Goal: Transaction & Acquisition: Purchase product/service

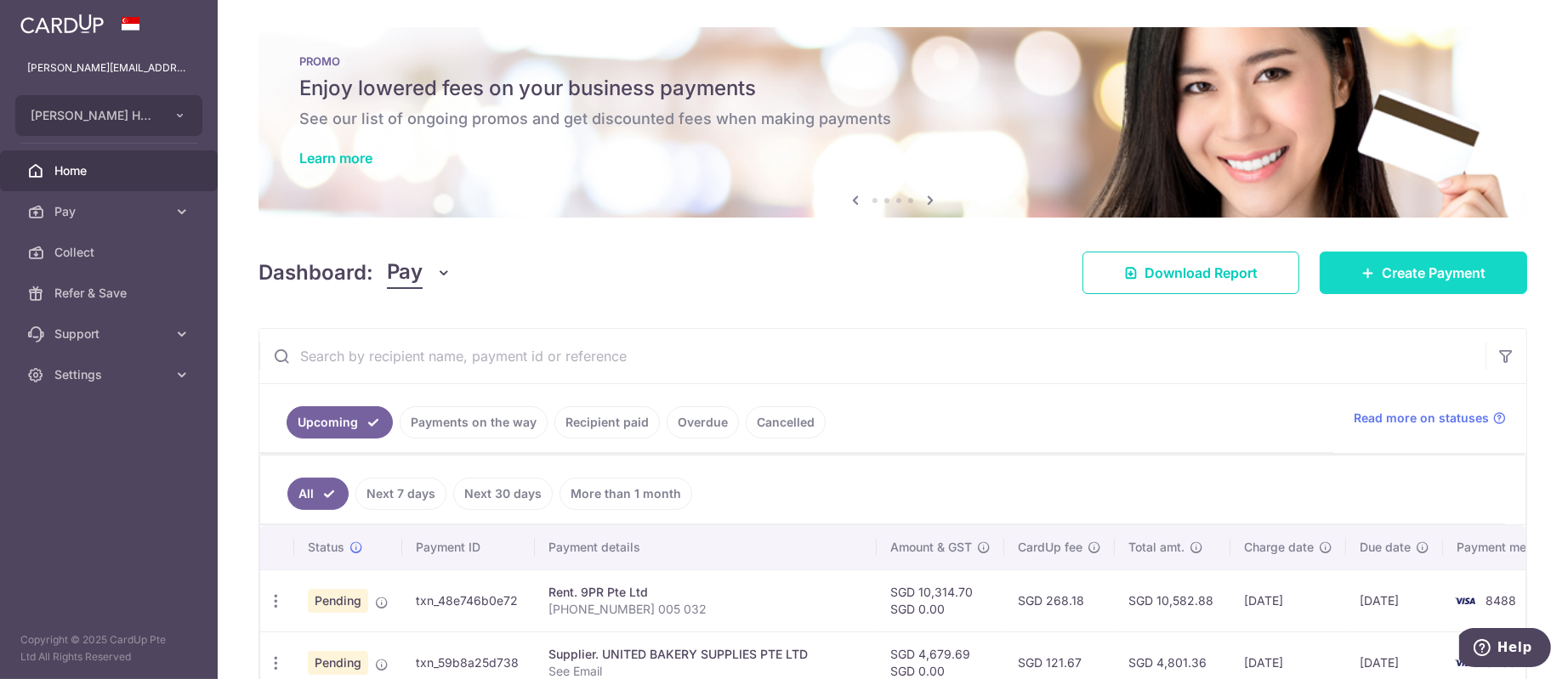
click at [1395, 255] on link "Create Payment" at bounding box center [1423, 273] width 208 height 43
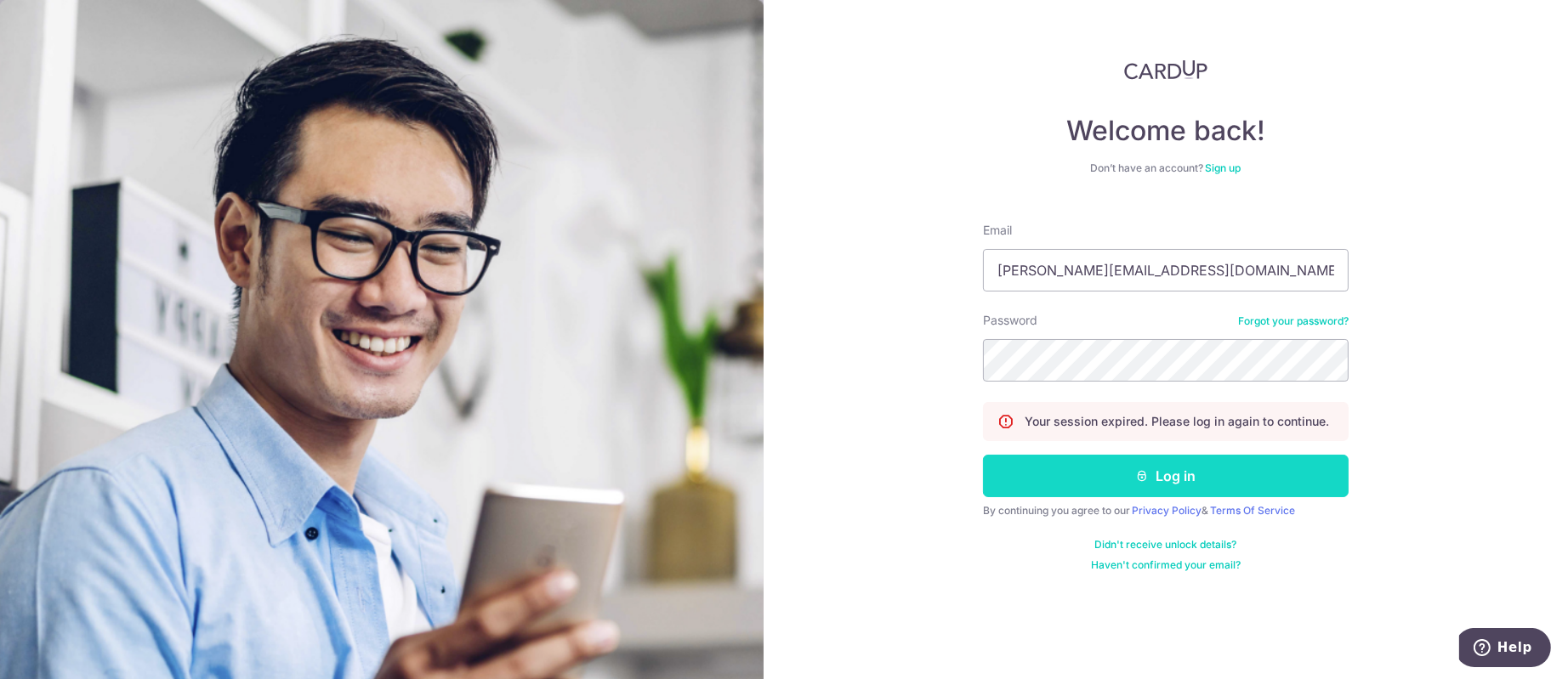
drag, startPoint x: 1101, startPoint y: 466, endPoint x: 1101, endPoint y: 455, distance: 11.0
click at [1101, 465] on button "Log in" at bounding box center [1165, 476] width 365 height 43
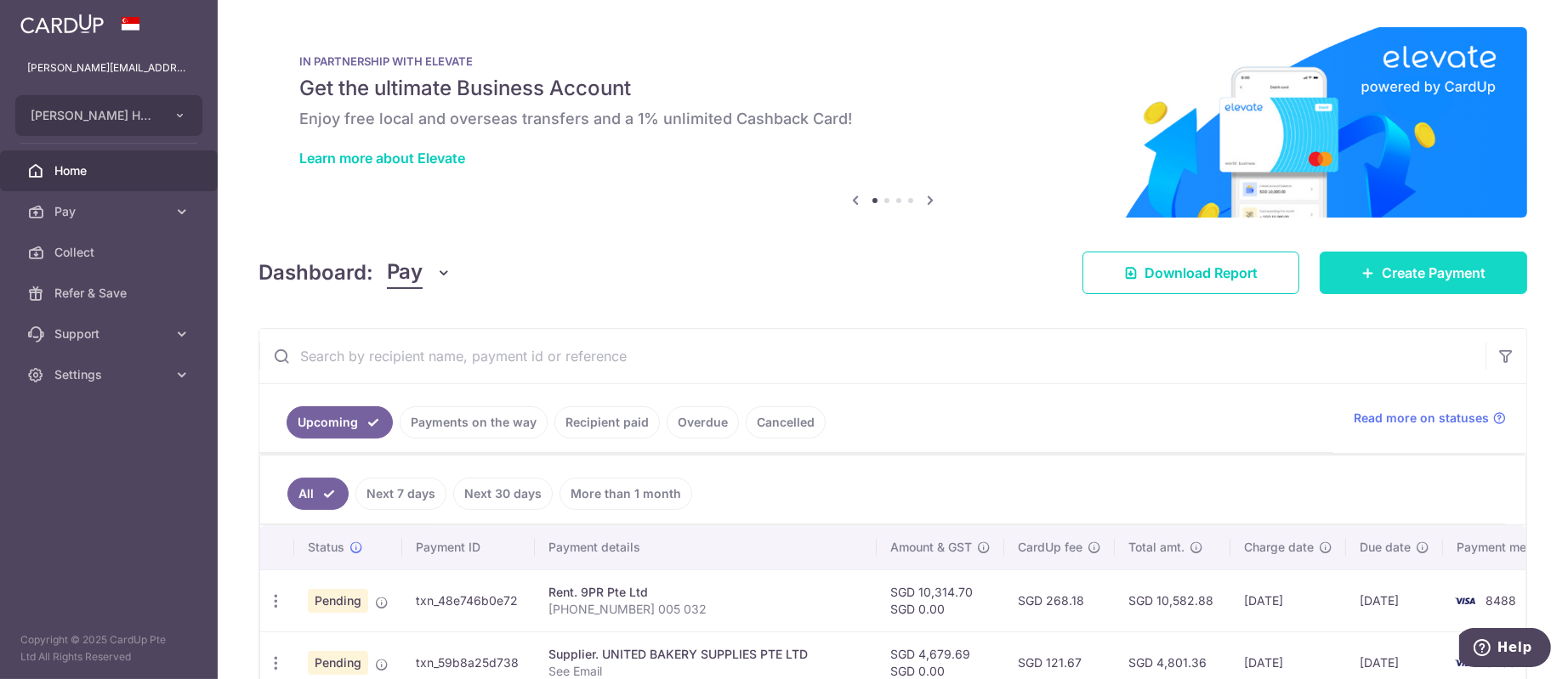
click at [1392, 263] on span "Create Payment" at bounding box center [1433, 272] width 104 height 20
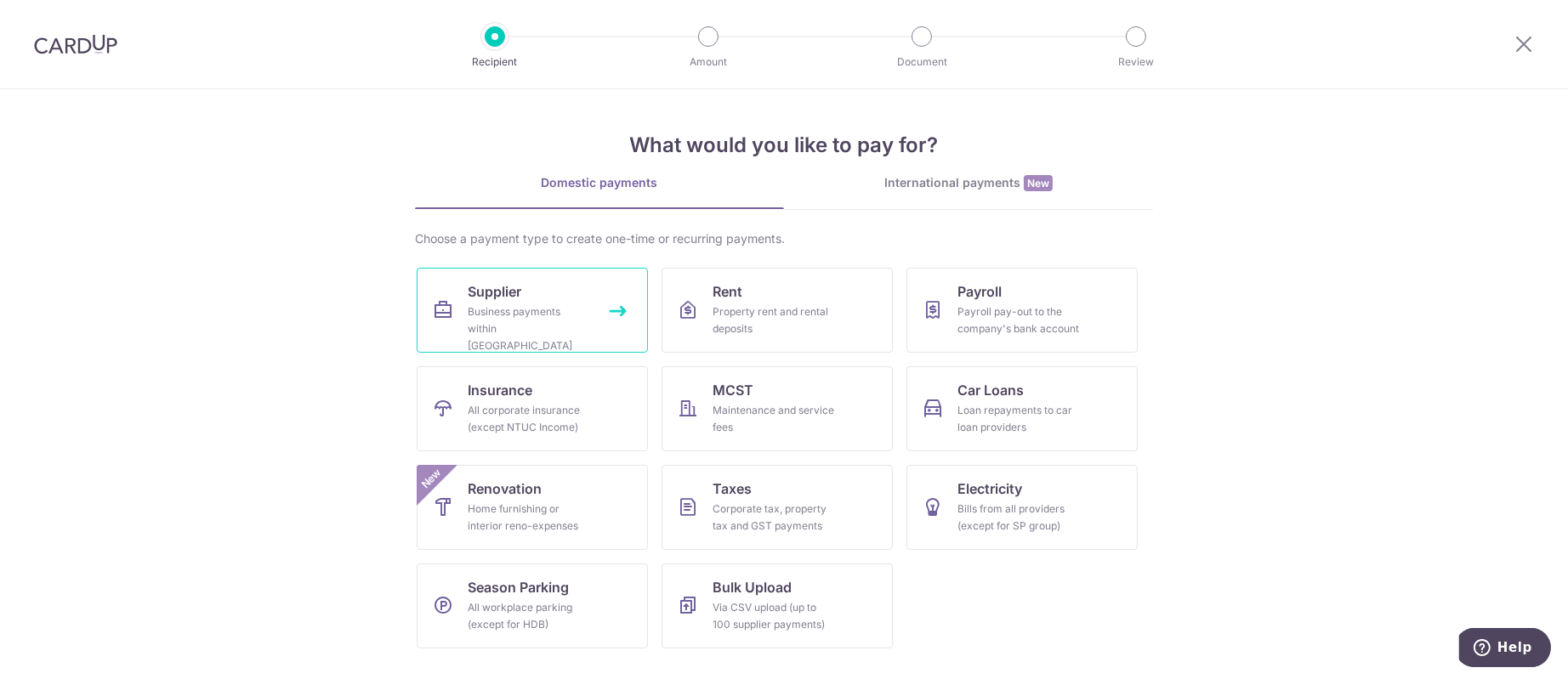
click at [550, 324] on div "Business payments within Singapore" at bounding box center [528, 329] width 122 height 51
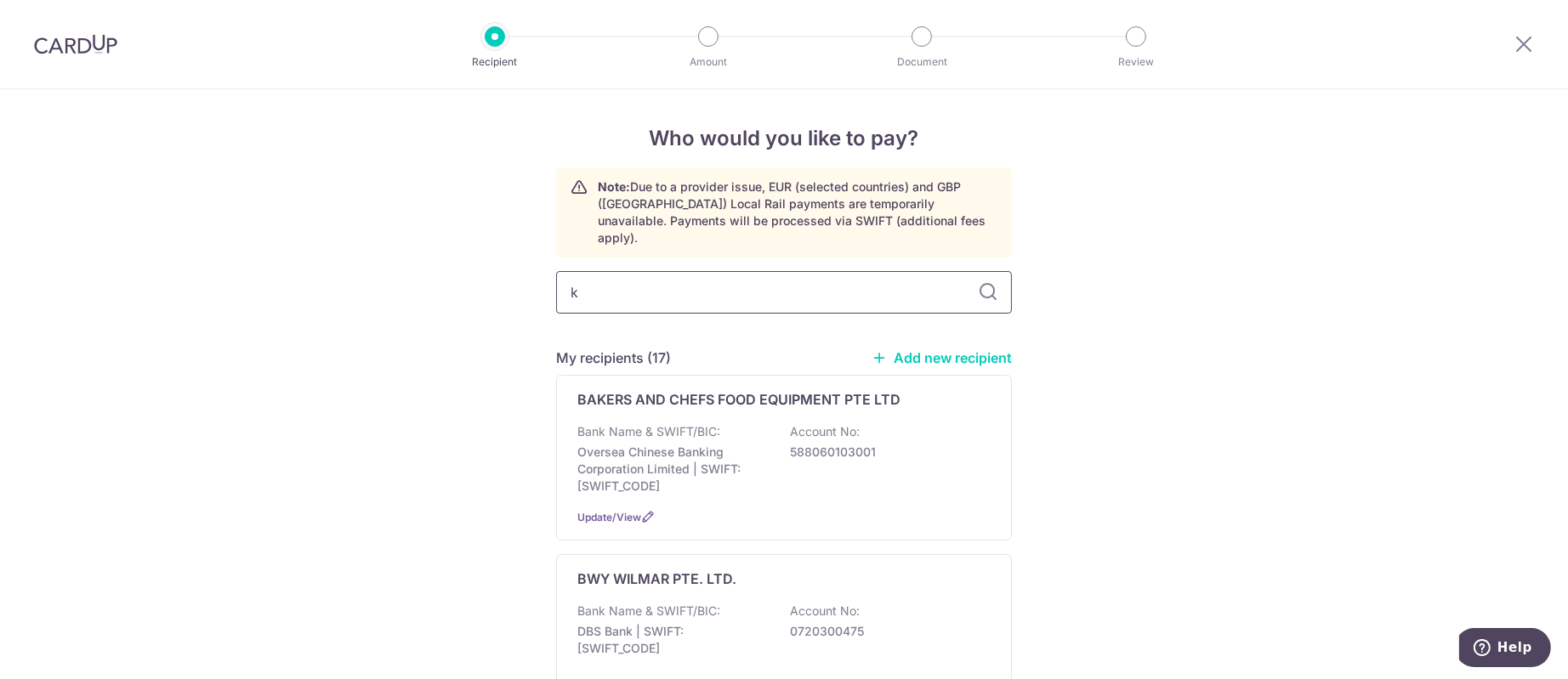
type input "ka"
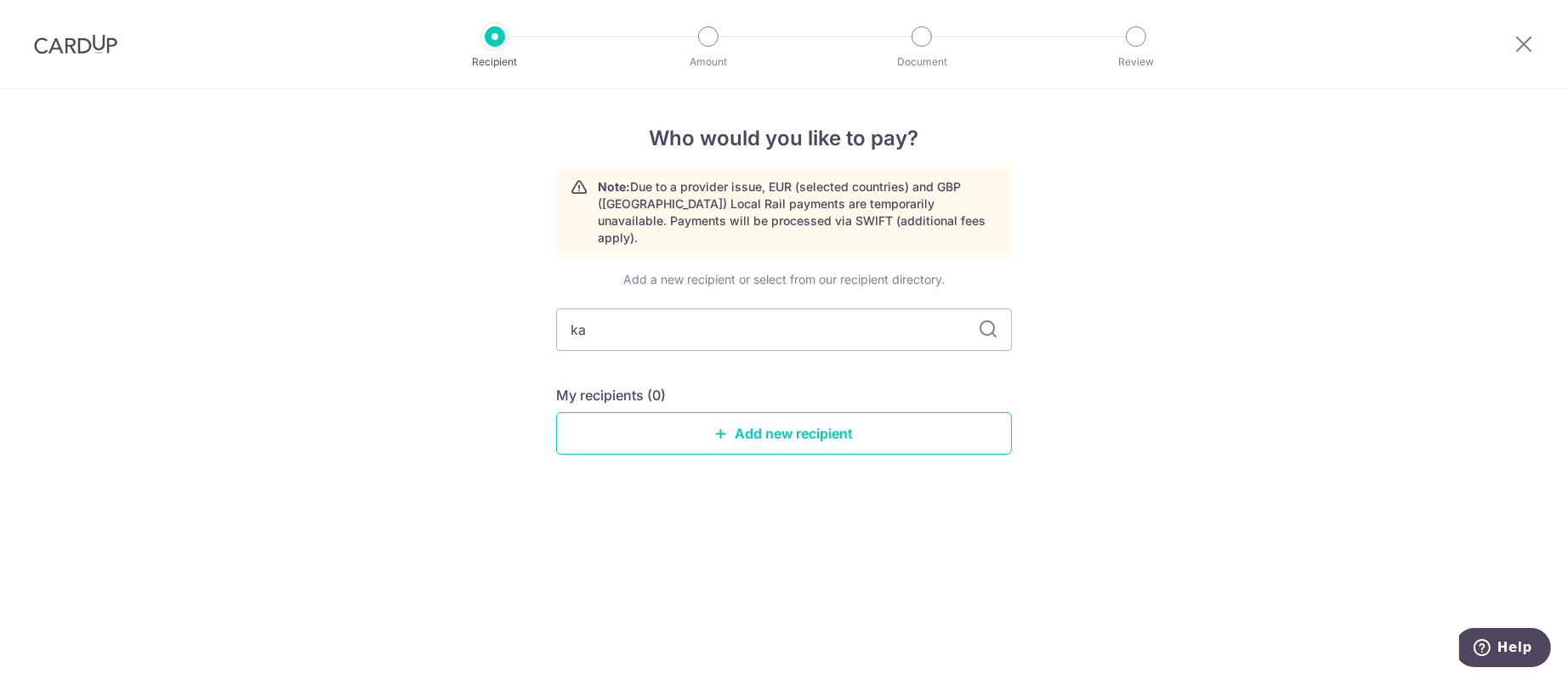
click at [659, 284] on div "Add a new recipient or select from our recipient directory. ka My recipients (0…" at bounding box center [784, 377] width 456 height 211
click at [637, 309] on input "ka" at bounding box center [784, 329] width 456 height 43
drag, startPoint x: 637, startPoint y: 303, endPoint x: 336, endPoint y: 372, distance: 308.8
click at [354, 370] on div "Who would you like to pay? Note: Due to a provider issue, EUR (selected countri…" at bounding box center [784, 384] width 1568 height 590
type input "bake"
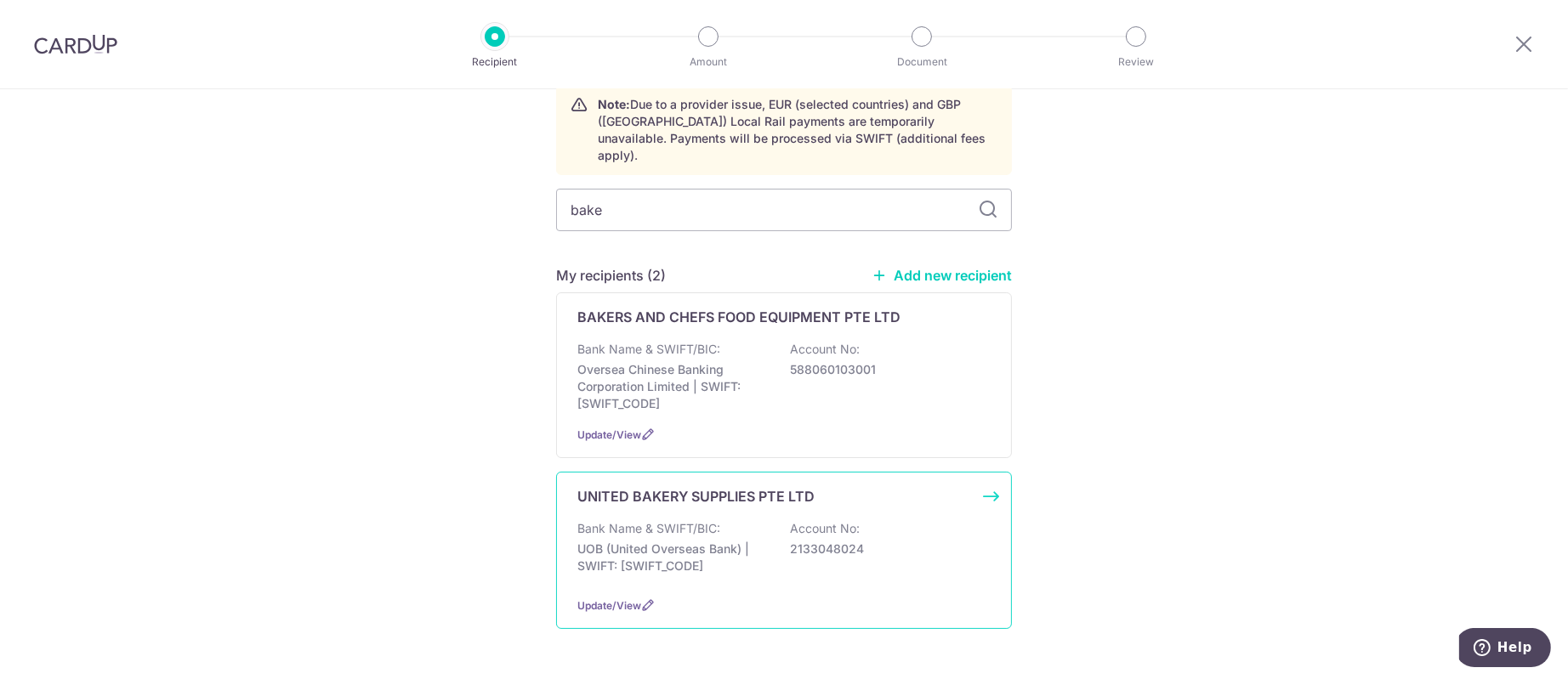
scroll to position [121, 0]
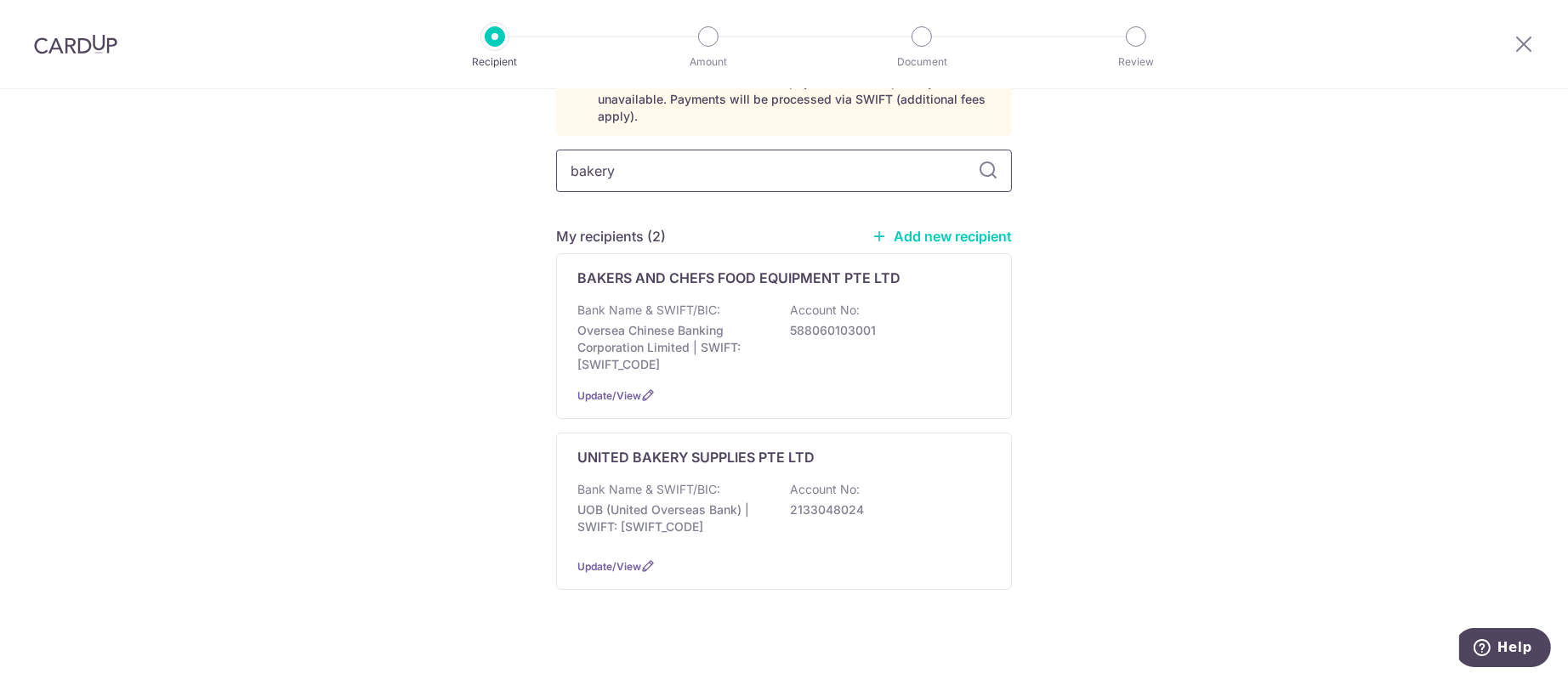
type input "bakery"
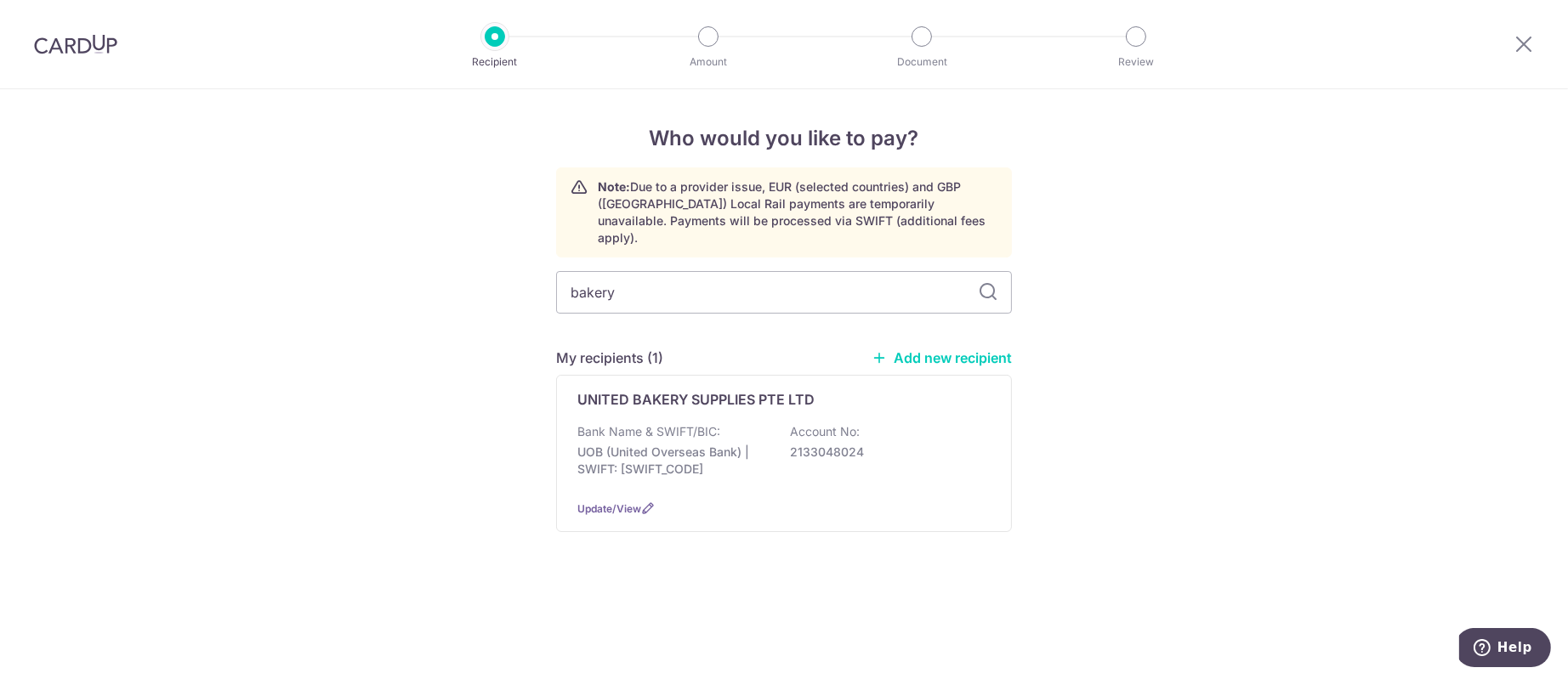
click at [936, 350] on link "Add new recipient" at bounding box center [941, 357] width 140 height 17
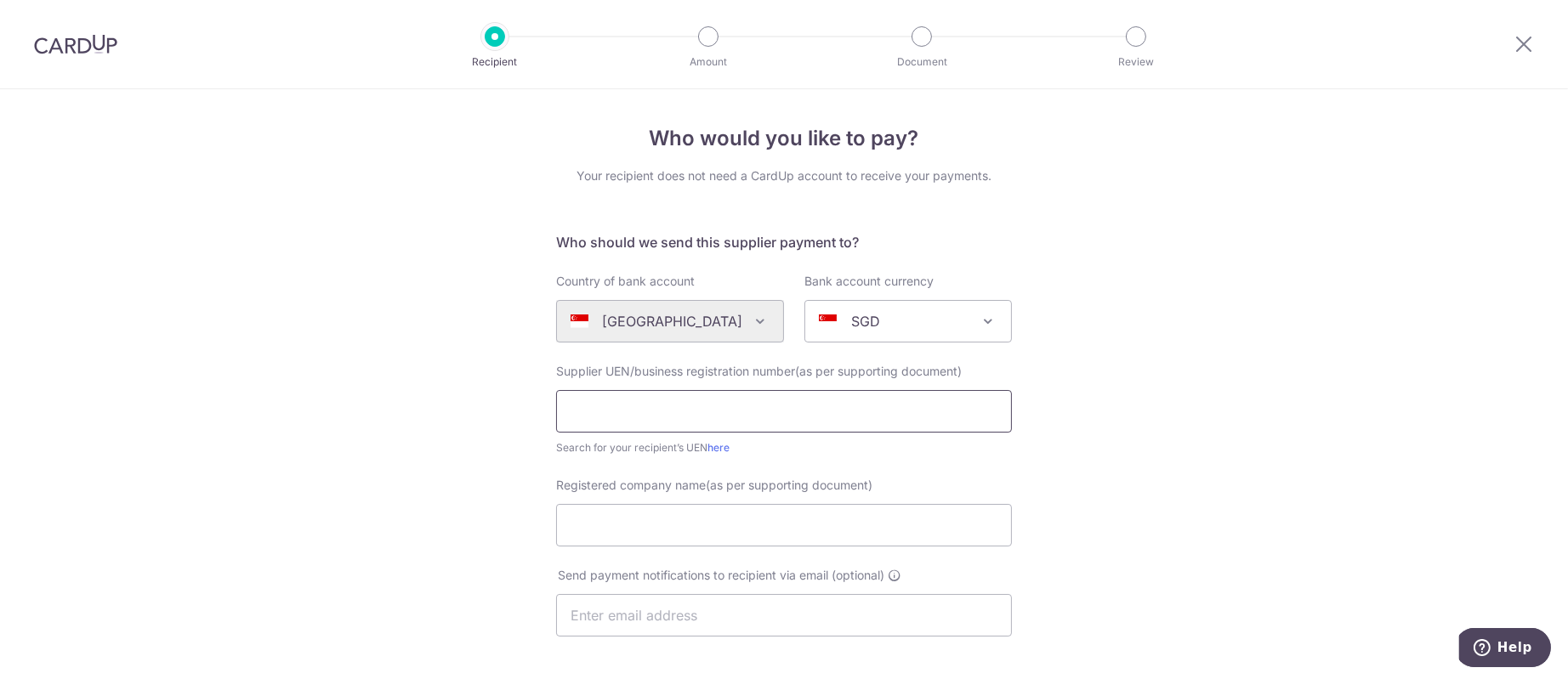
click at [735, 419] on input "text" at bounding box center [784, 411] width 456 height 43
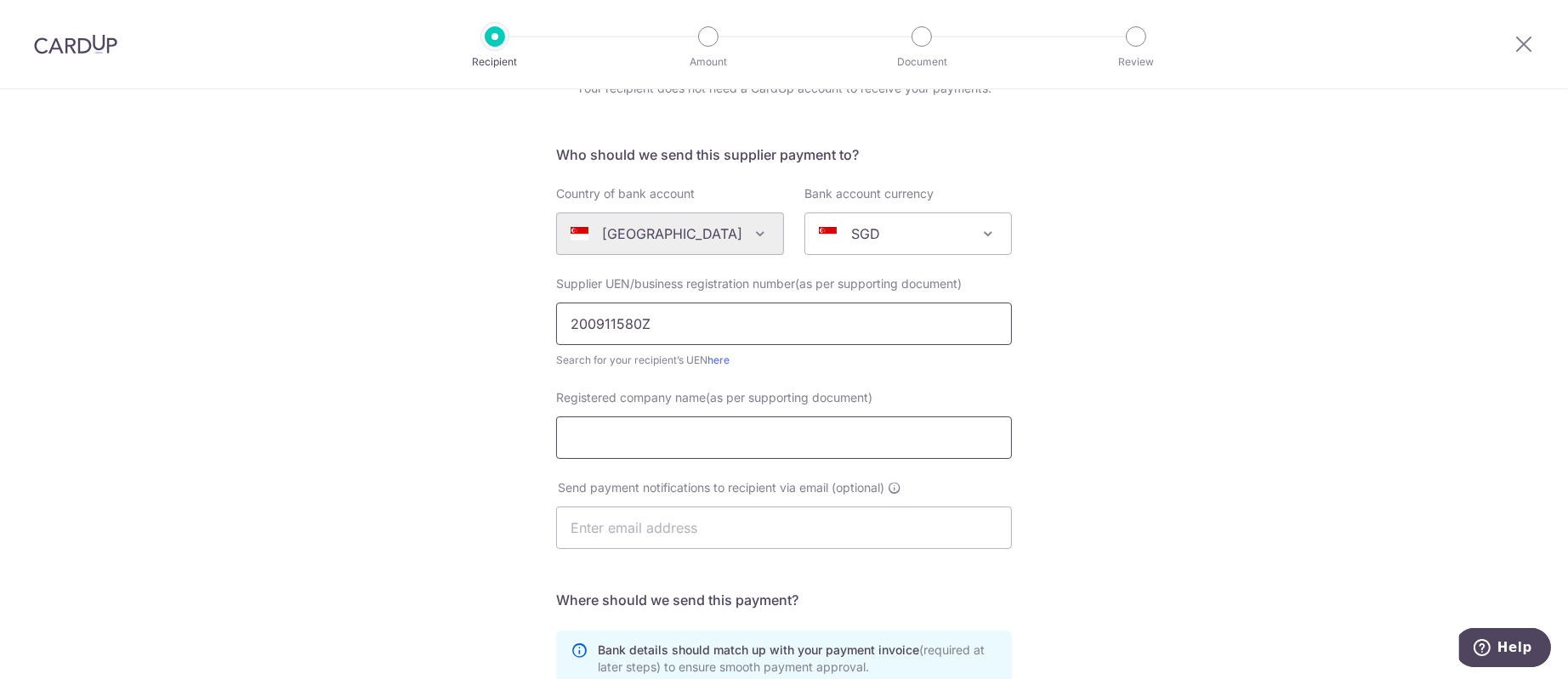
scroll to position [126, 0]
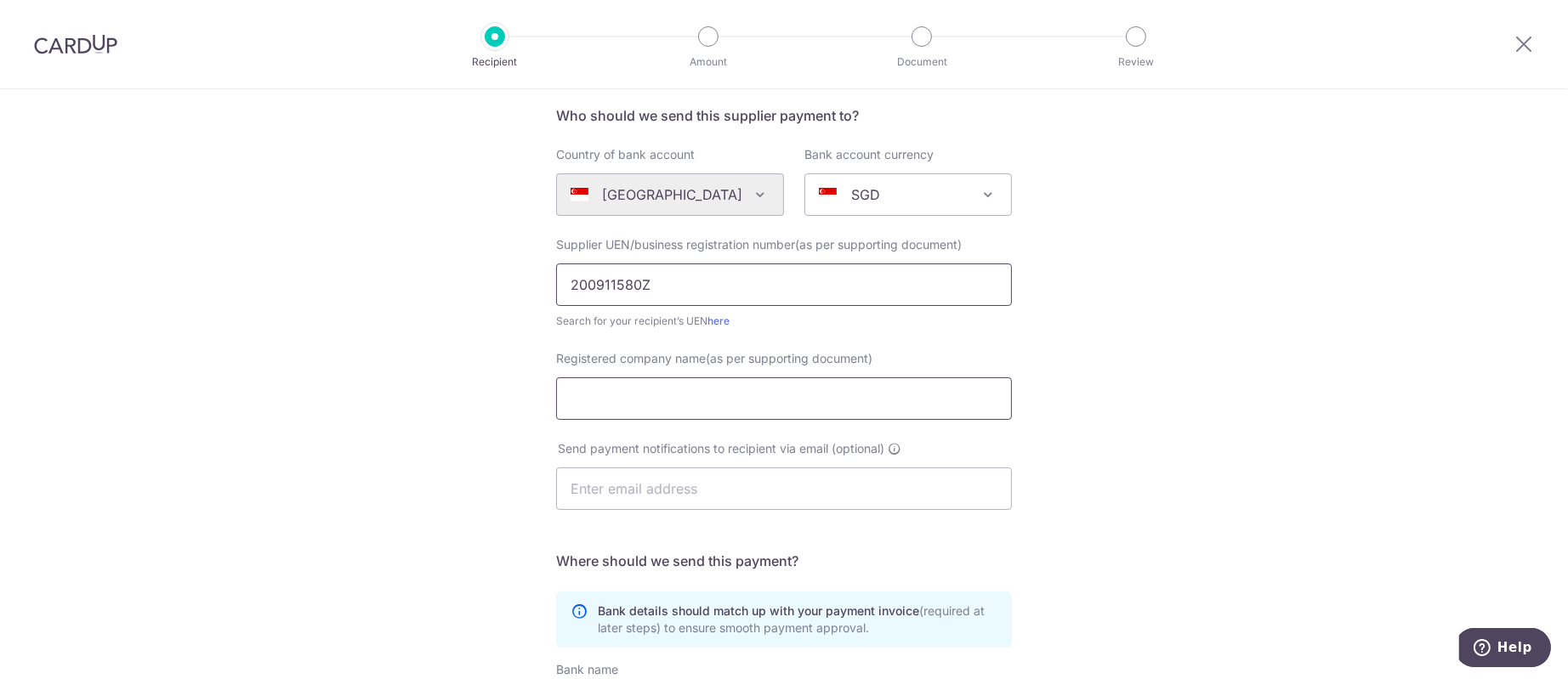
type input "200911580Z"
click at [814, 415] on input "Registered company name(as per supporting document)" at bounding box center [784, 398] width 456 height 43
type input "Bakery Laboratory Pte Ltd"
click at [719, 499] on input "text" at bounding box center [784, 488] width 456 height 43
click at [1064, 444] on div "Who would you like to pay? Your recipient does not need a CardUp account to rec…" at bounding box center [784, 478] width 1568 height 1030
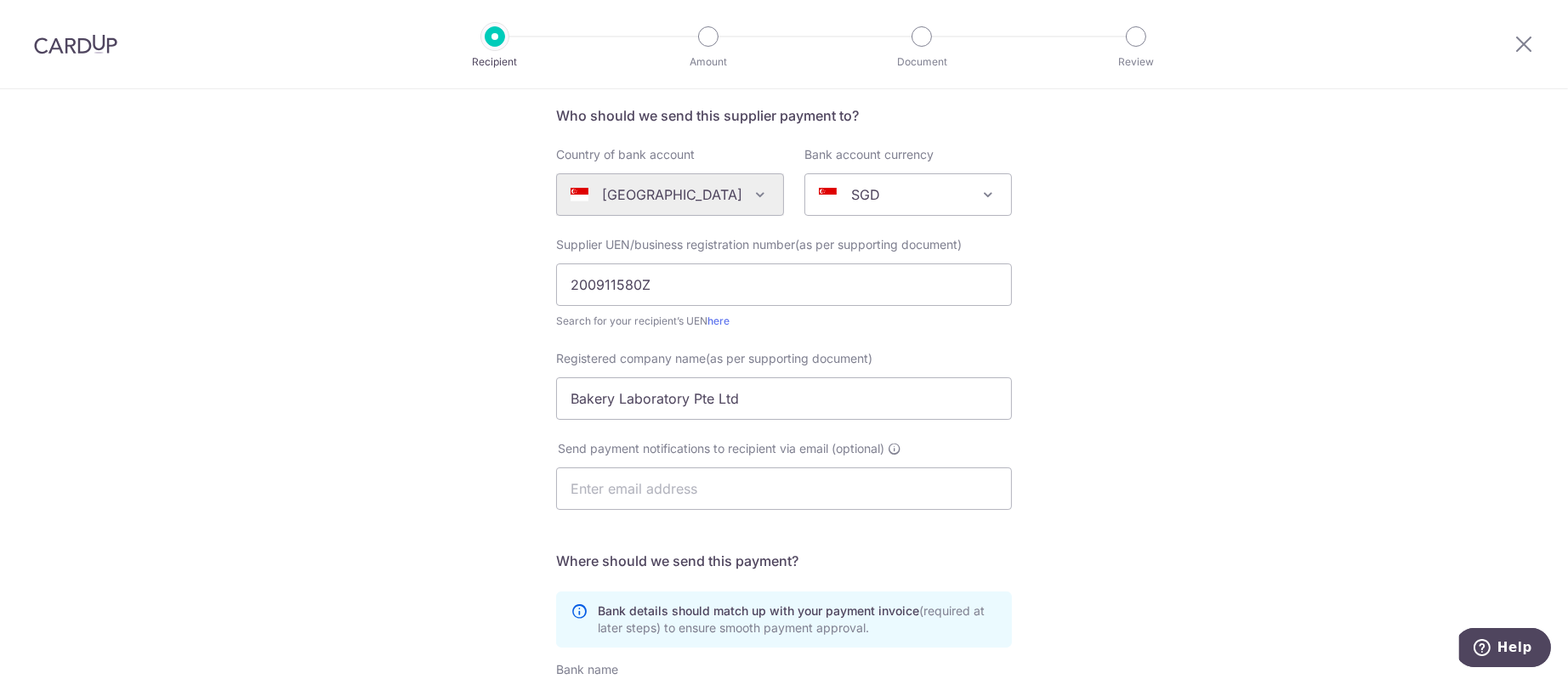
click at [882, 513] on div "Send payment notifications to recipient via email (optional)" at bounding box center [784, 485] width 476 height 90
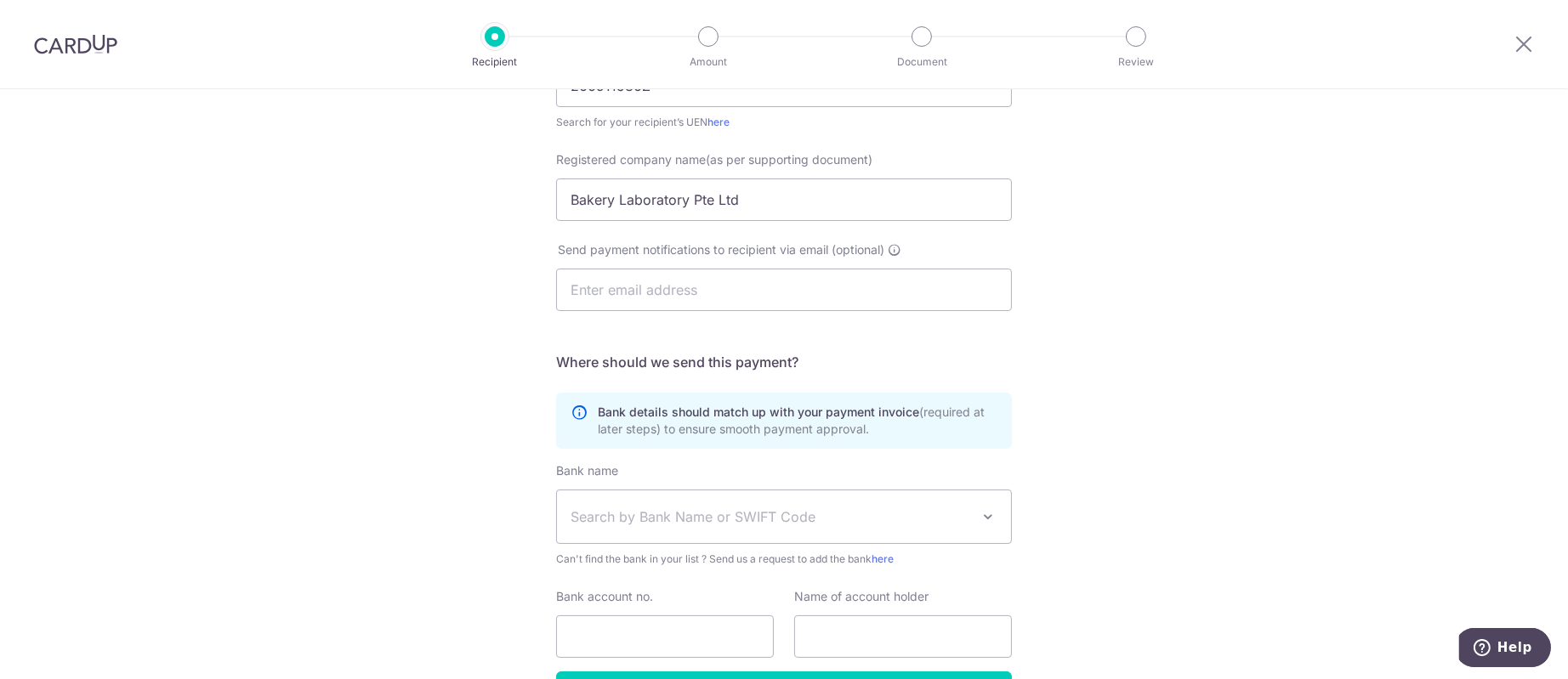
scroll to position [439, 0]
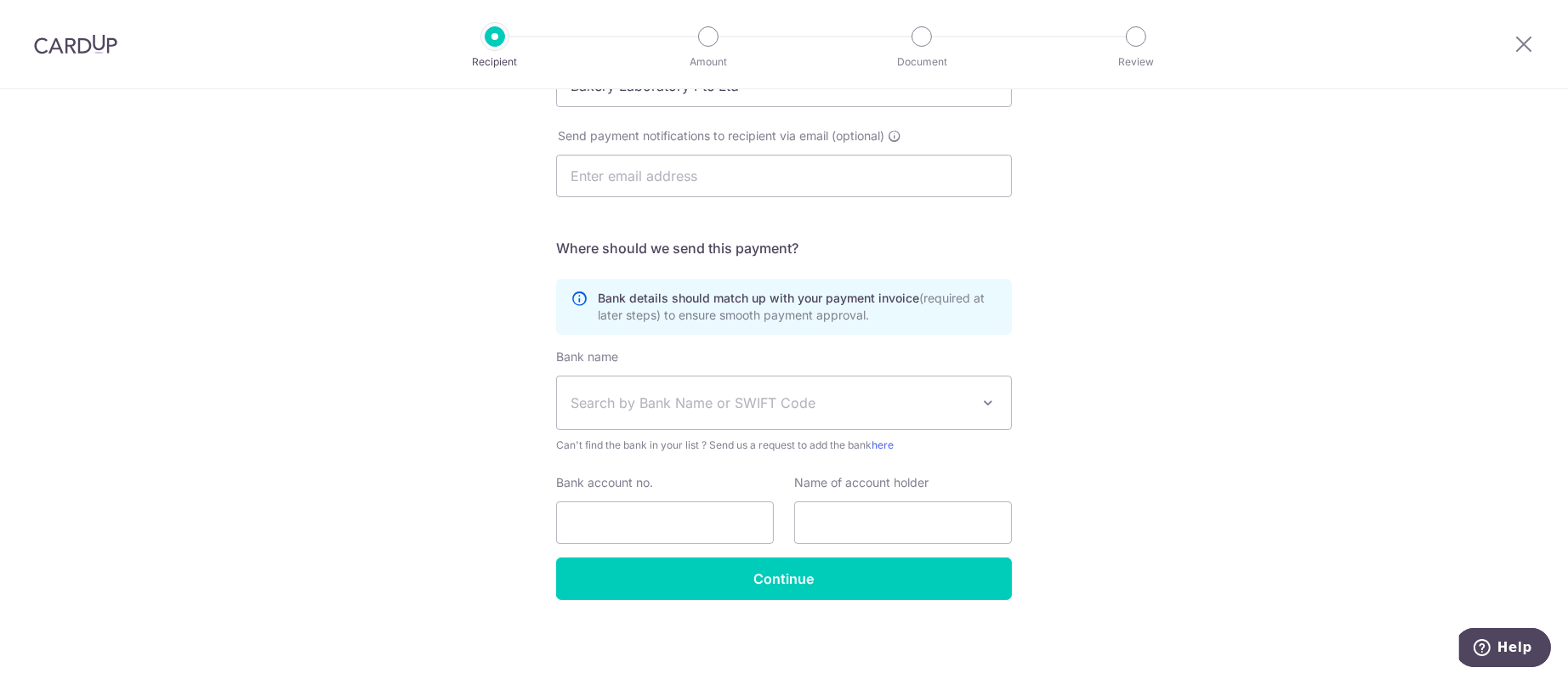
click at [874, 406] on span "Search by Bank Name or SWIFT Code" at bounding box center [770, 402] width 399 height 20
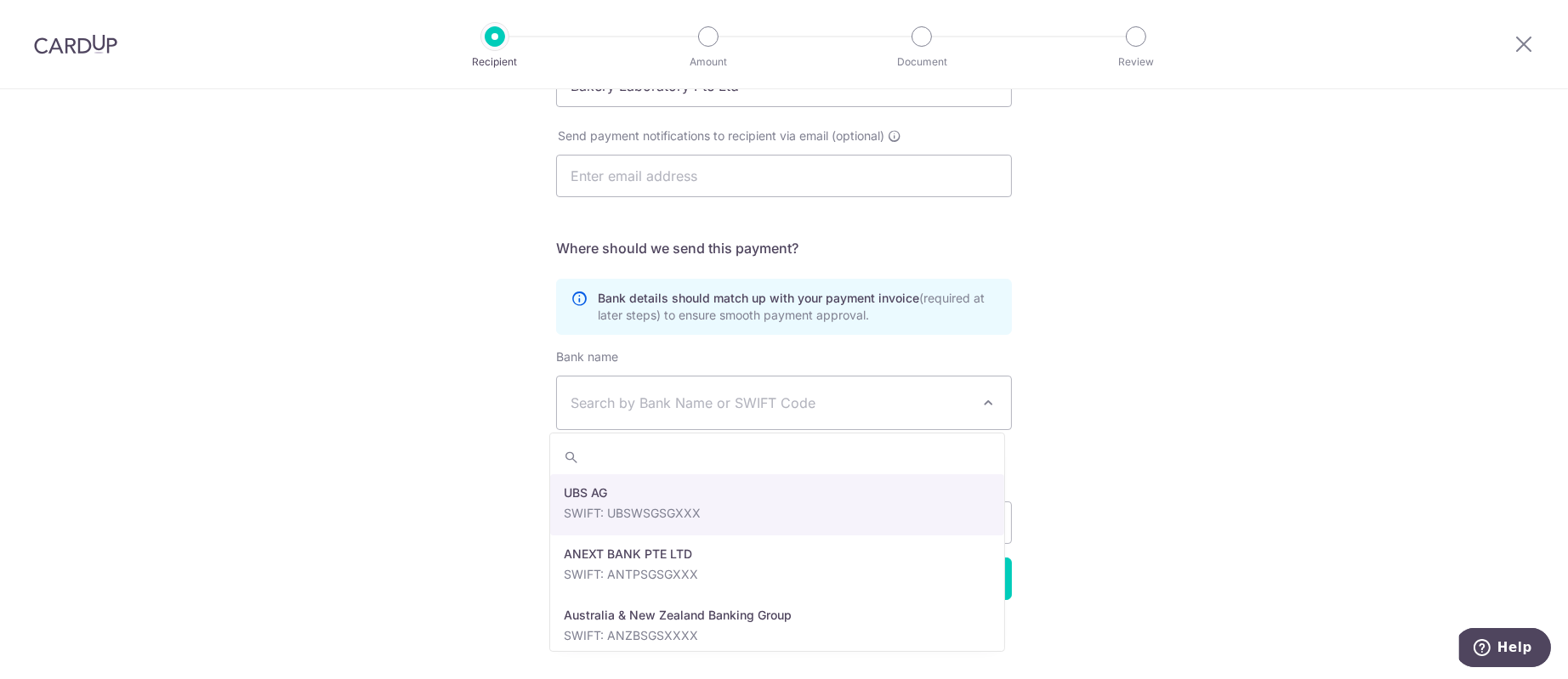
click at [874, 406] on span "Search by Bank Name or SWIFT Code" at bounding box center [770, 402] width 399 height 20
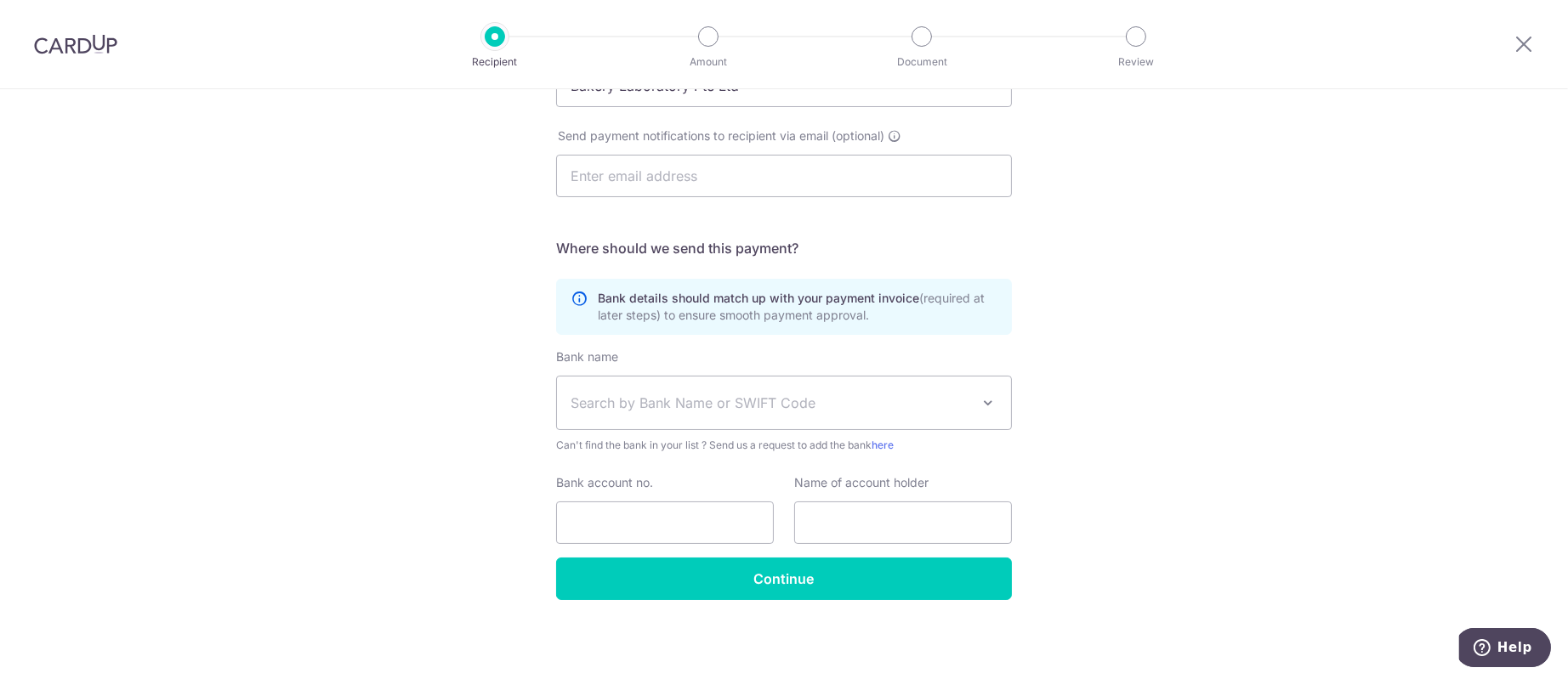
click at [880, 397] on span "Search by Bank Name or SWIFT Code" at bounding box center [770, 402] width 399 height 20
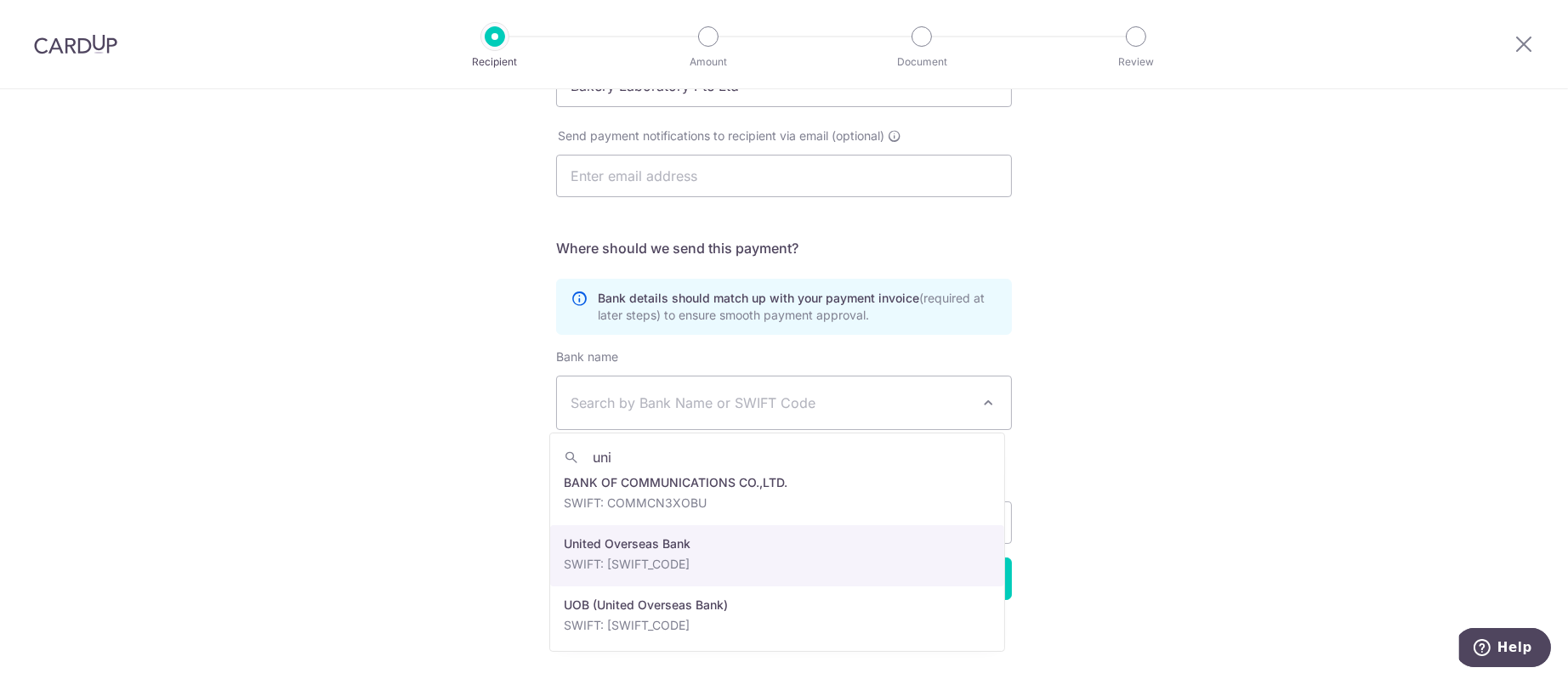
scroll to position [13, 0]
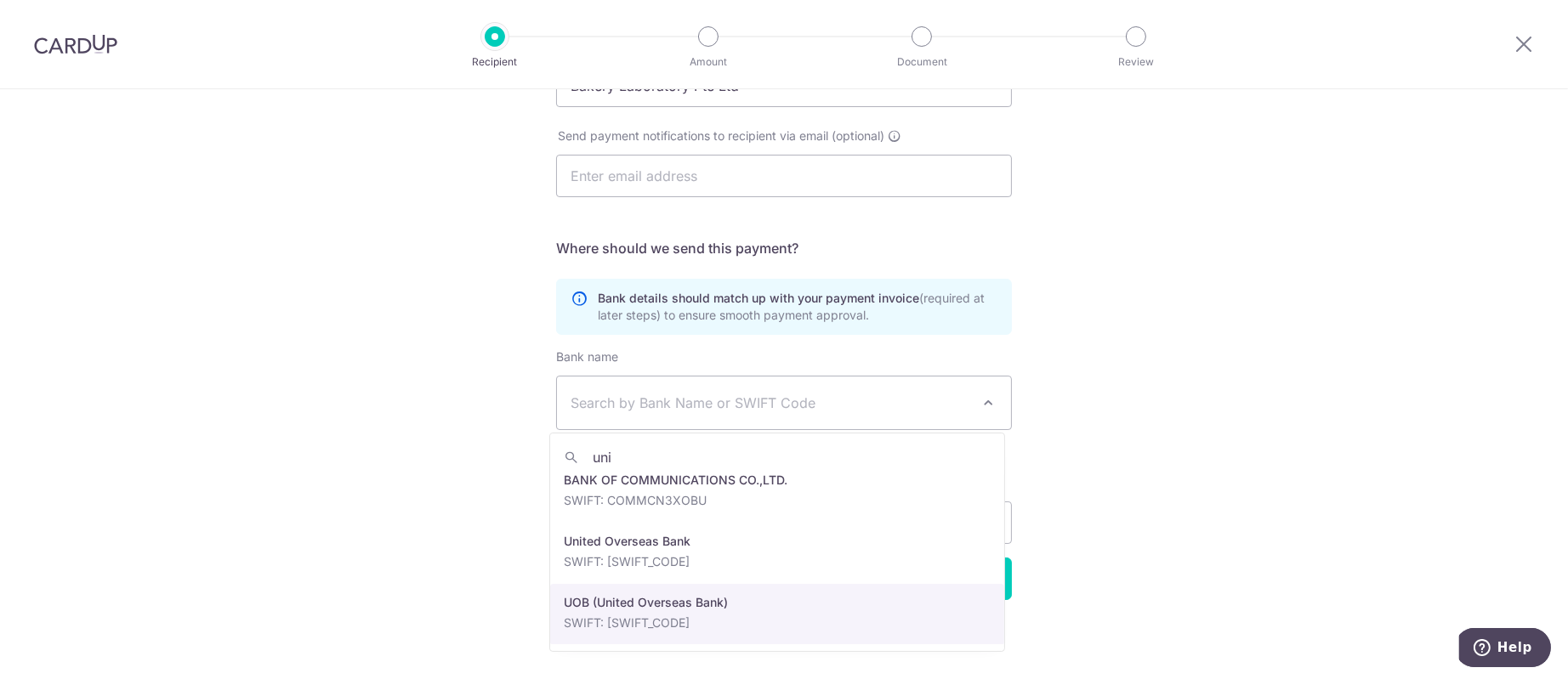
type input "uni"
select select "18"
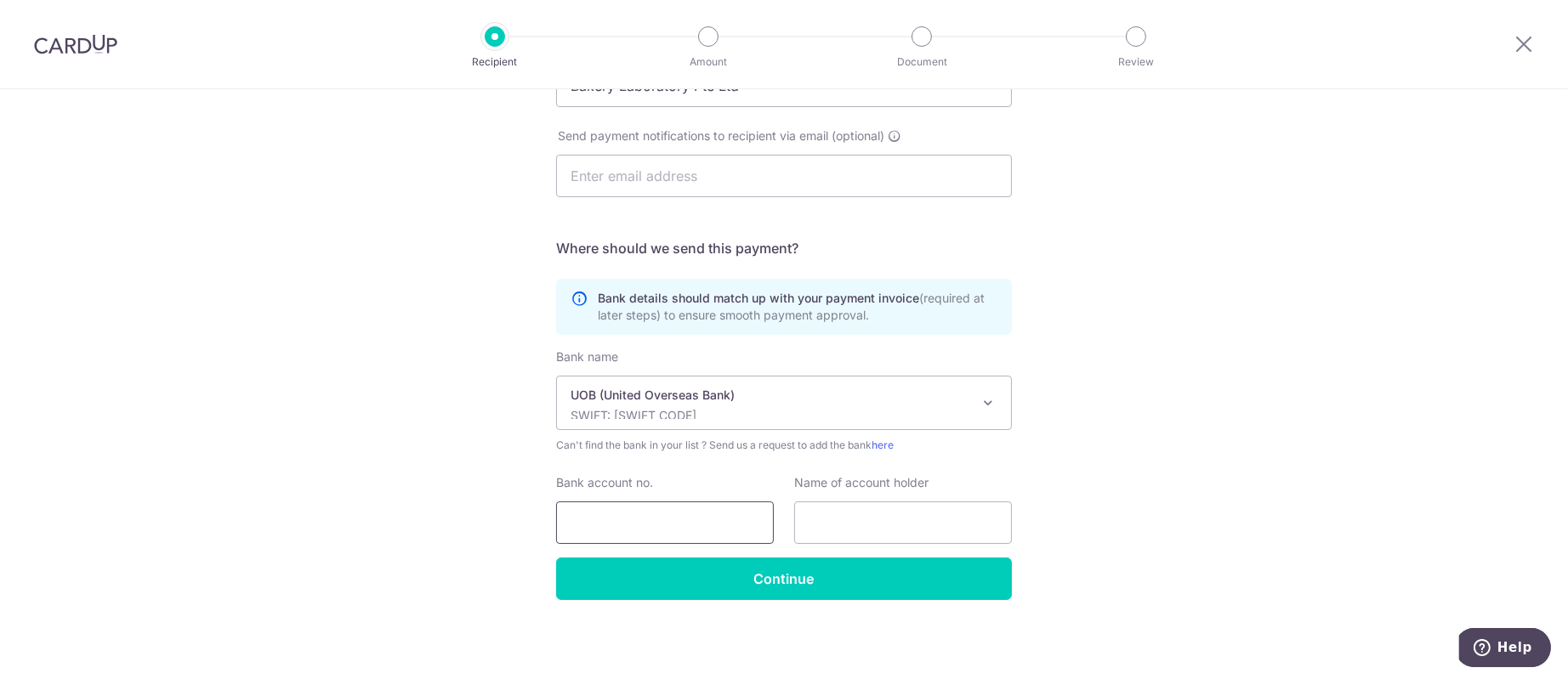
click at [683, 519] on input "Bank account no." at bounding box center [665, 522] width 218 height 43
click at [910, 515] on input "text" at bounding box center [903, 522] width 218 height 43
click at [655, 571] on input "Continue" at bounding box center [784, 579] width 456 height 43
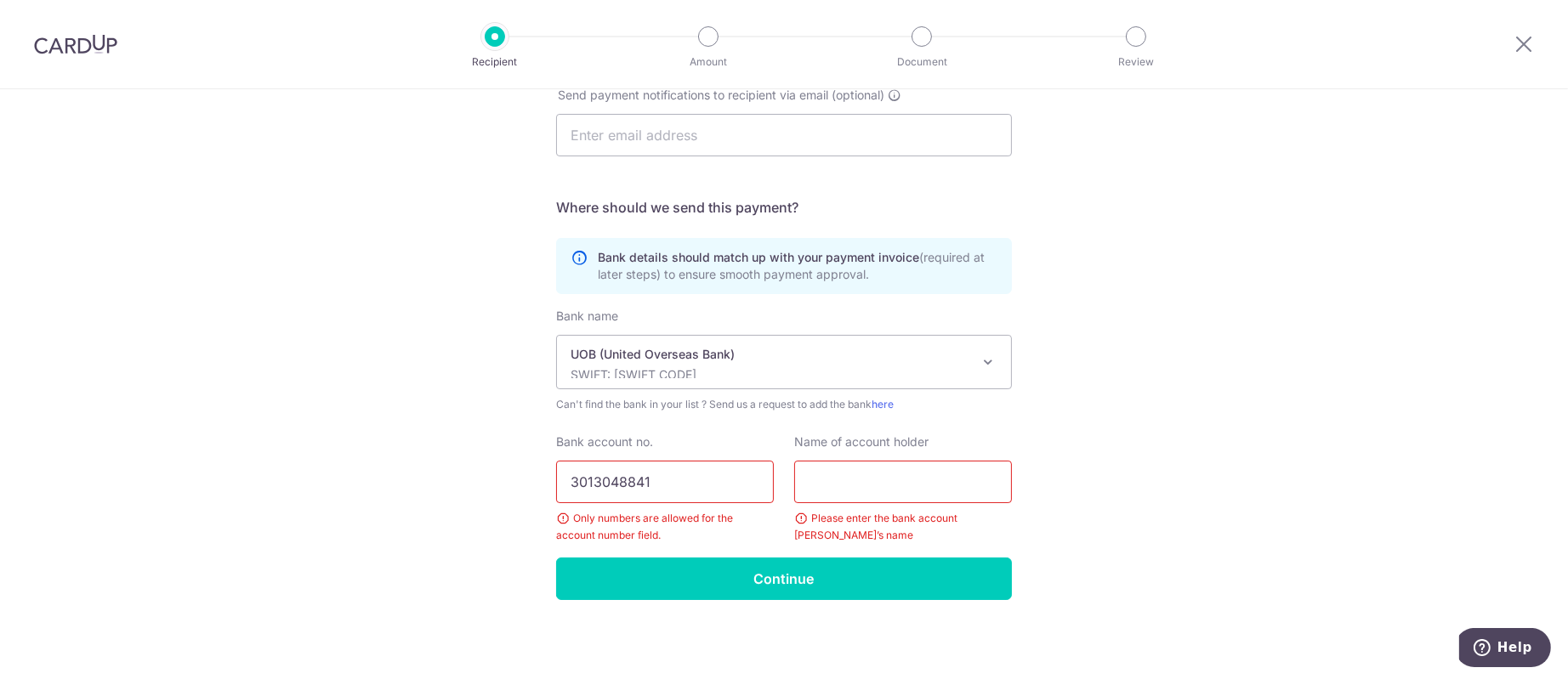
type input "3013048841"
click at [896, 484] on input "text" at bounding box center [903, 481] width 218 height 43
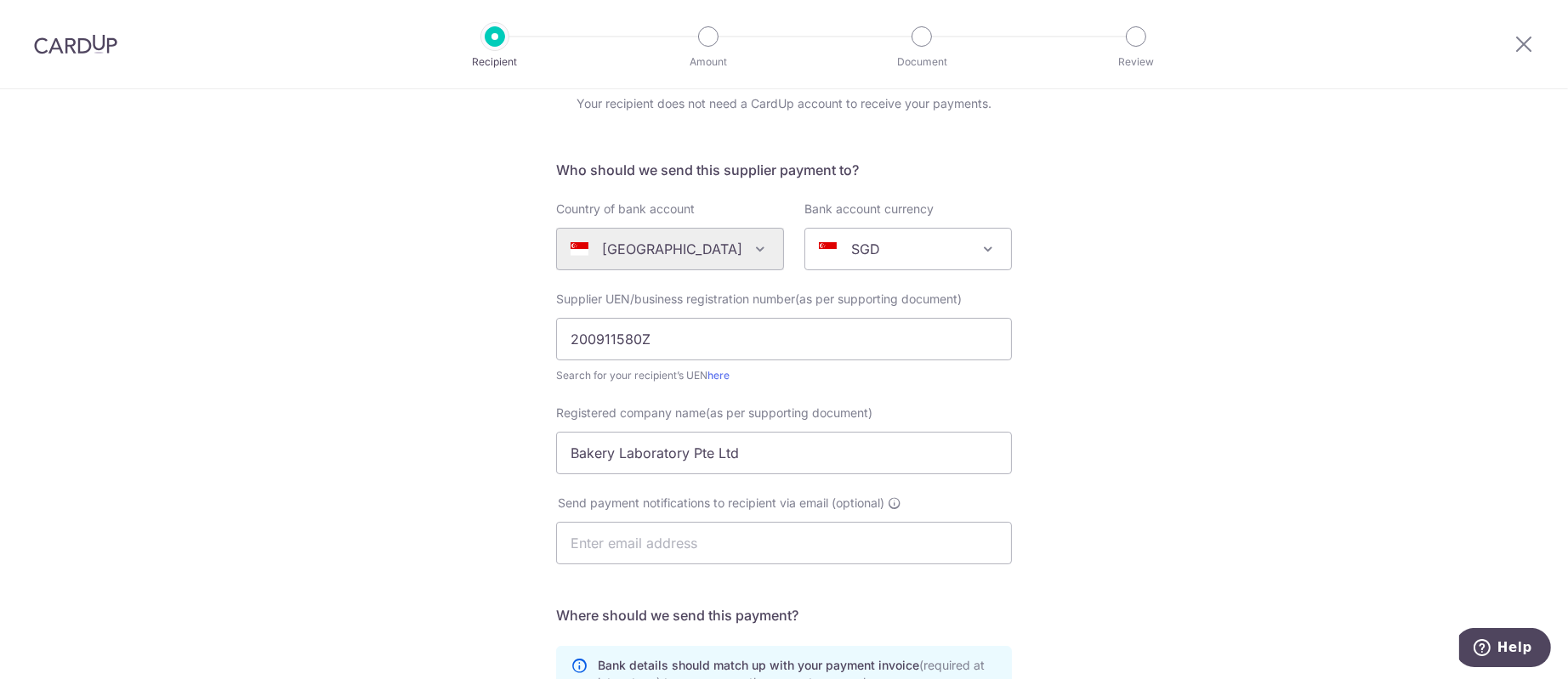
scroll to position [126, 0]
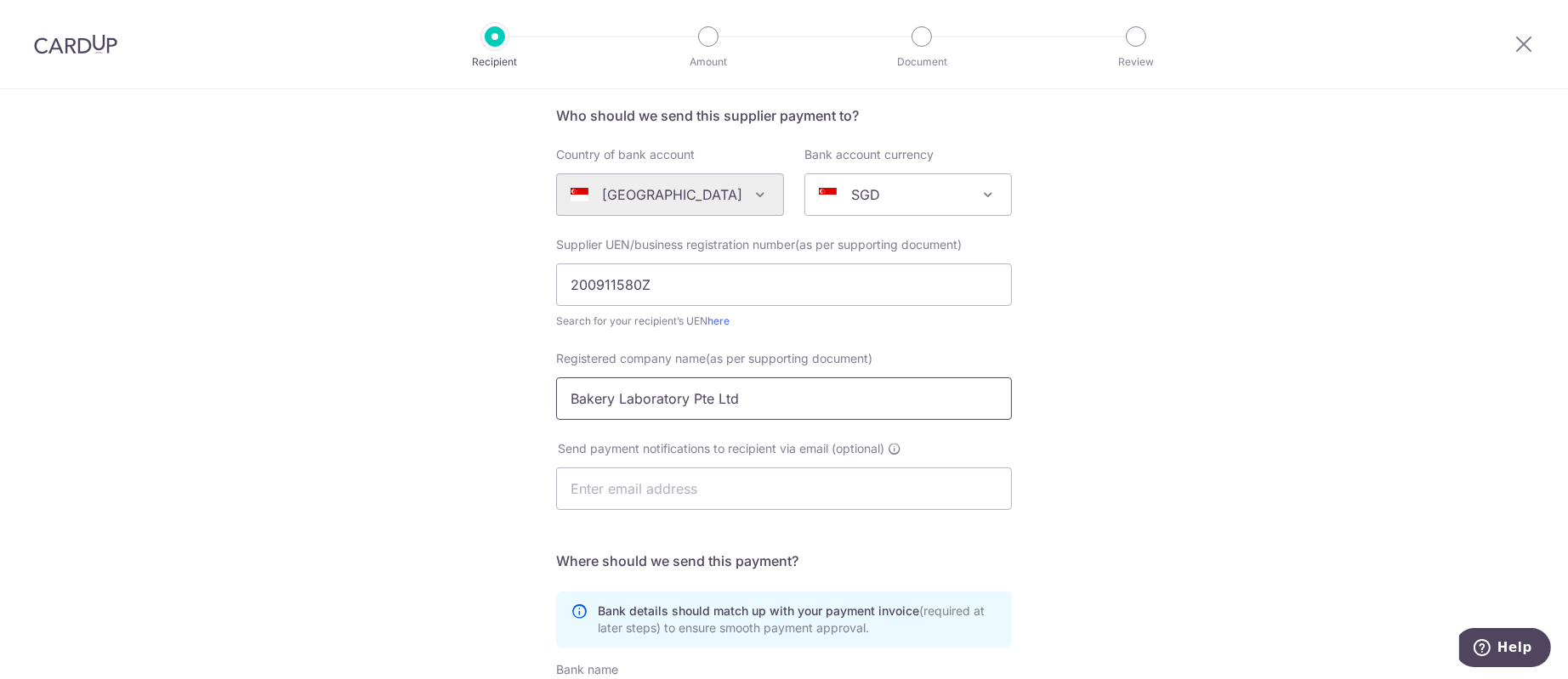
drag, startPoint x: 764, startPoint y: 402, endPoint x: 452, endPoint y: 440, distance: 314.3
click at [452, 440] on div "Who would you like to pay? Your recipient does not need a CardUp account to rec…" at bounding box center [784, 498] width 1568 height 1070
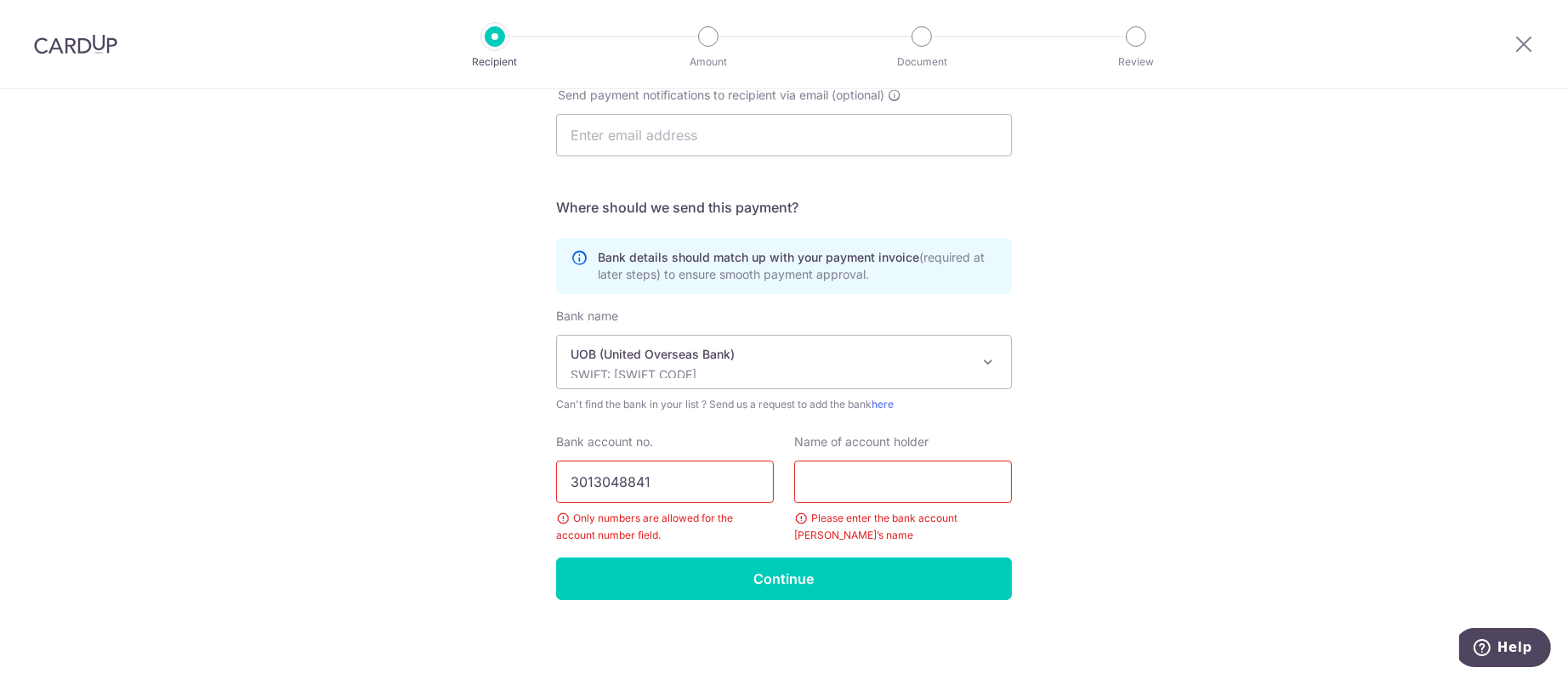
click at [888, 460] on input "text" at bounding box center [903, 481] width 218 height 43
paste input "Bakery Laboratory Pte Ltd"
type input "Bakery Laboratory Pte Ltd"
click at [1118, 436] on div "Who would you like to pay? Your recipient does not need a CardUp account to rec…" at bounding box center [784, 145] width 1568 height 1070
click at [886, 578] on input "Continue" at bounding box center [784, 579] width 456 height 43
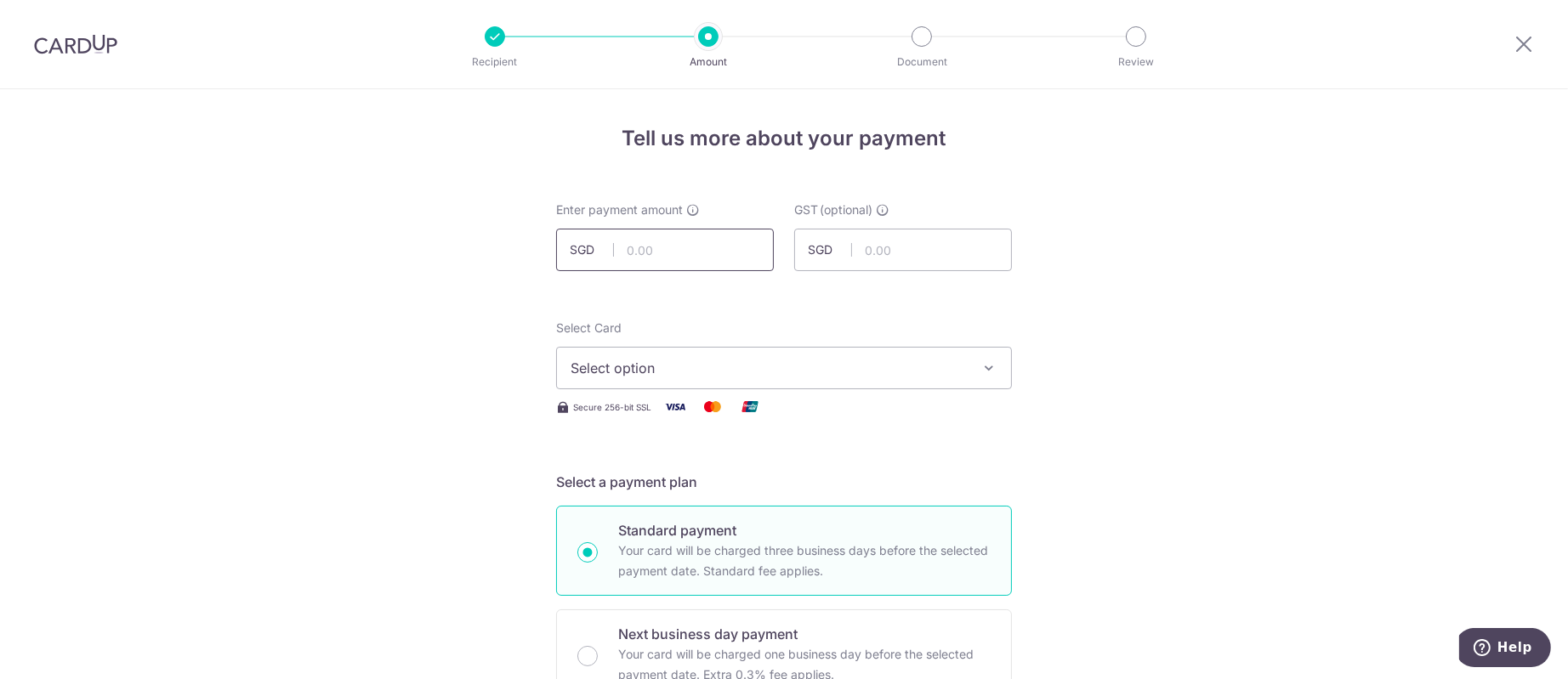
click at [681, 254] on input "text" at bounding box center [665, 249] width 218 height 43
type input "3,021.48"
click at [978, 261] on input "text" at bounding box center [903, 249] width 218 height 43
click at [768, 370] on span "Select option" at bounding box center [768, 367] width 396 height 20
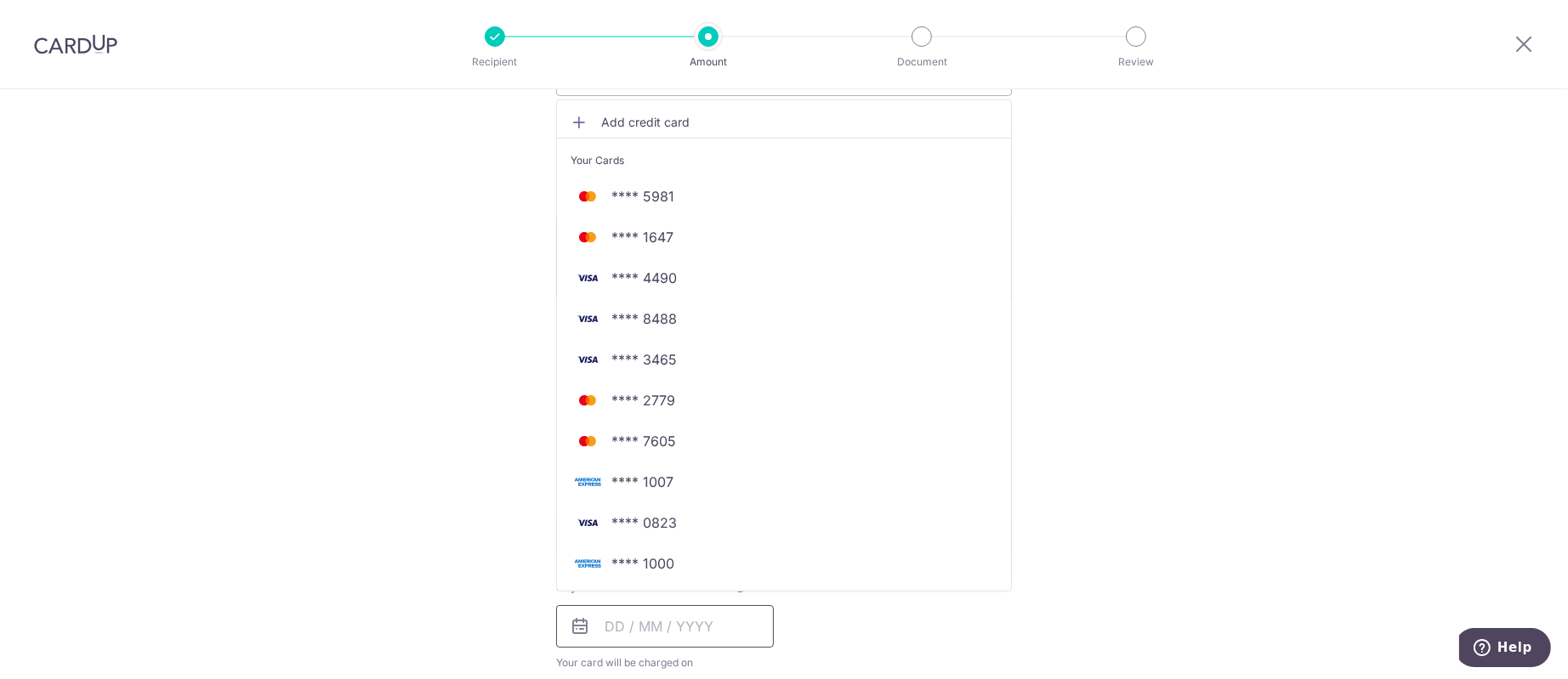
scroll to position [383, 0]
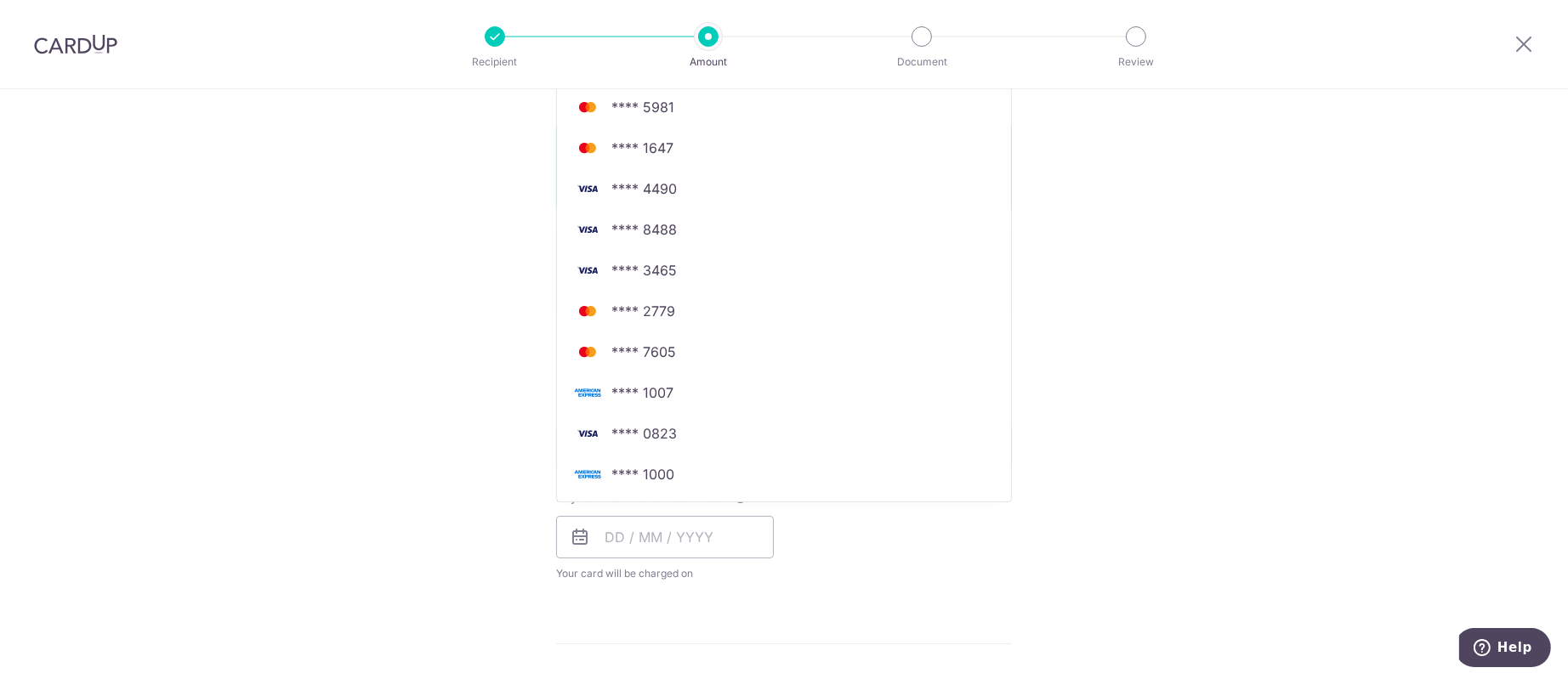
click at [643, 460] on link "**** 1000" at bounding box center [784, 474] width 454 height 41
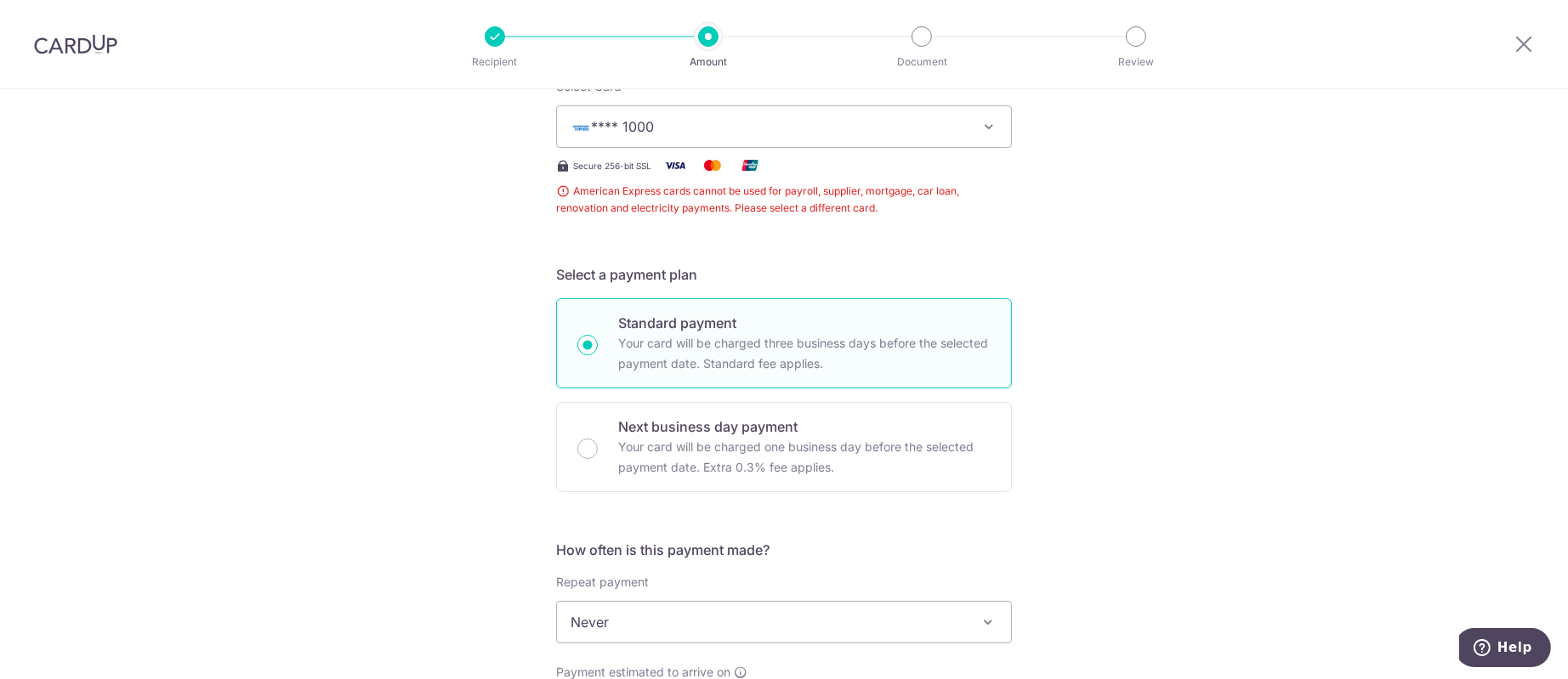
scroll to position [160, 0]
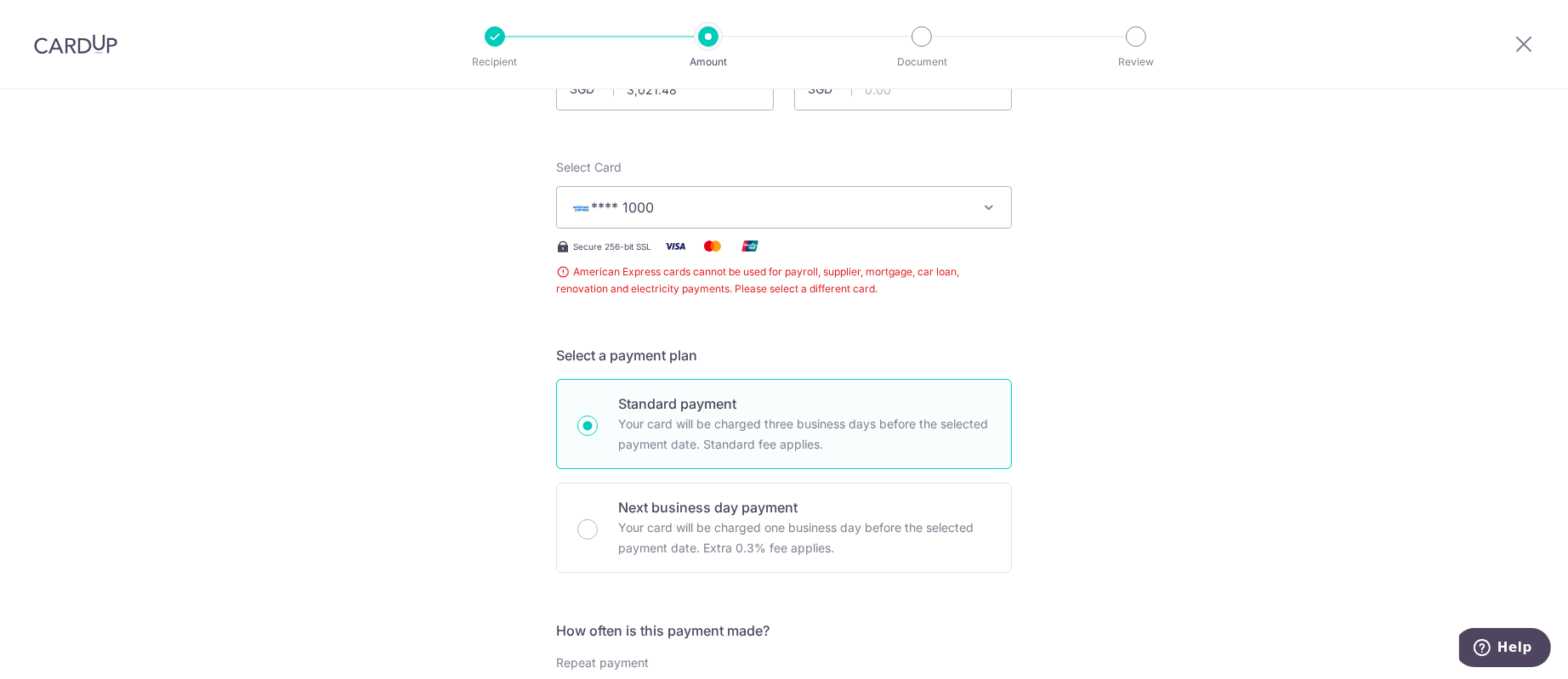
click at [913, 201] on span "**** 1000" at bounding box center [768, 207] width 396 height 20
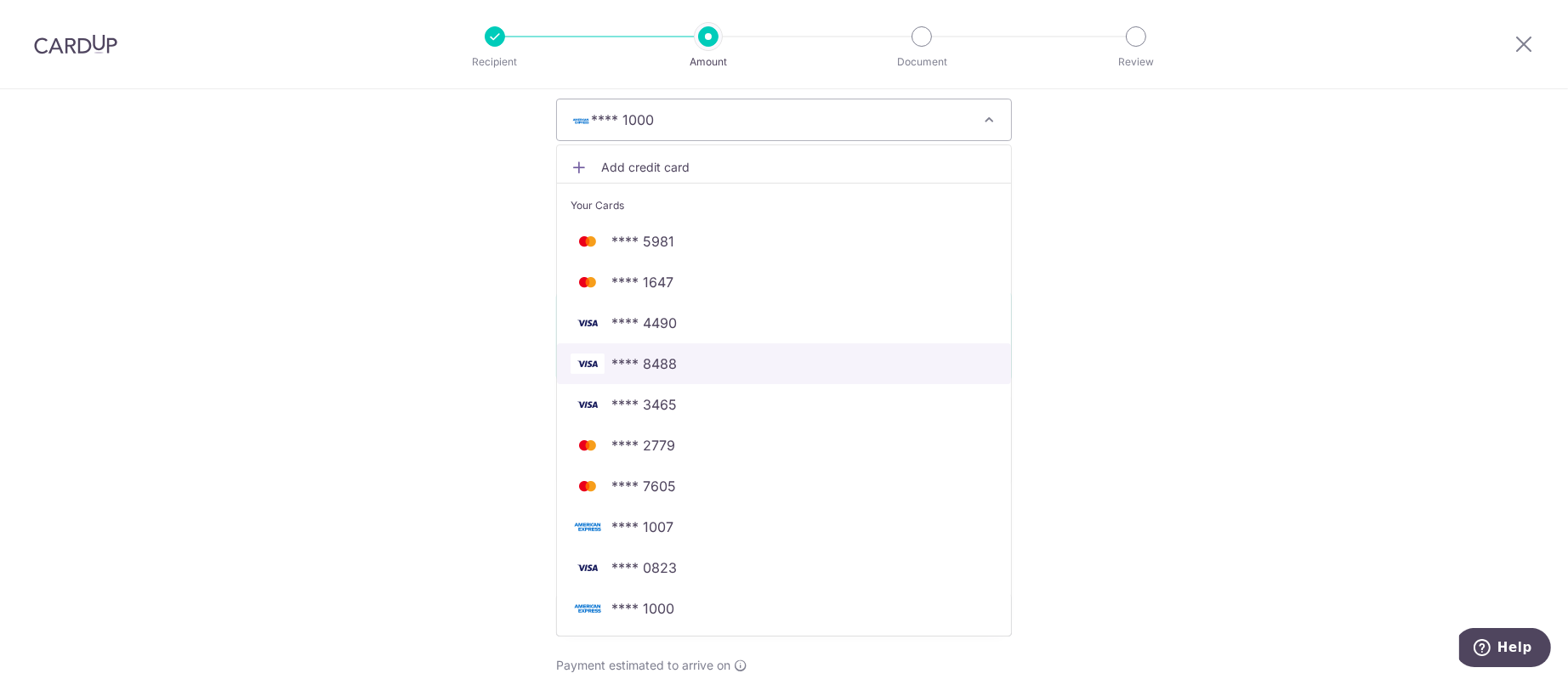
scroll to position [289, 0]
click at [665, 361] on span "**** 3465" at bounding box center [644, 364] width 65 height 20
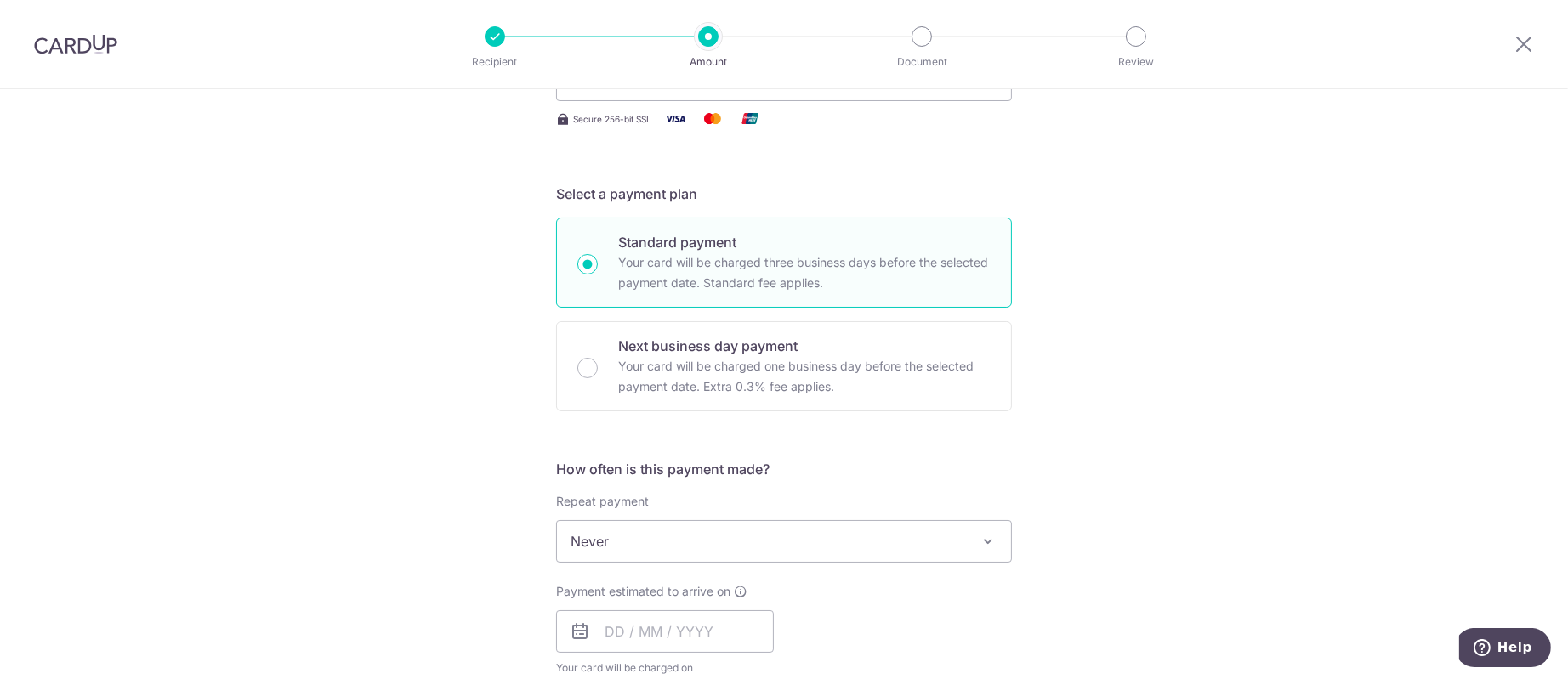
drag, startPoint x: 1253, startPoint y: 368, endPoint x: 1209, endPoint y: 385, distance: 47.2
click at [1253, 367] on div "Tell us more about your payment Enter payment amount SGD 3,021.48 3021.48 GST (…" at bounding box center [784, 627] width 1568 height 1651
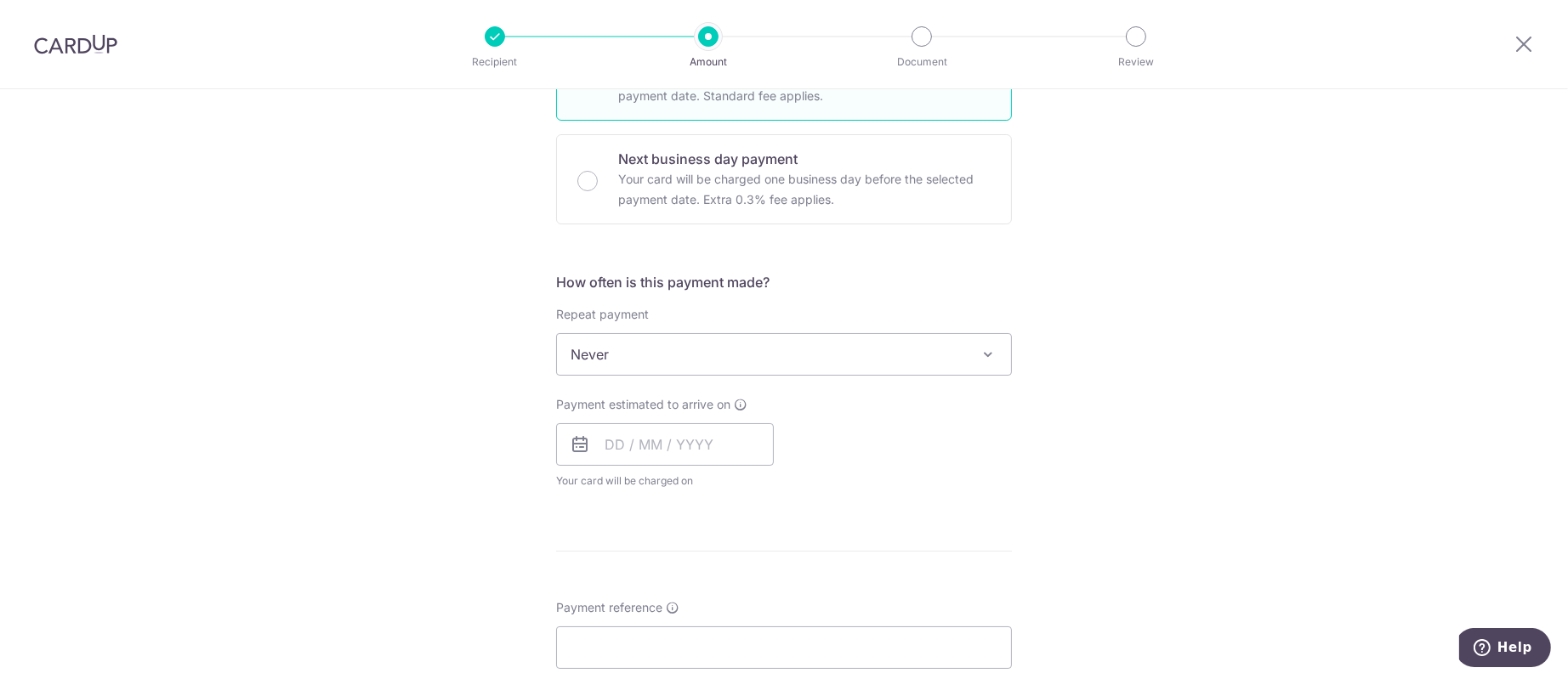
scroll to position [416, 0]
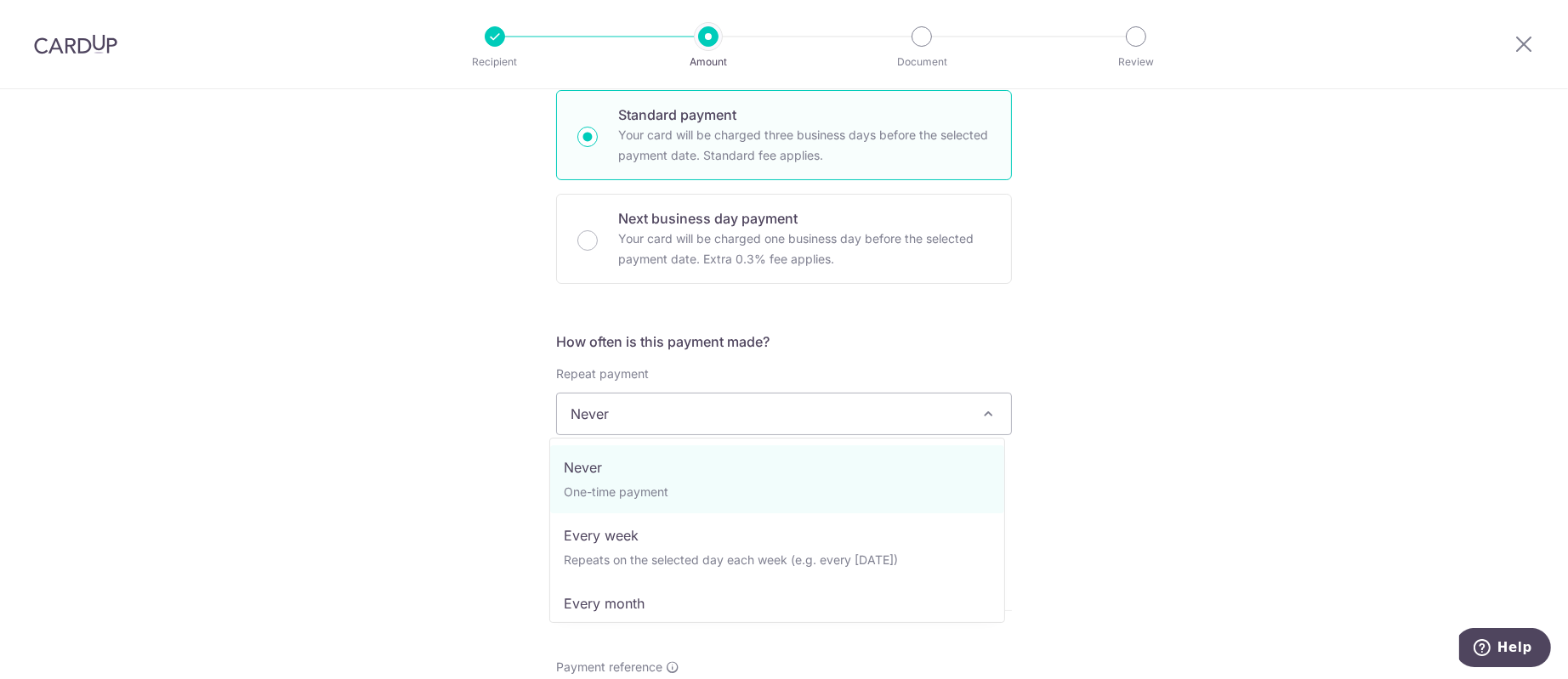
click at [787, 423] on span "Never" at bounding box center [784, 413] width 454 height 41
click at [787, 424] on span "Never" at bounding box center [784, 413] width 454 height 41
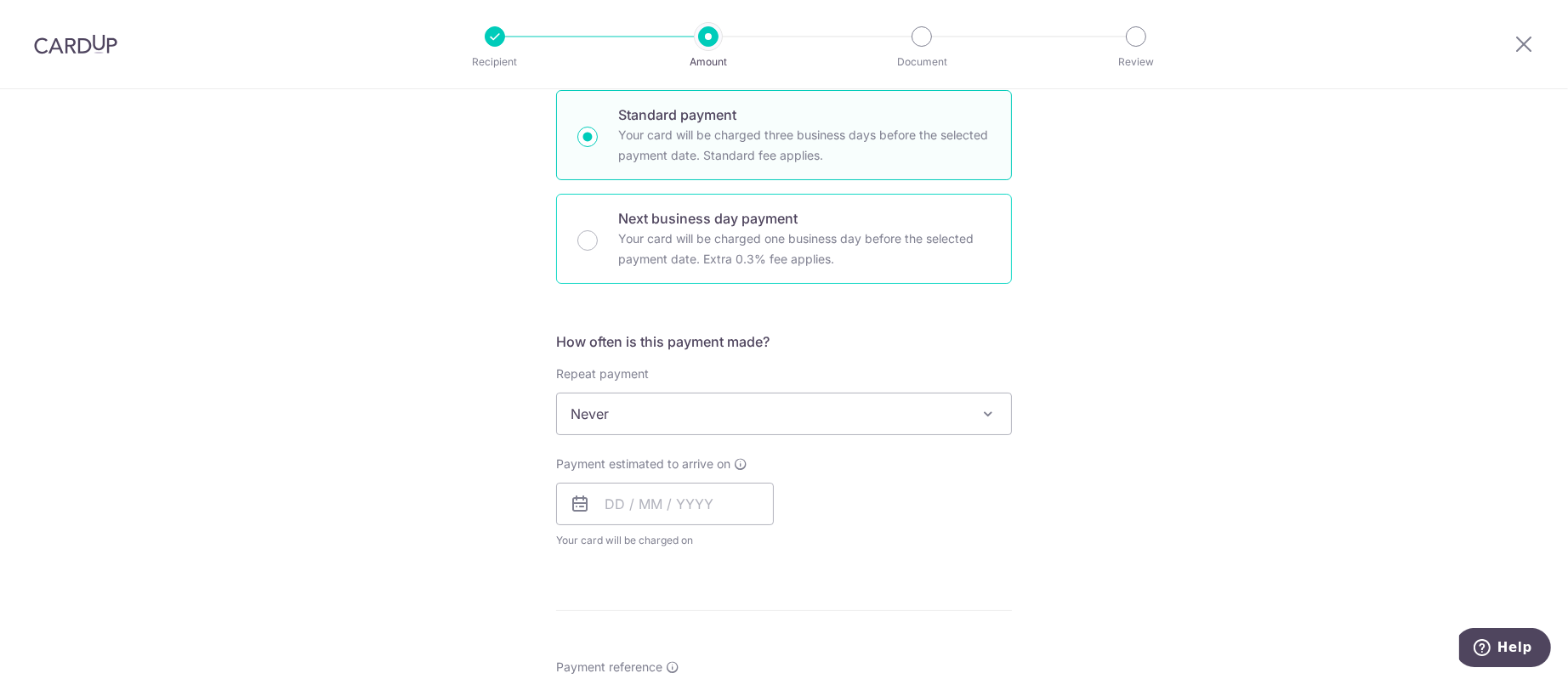
click at [637, 226] on p "Next business day payment" at bounding box center [804, 218] width 372 height 20
click at [597, 230] on input "Next business day payment Your card will be charged one business day before the…" at bounding box center [587, 240] width 20 height 20
radio input "false"
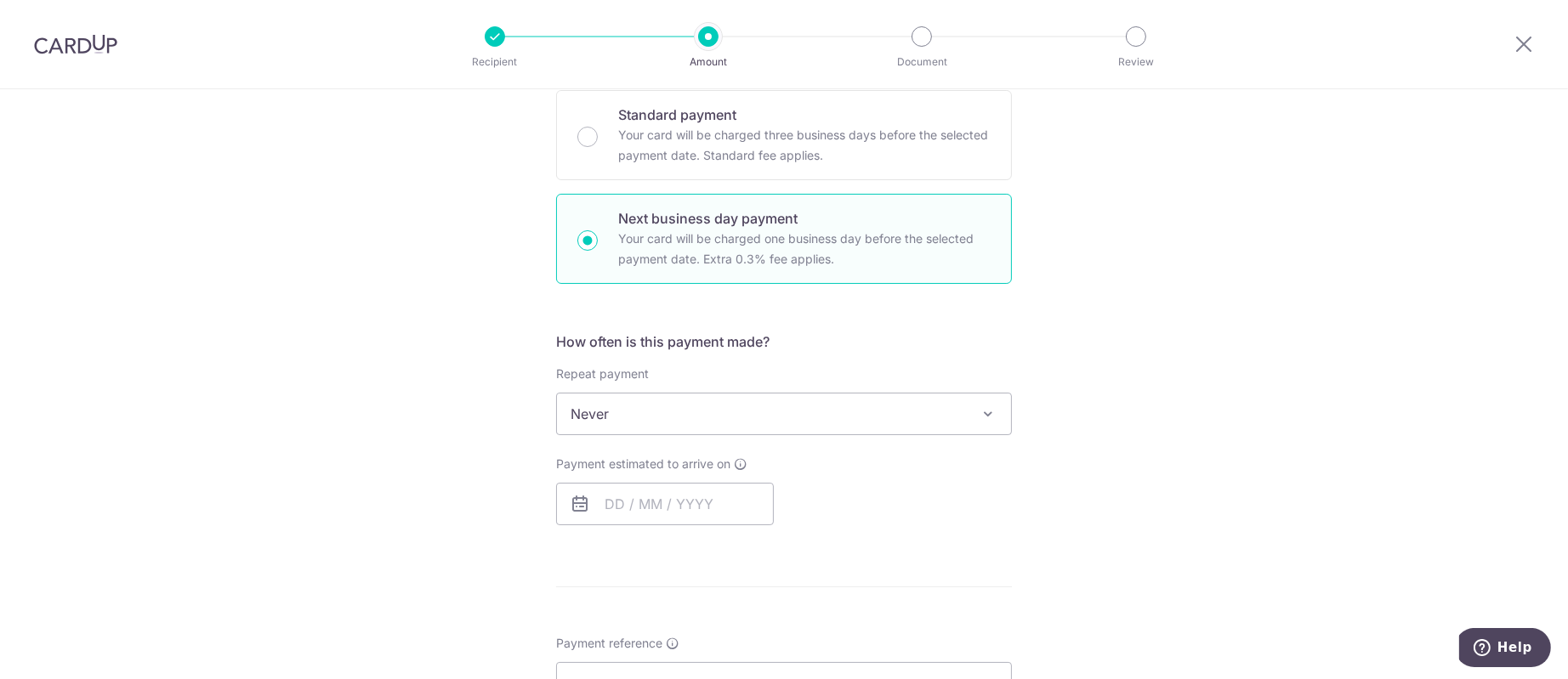
click at [586, 248] on div "Next business day payment Your card will be charged one business day before the…" at bounding box center [784, 238] width 456 height 90
radio input "true"
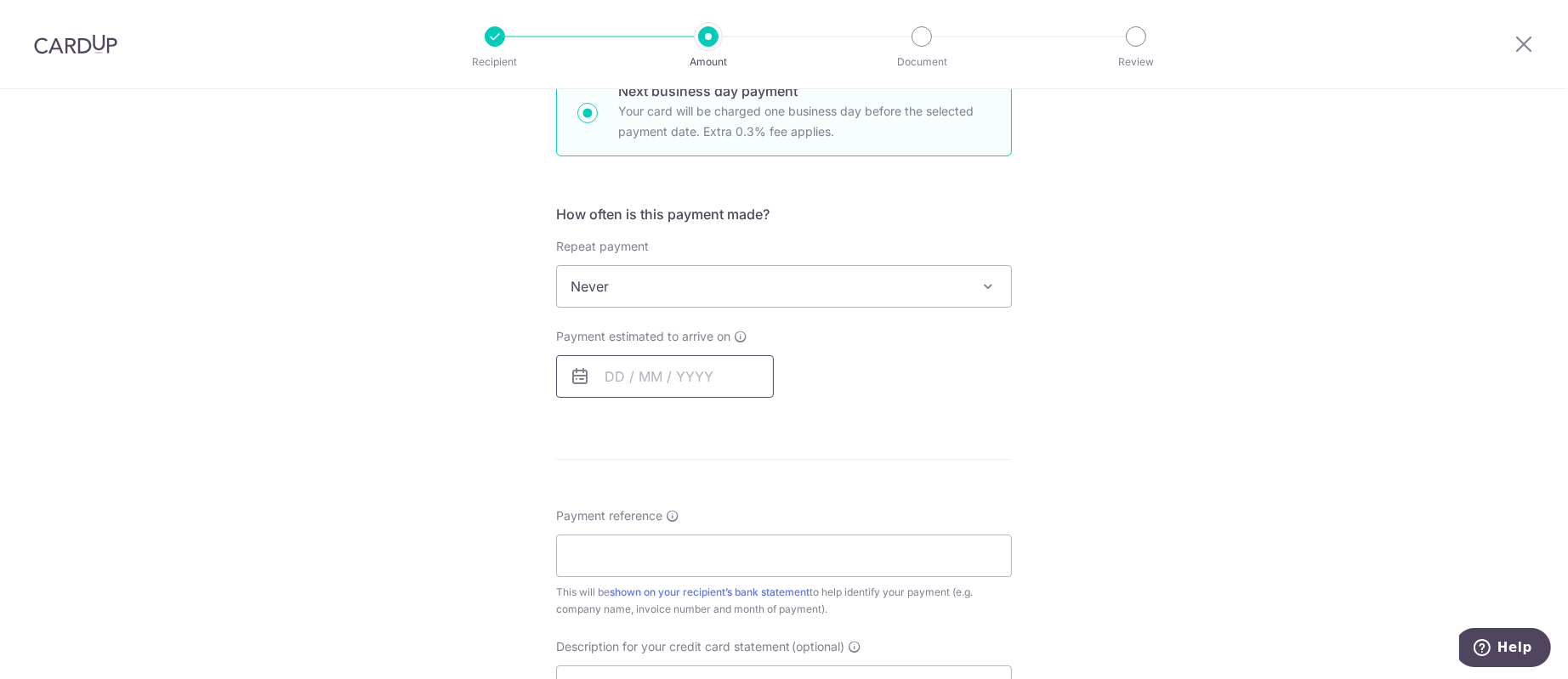
click at [704, 382] on input "text" at bounding box center [665, 377] width 218 height 43
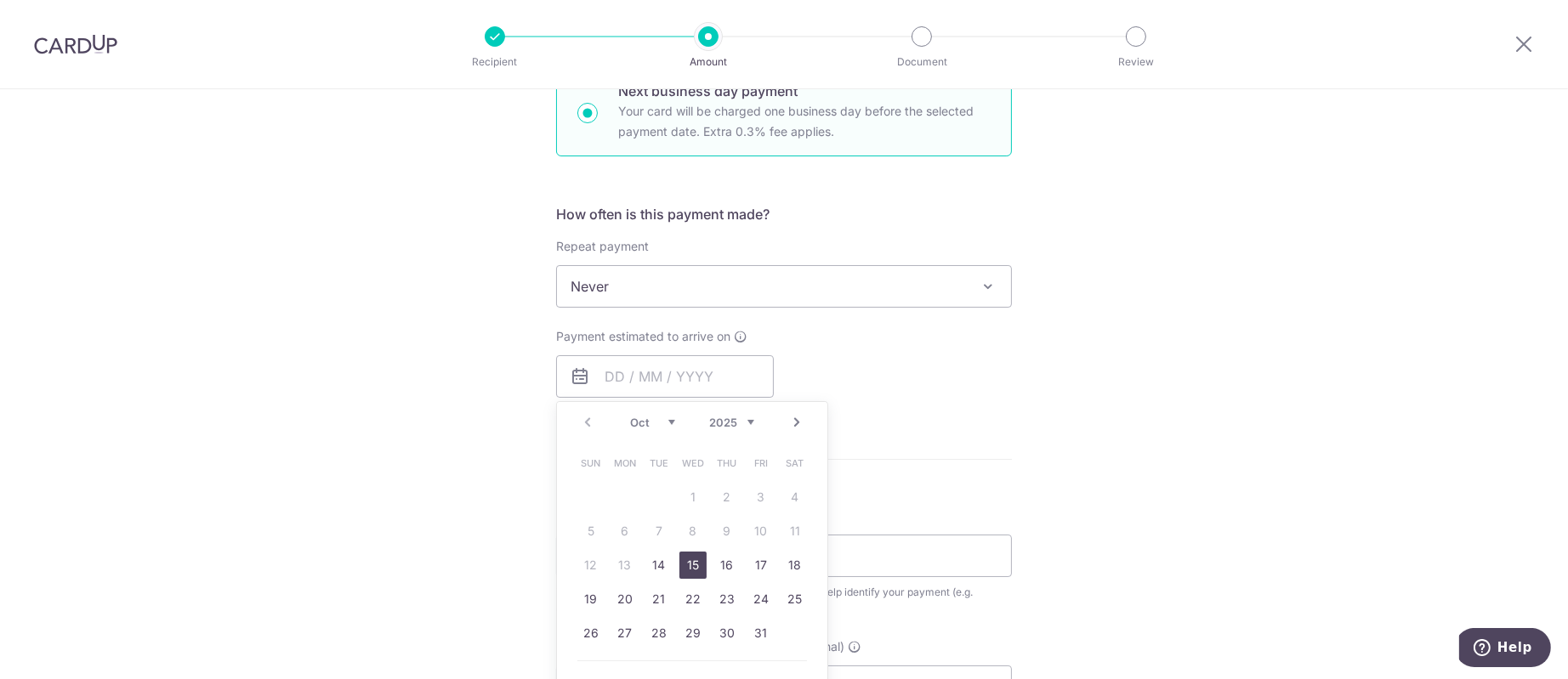
click at [685, 560] on link "15" at bounding box center [692, 565] width 27 height 27
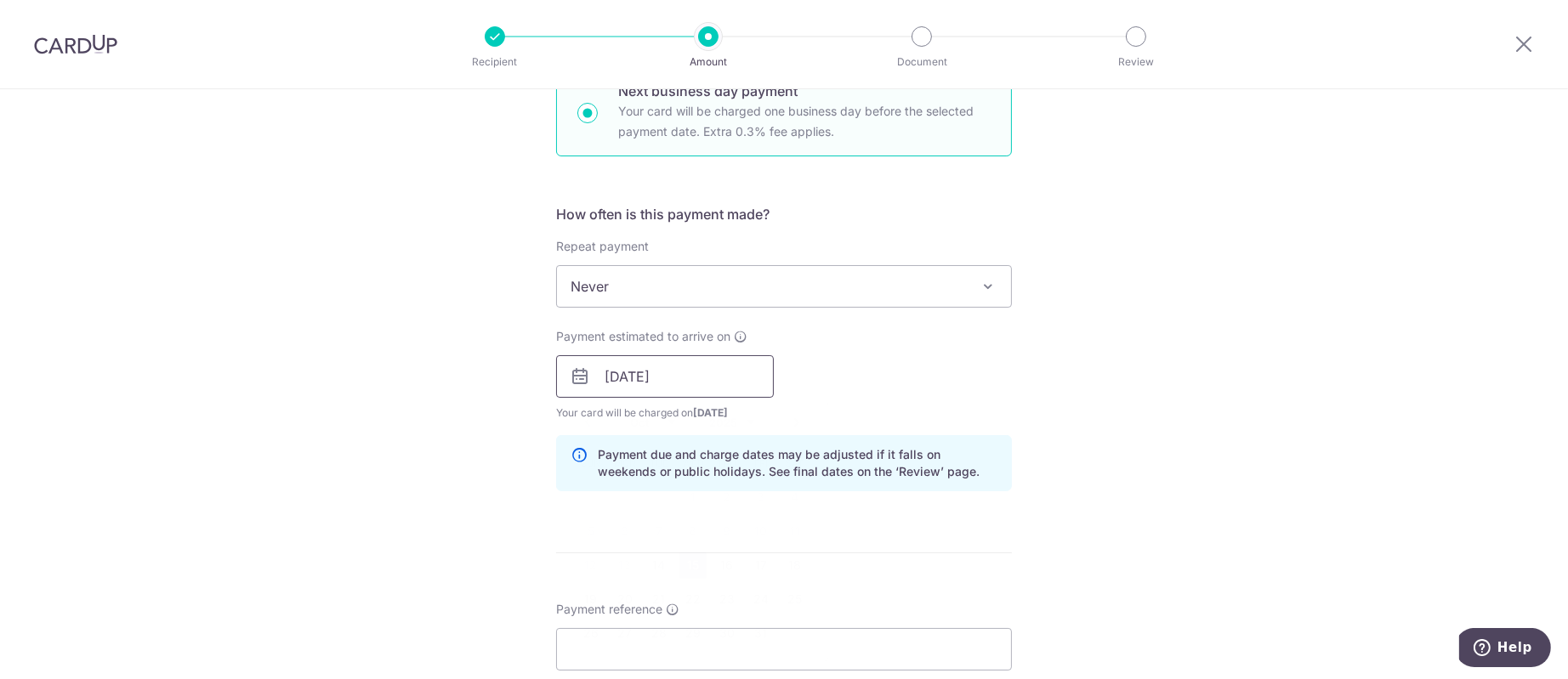
click at [689, 389] on input "15/10/2025" at bounding box center [665, 377] width 218 height 43
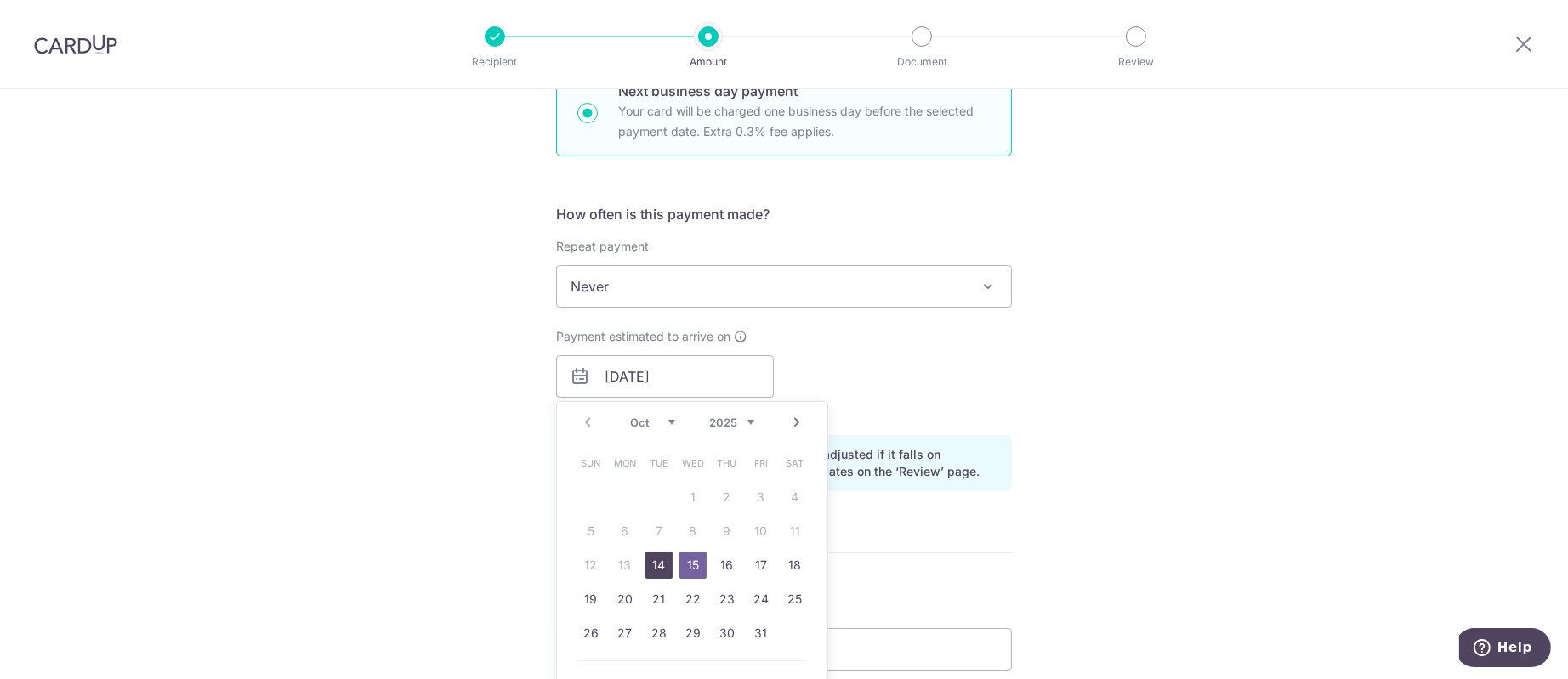
click at [651, 570] on link "14" at bounding box center [658, 565] width 27 height 27
type input "[DATE]"
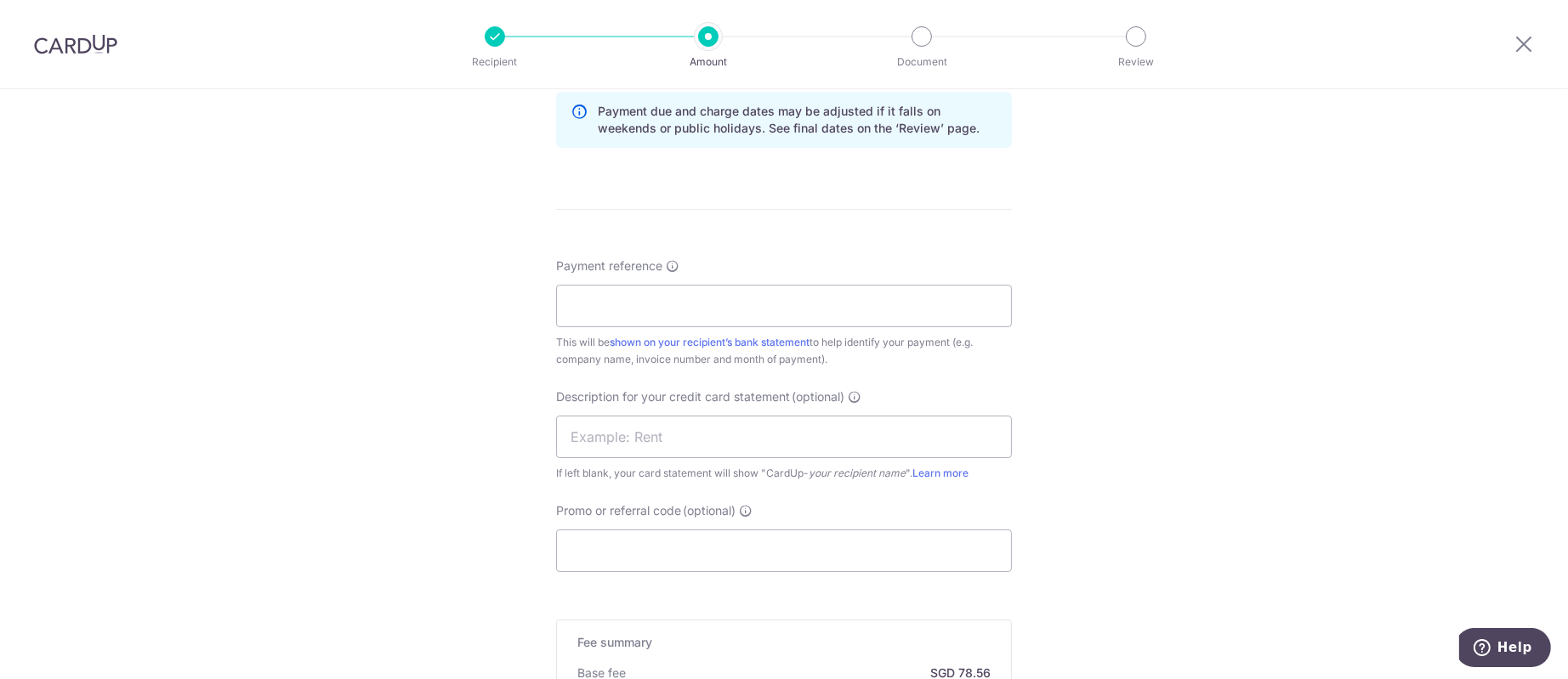
scroll to position [926, 0]
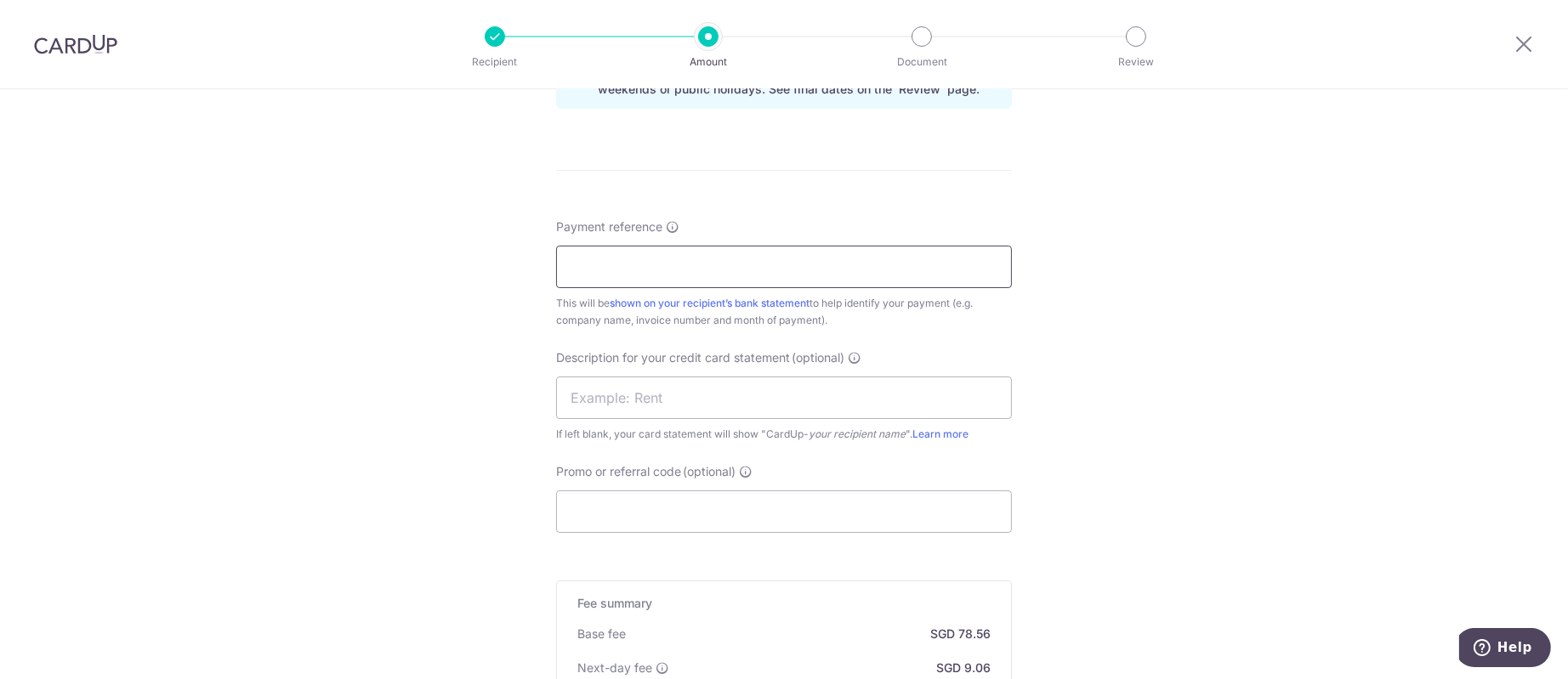
click at [768, 271] on input "Payment reference" at bounding box center [784, 267] width 456 height 43
click at [601, 263] on input "Payment reference" at bounding box center [784, 267] width 456 height 43
type input "See SOA"
click at [1191, 396] on div "Tell us more about your payment Enter payment amount SGD 3,021.48 3021.48 GST (…" at bounding box center [784, 65] width 1568 height 1803
click at [750, 405] on input "text" at bounding box center [784, 397] width 456 height 43
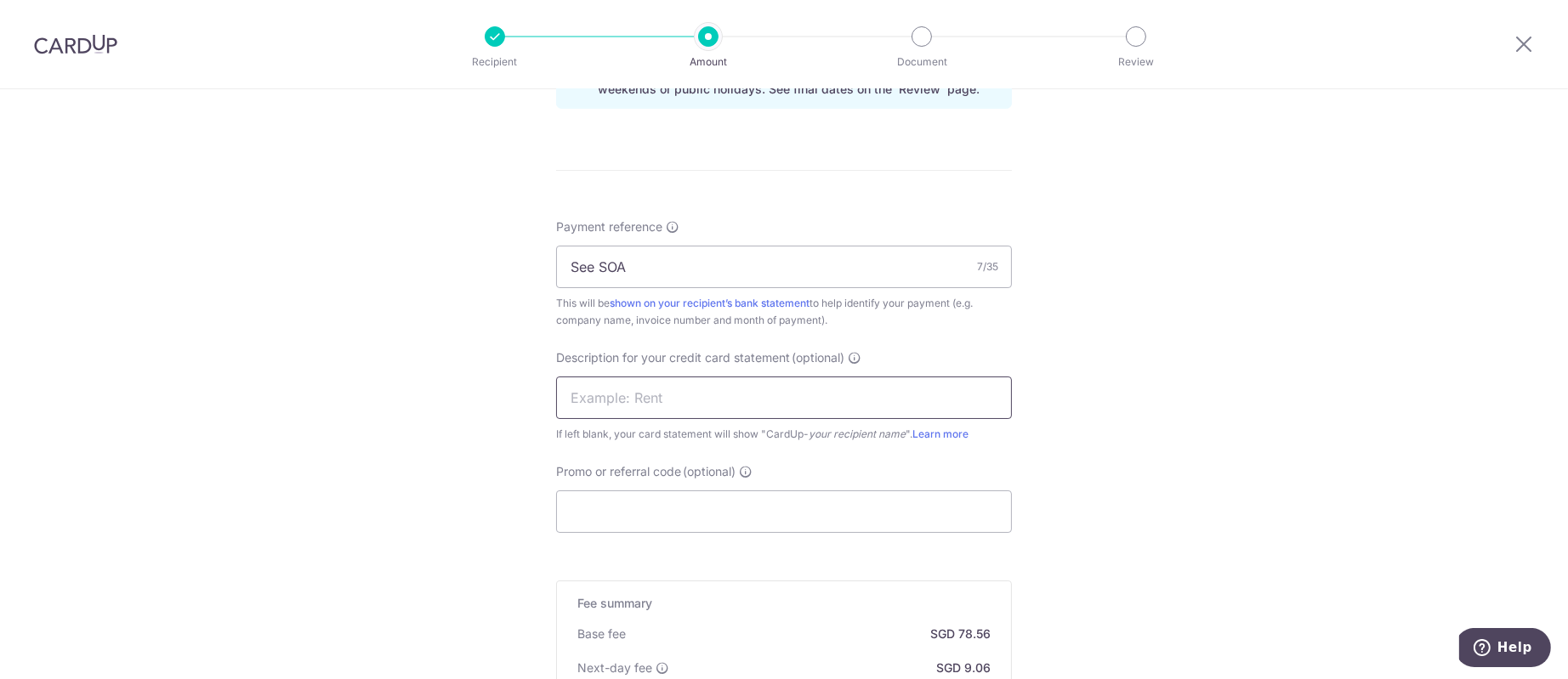
click at [604, 418] on input "text" at bounding box center [784, 397] width 456 height 43
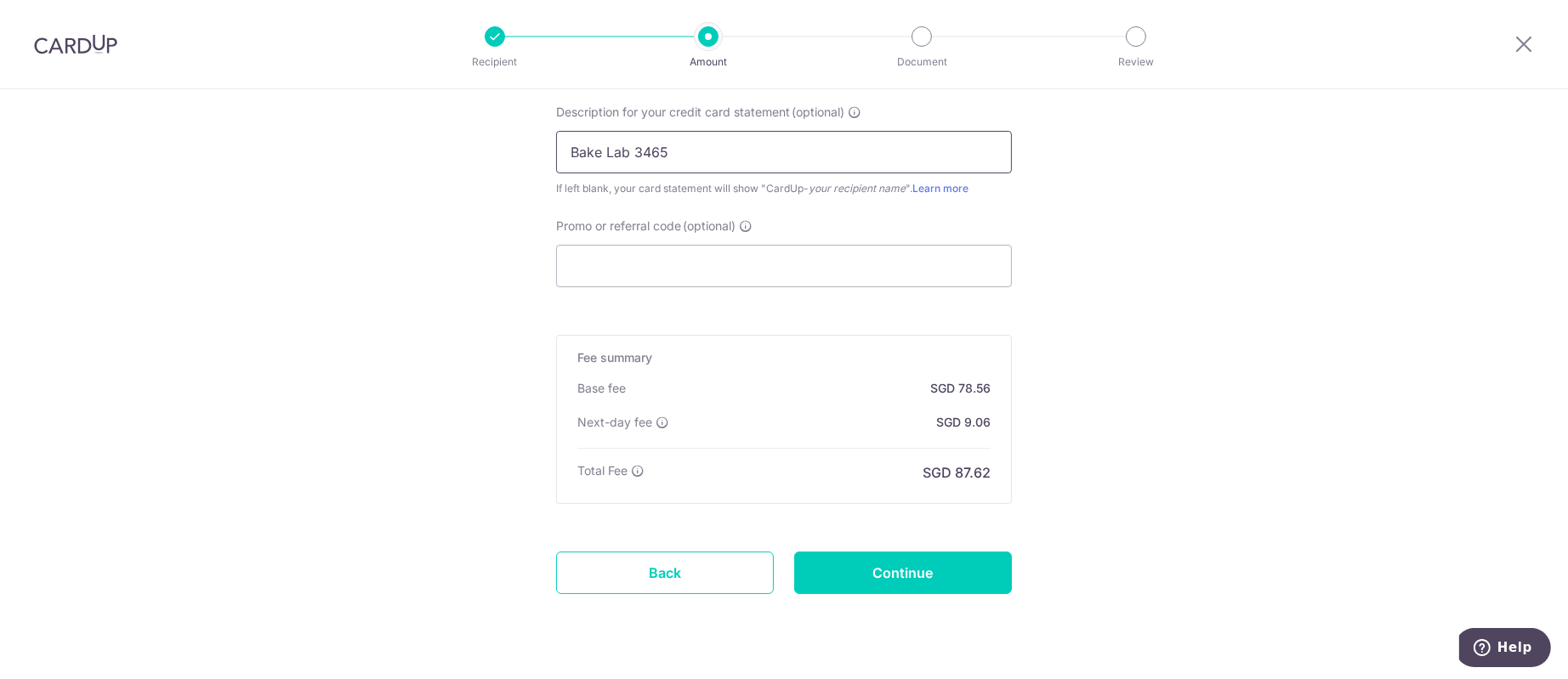
scroll to position [1212, 0]
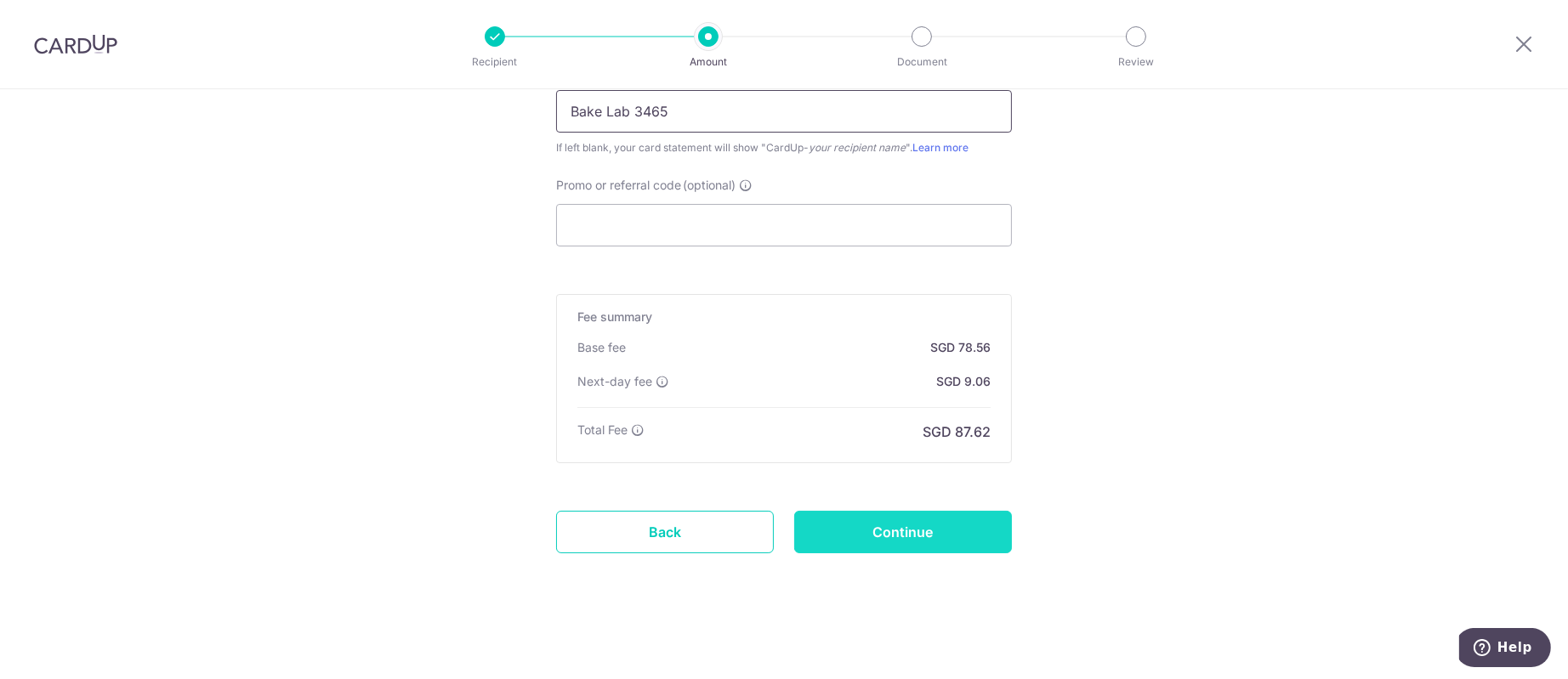
type input "Bake Lab 3465"
click at [917, 526] on input "Continue" at bounding box center [903, 532] width 218 height 43
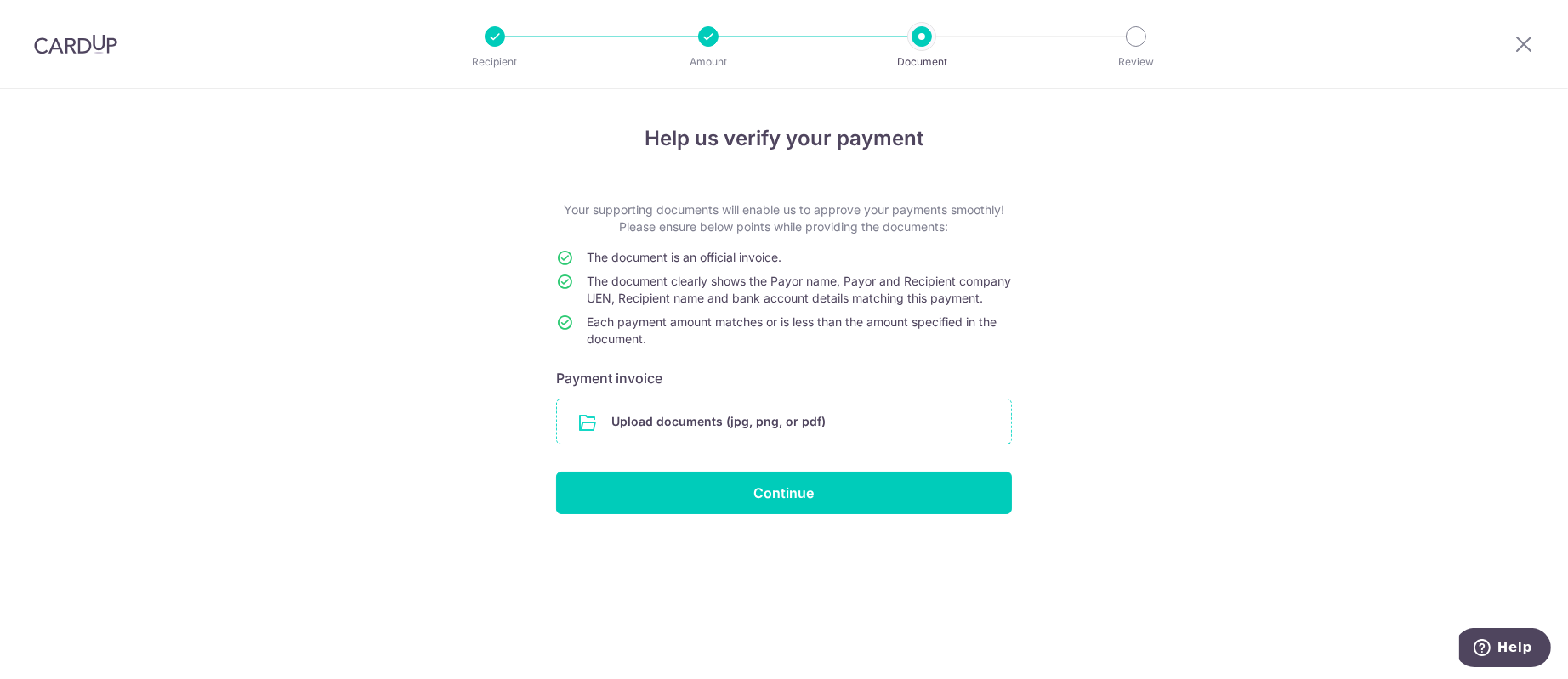
click at [790, 441] on input "file" at bounding box center [784, 421] width 454 height 44
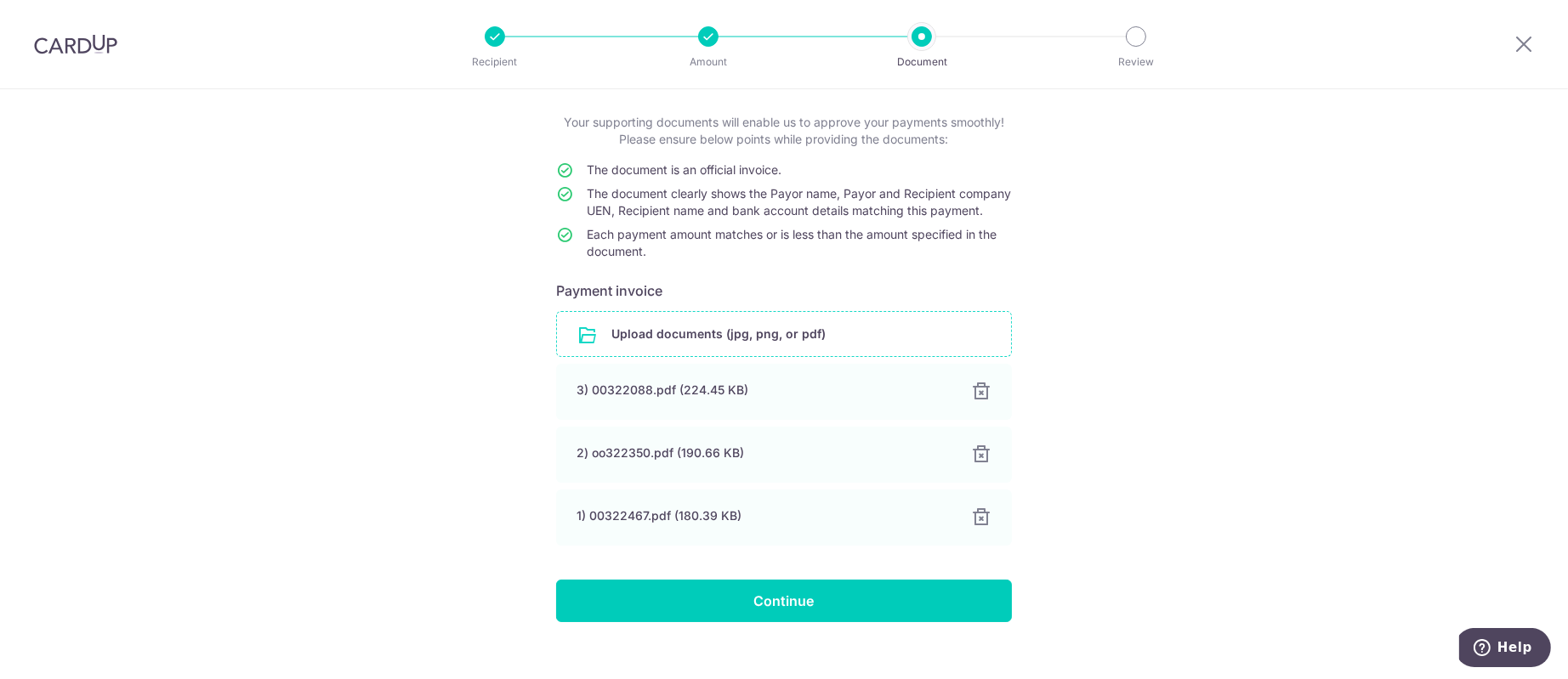
scroll to position [126, 0]
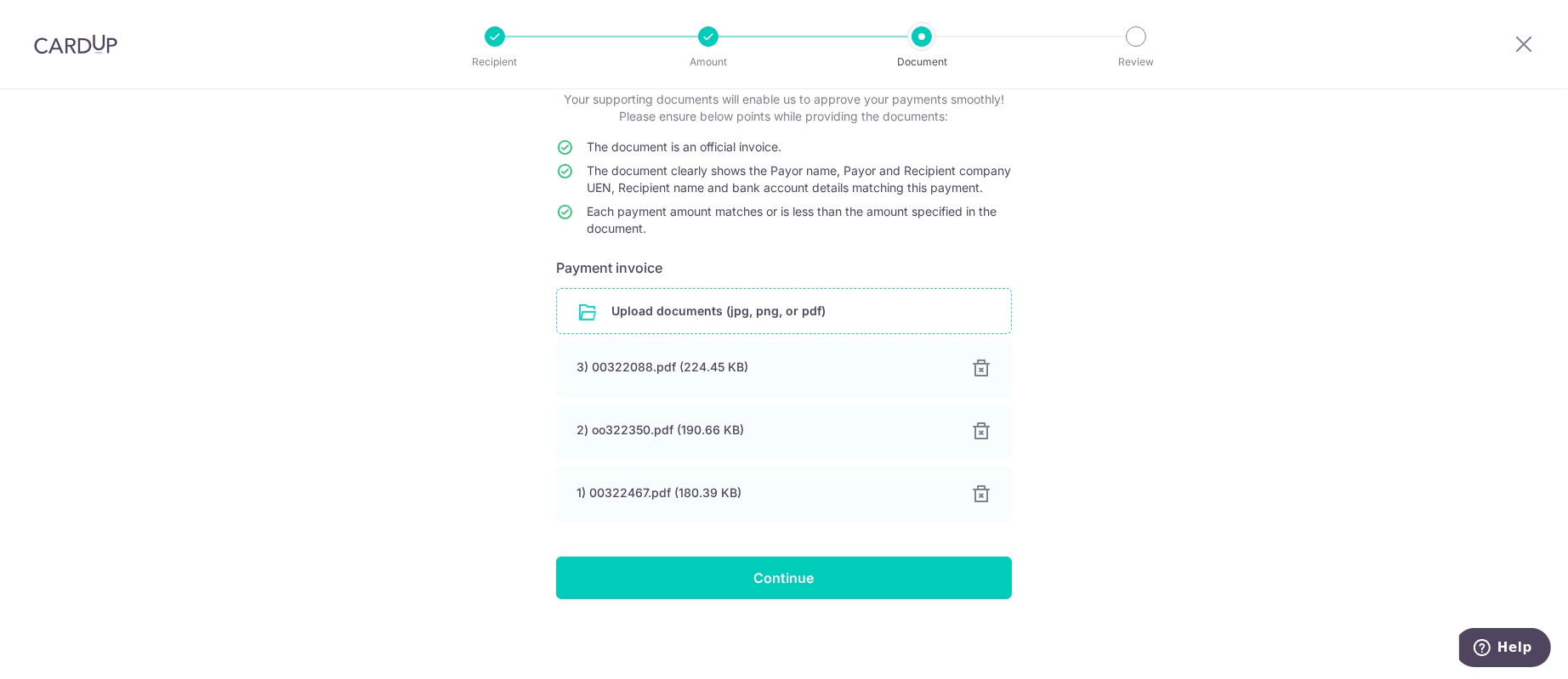
click at [774, 320] on input "file" at bounding box center [784, 310] width 454 height 44
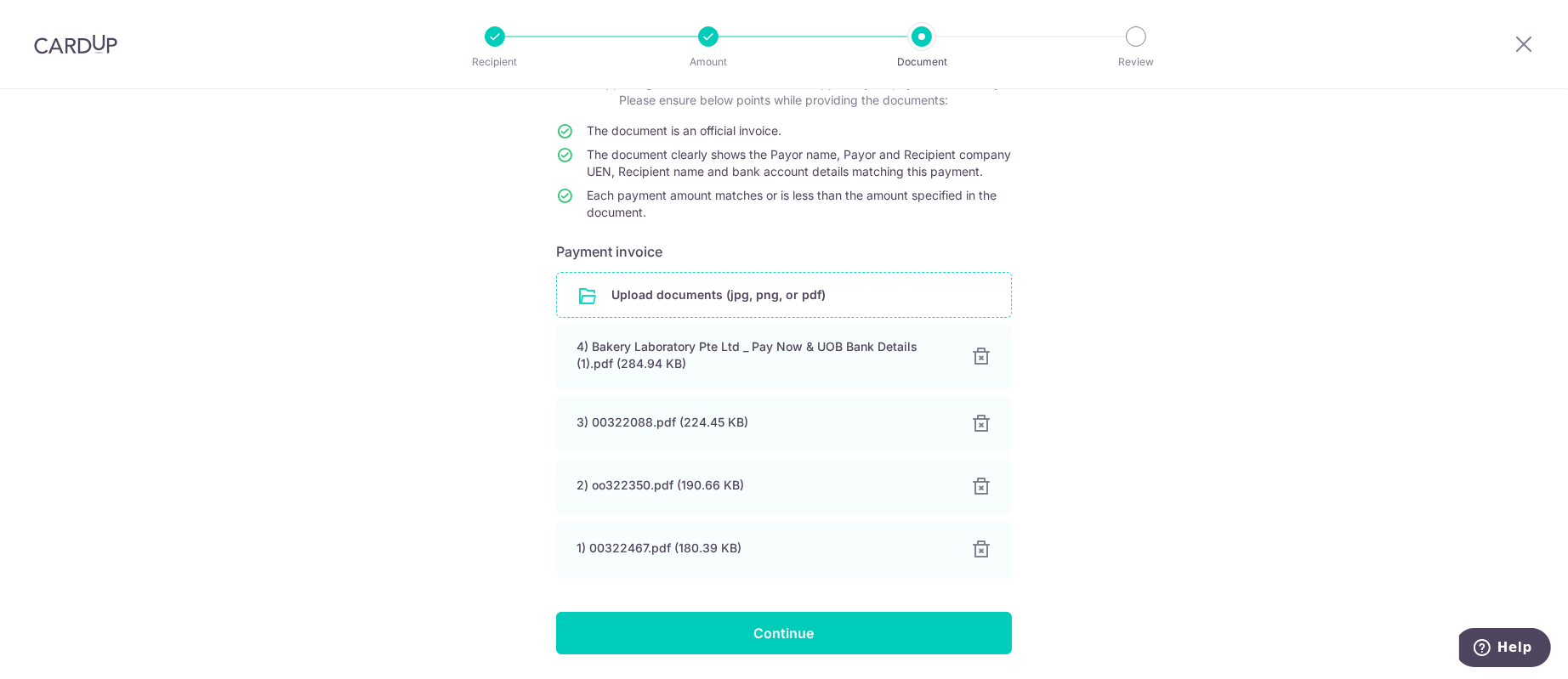
scroll to position [198, 0]
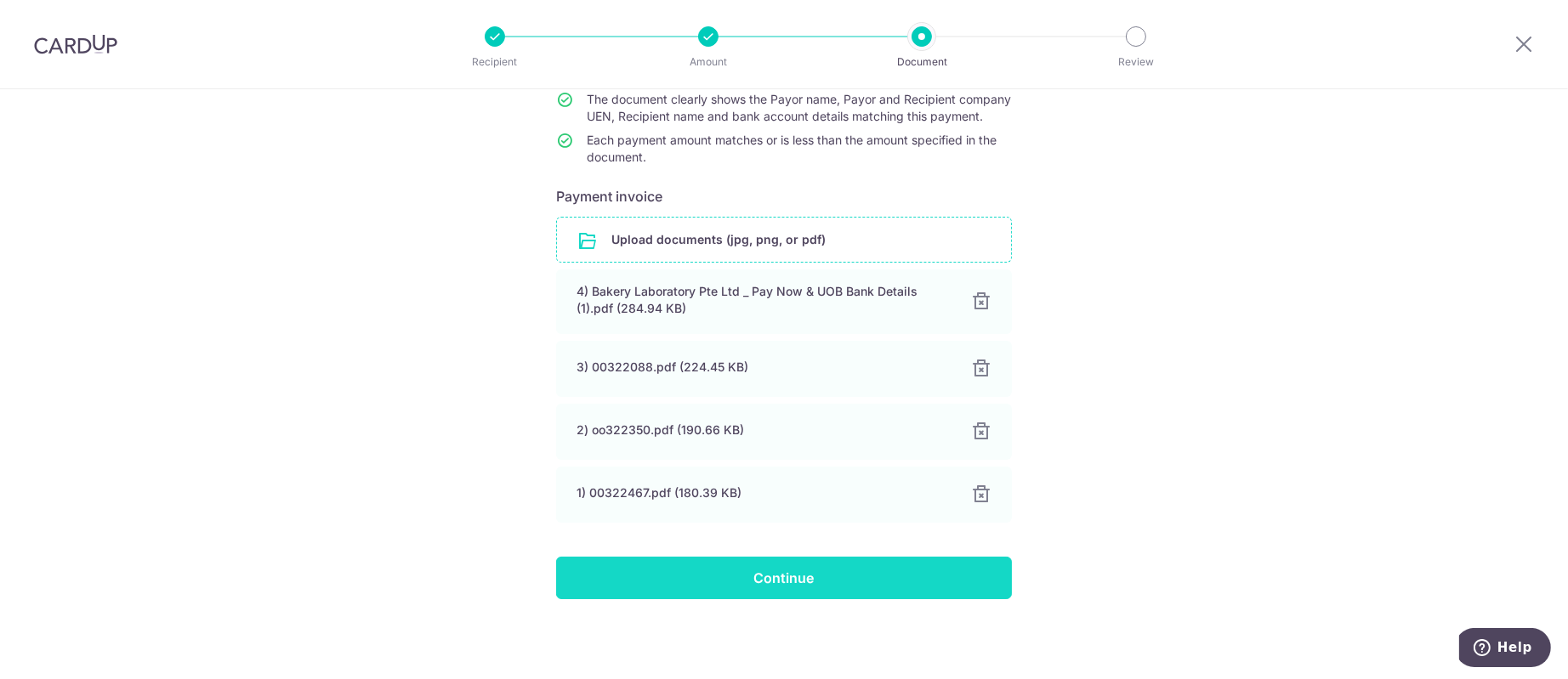
click at [911, 584] on input "Continue" at bounding box center [784, 578] width 456 height 43
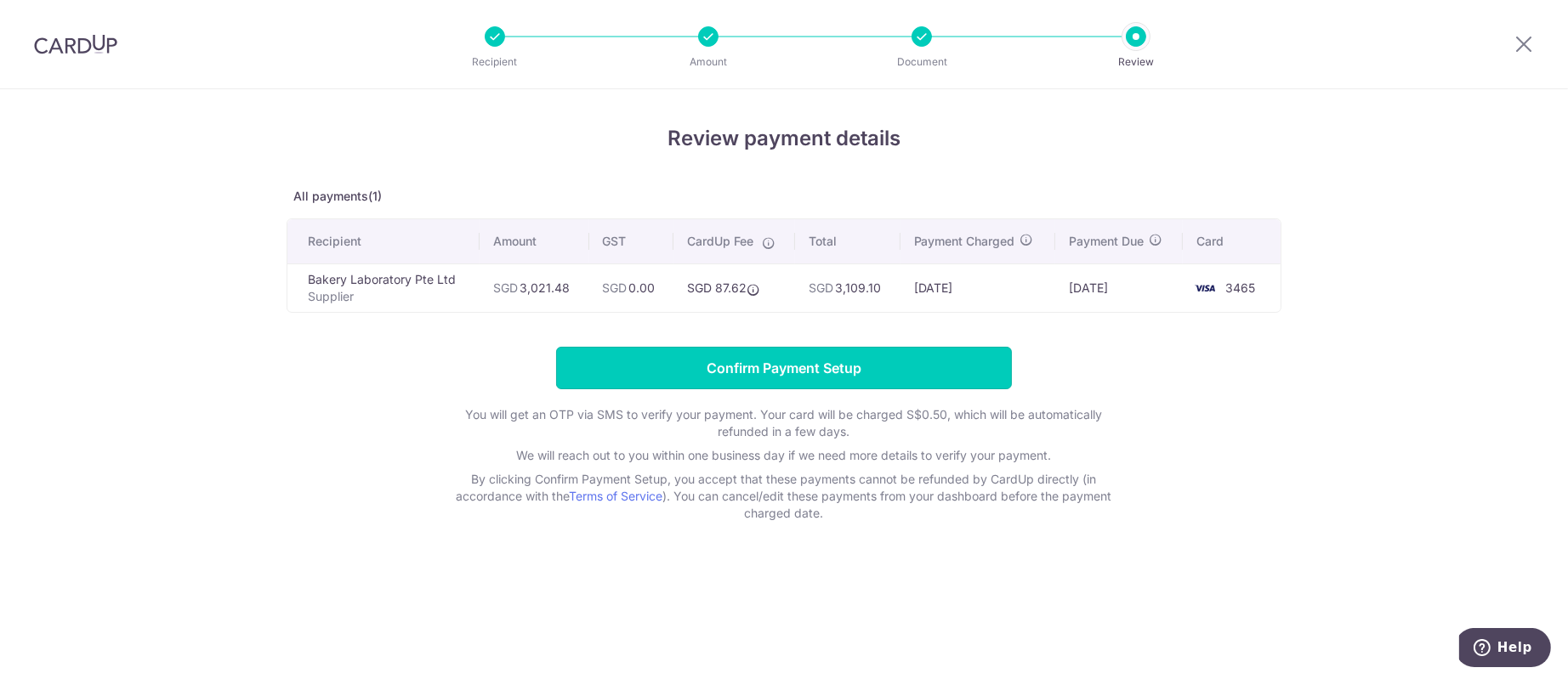
click at [938, 363] on input "Confirm Payment Setup" at bounding box center [784, 368] width 456 height 43
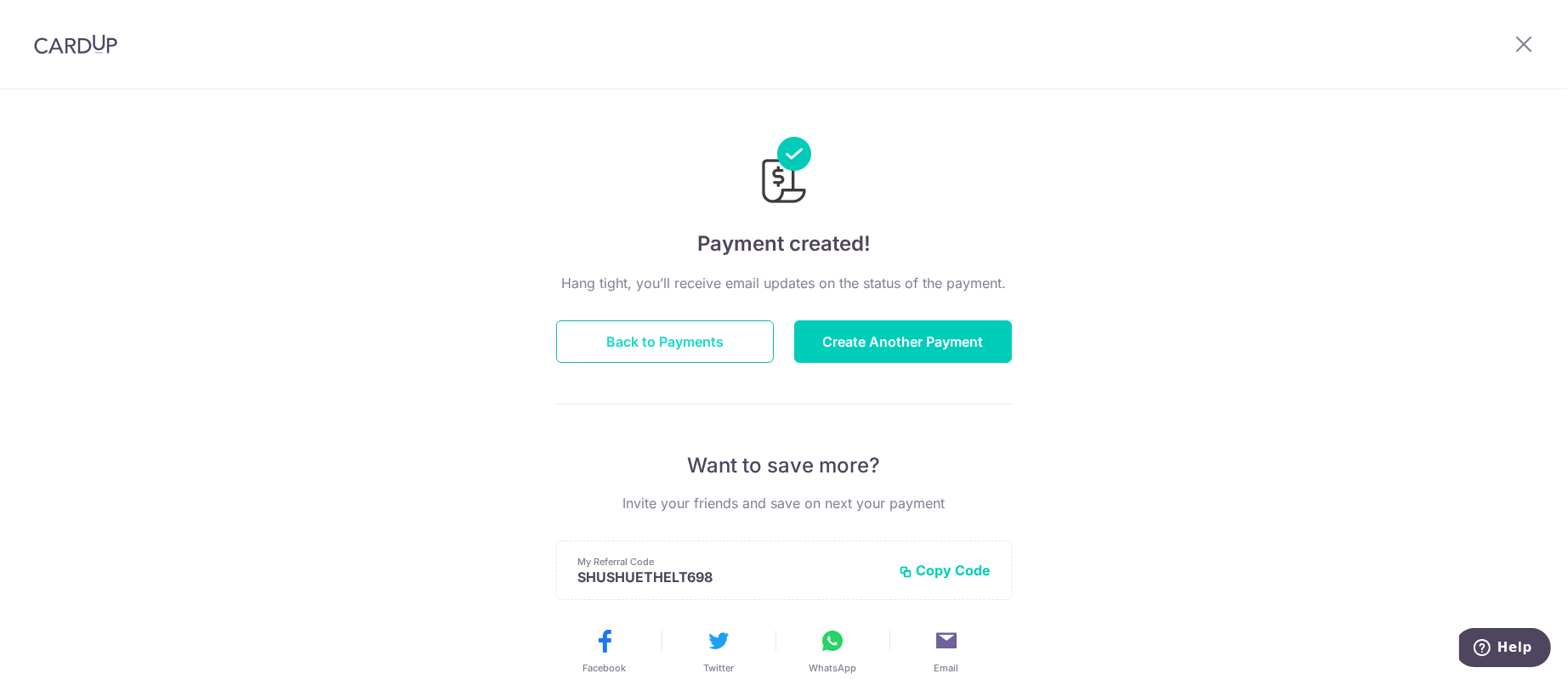
click at [676, 343] on button "Back to Payments" at bounding box center [665, 342] width 218 height 43
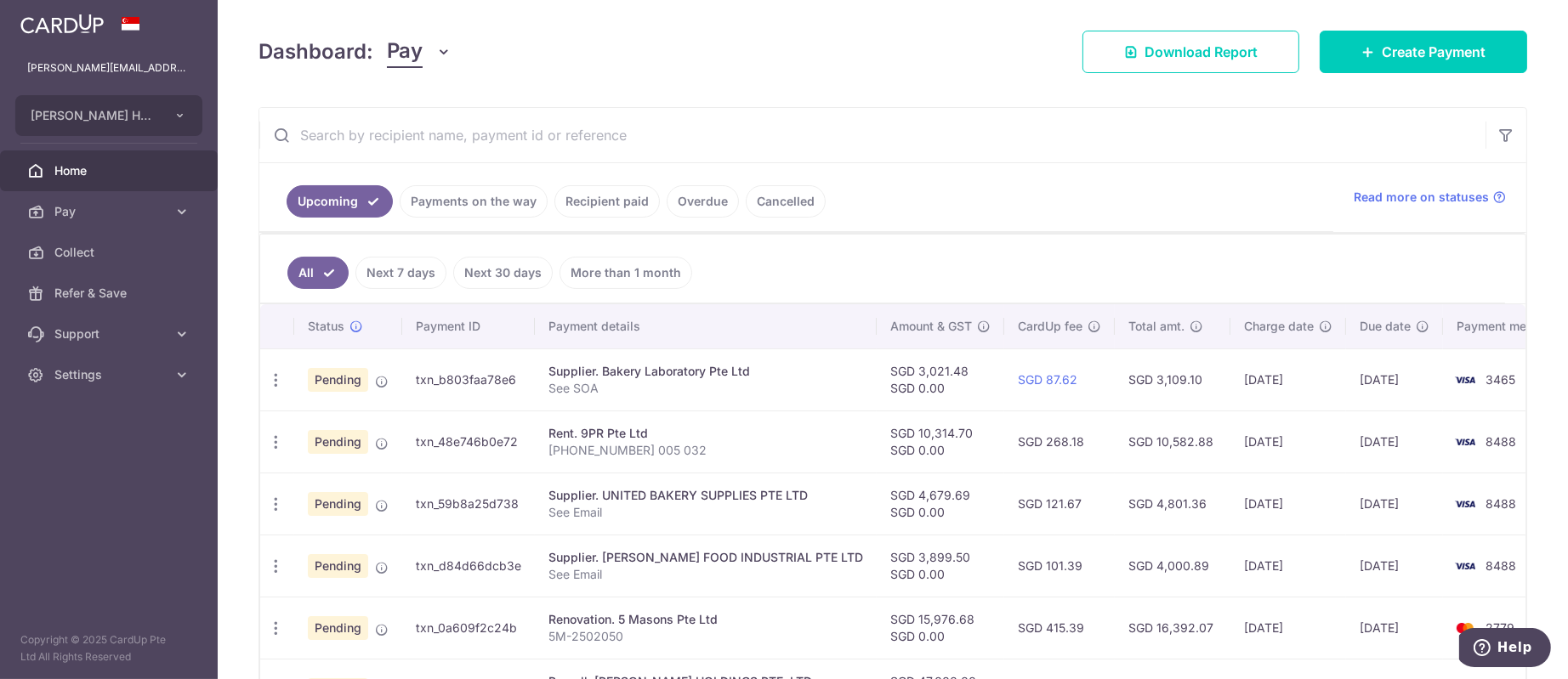
scroll to position [255, 0]
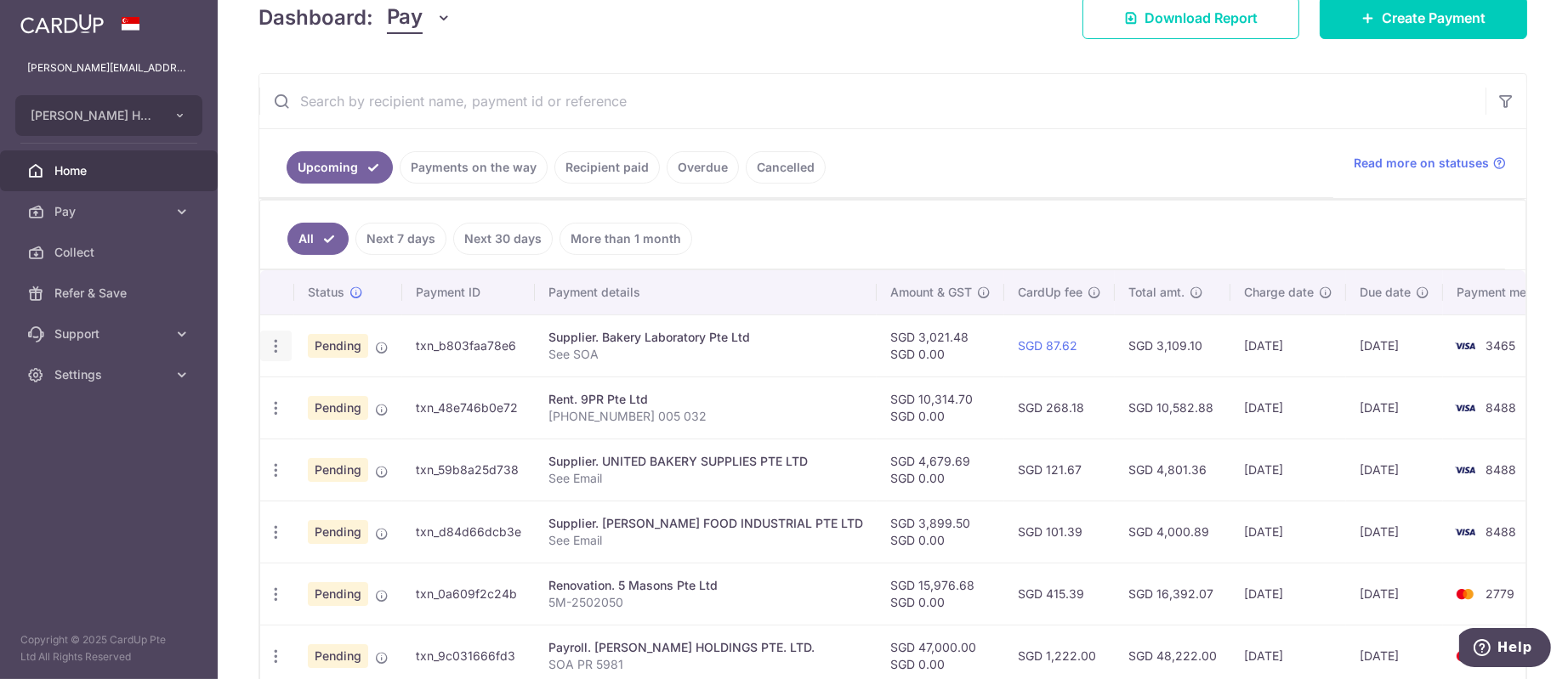
click at [278, 347] on icon "button" at bounding box center [276, 346] width 17 height 17
click at [358, 390] on span "Update payment" at bounding box center [366, 392] width 116 height 20
radio input "true"
type input "3,021.48"
type input "0.00"
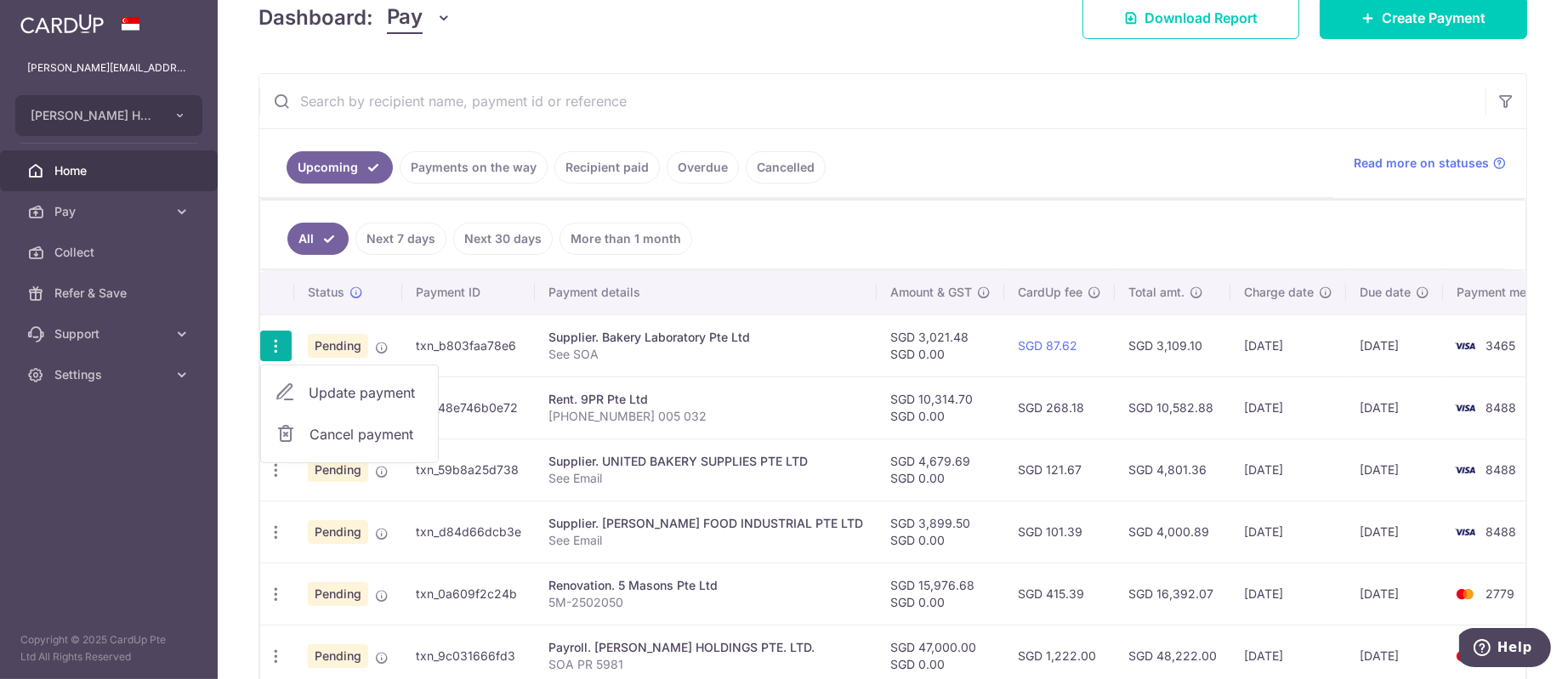
type input "[DATE]"
type input "See SOA"
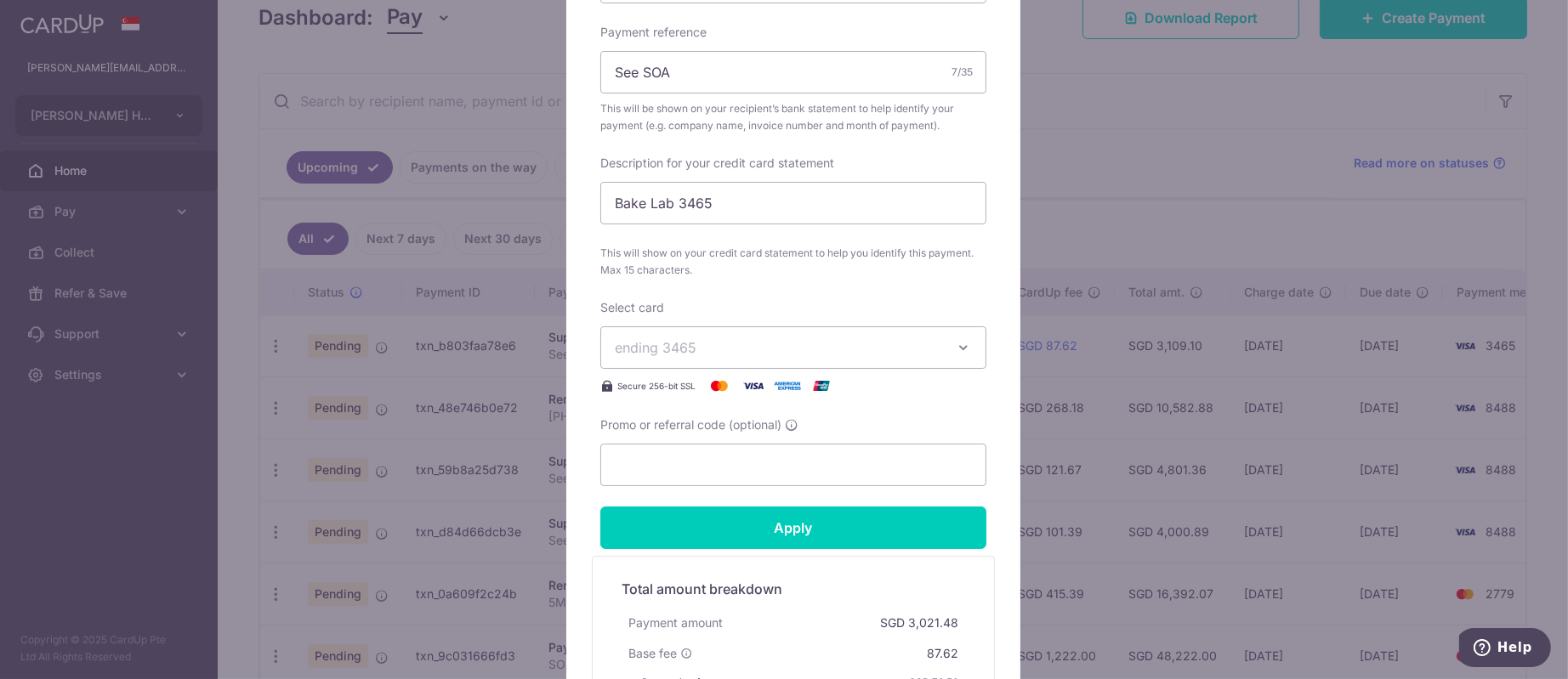
scroll to position [764, 0]
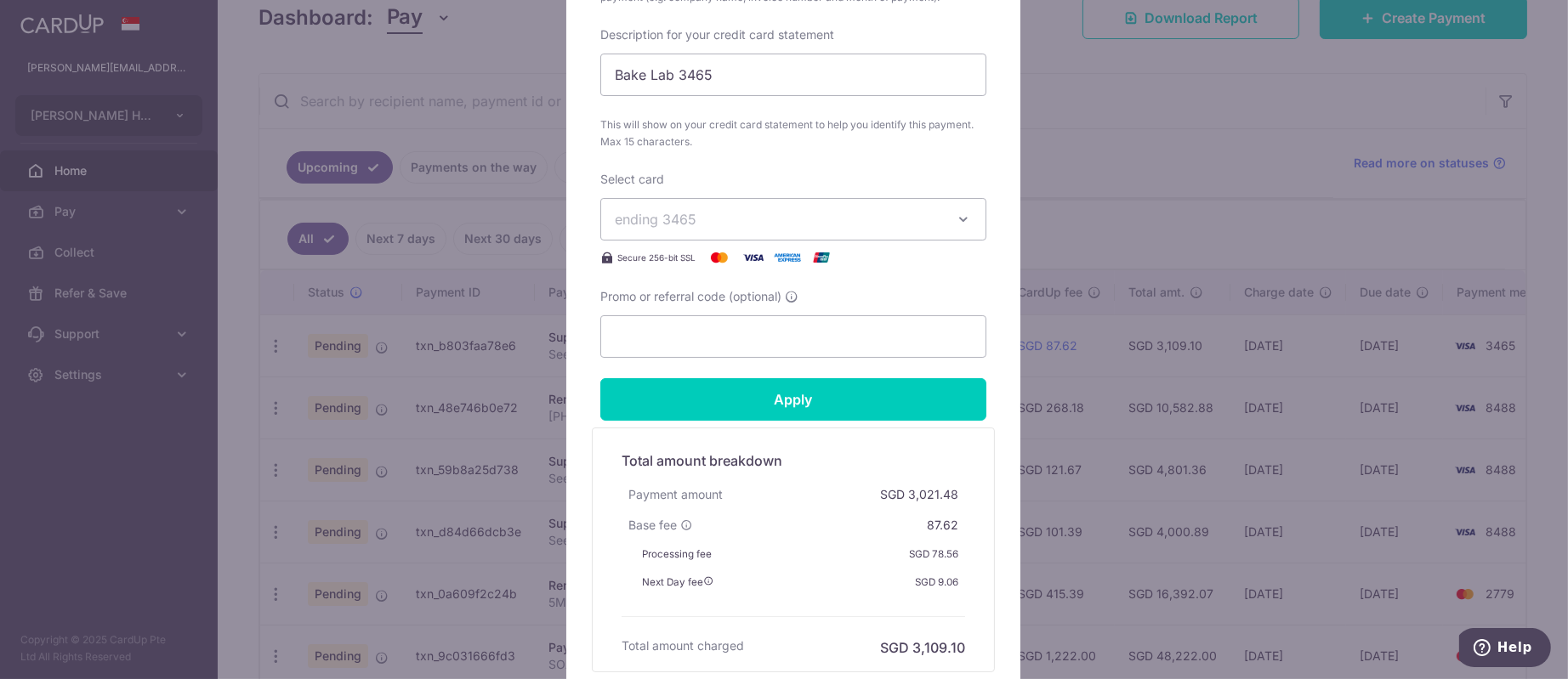
click at [840, 218] on span "ending 3465" at bounding box center [778, 219] width 326 height 20
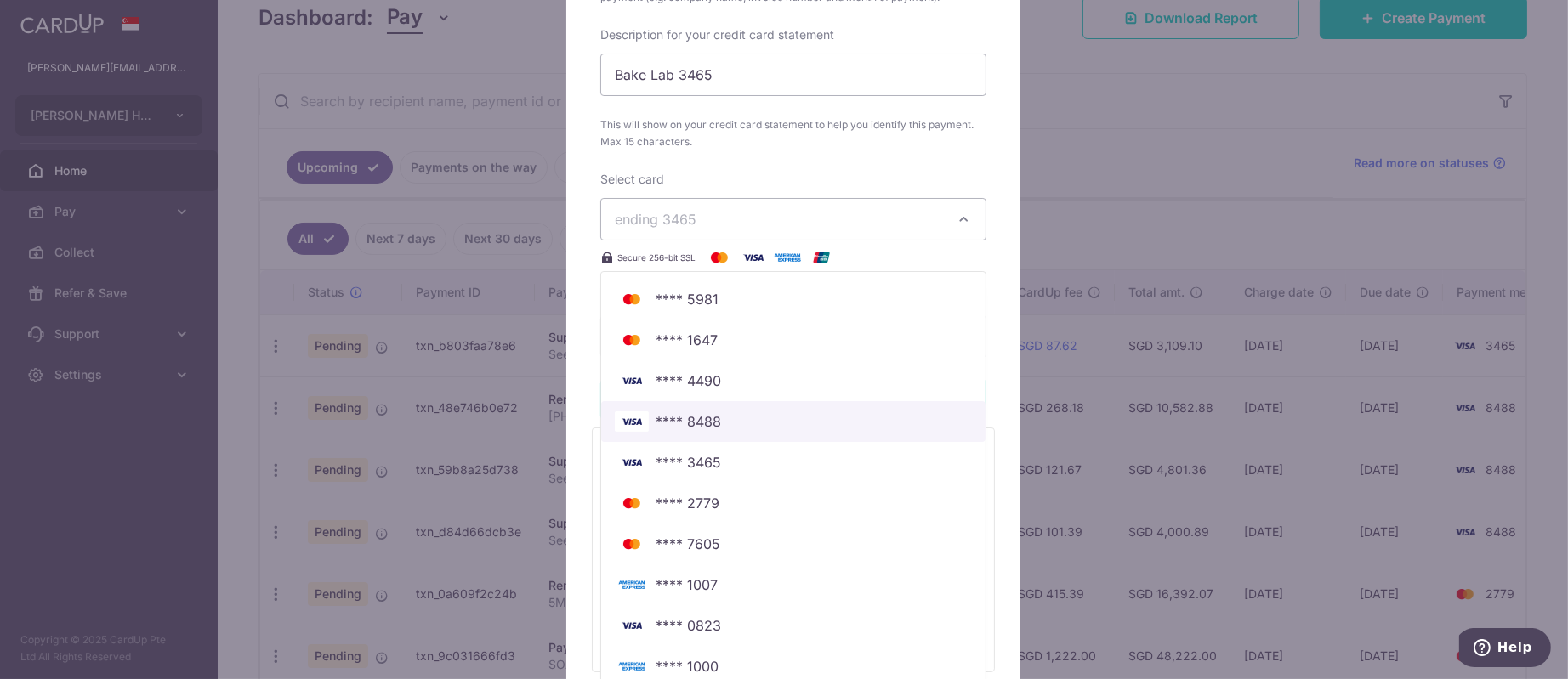
scroll to position [893, 0]
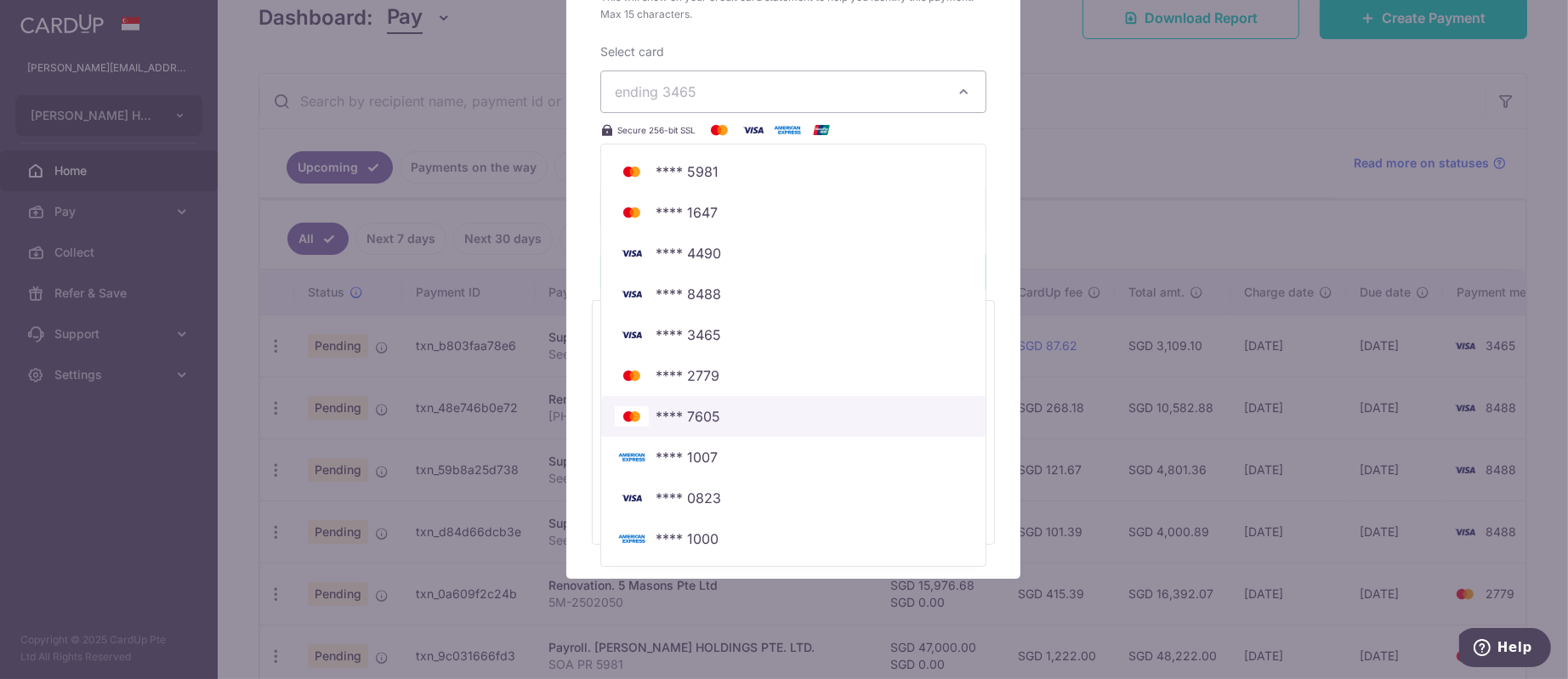
click at [721, 412] on span "**** 7605" at bounding box center [793, 416] width 357 height 20
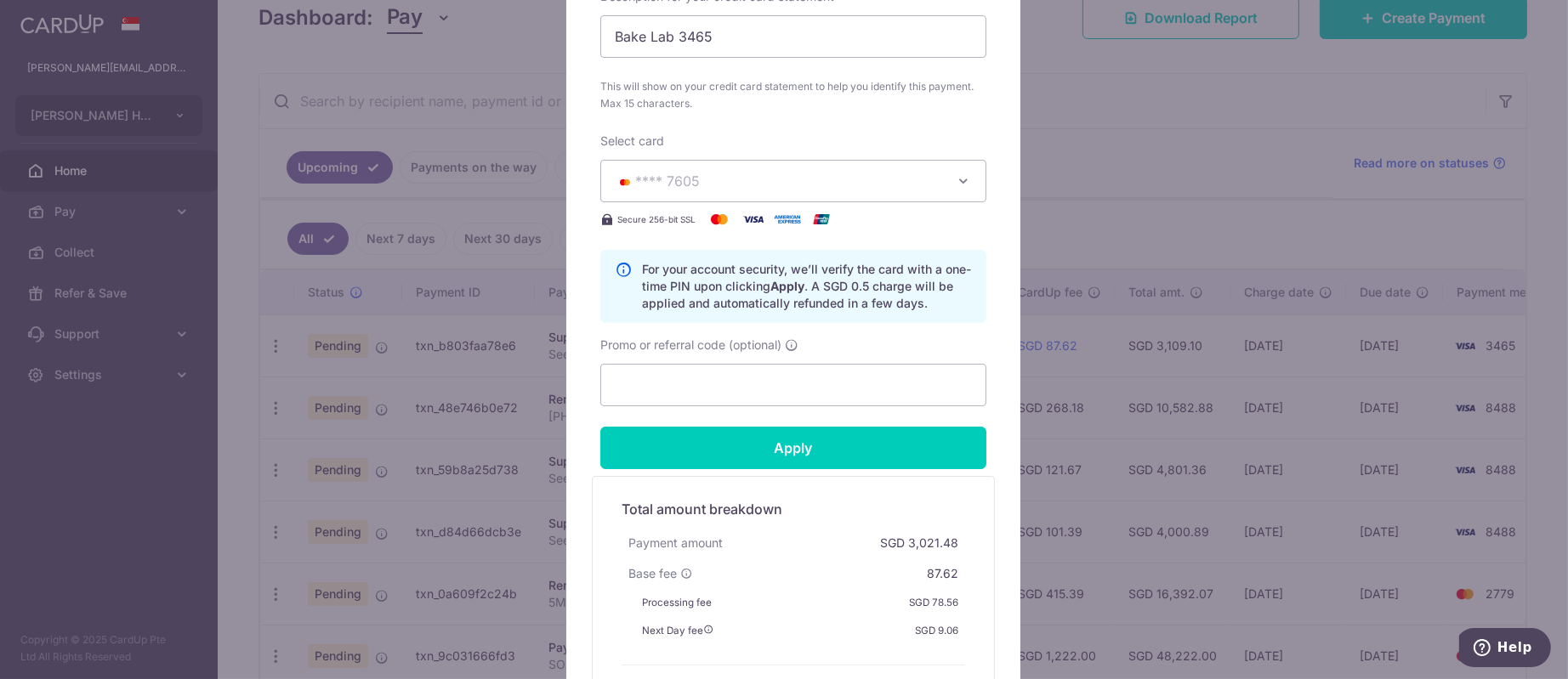
scroll to position [764, 0]
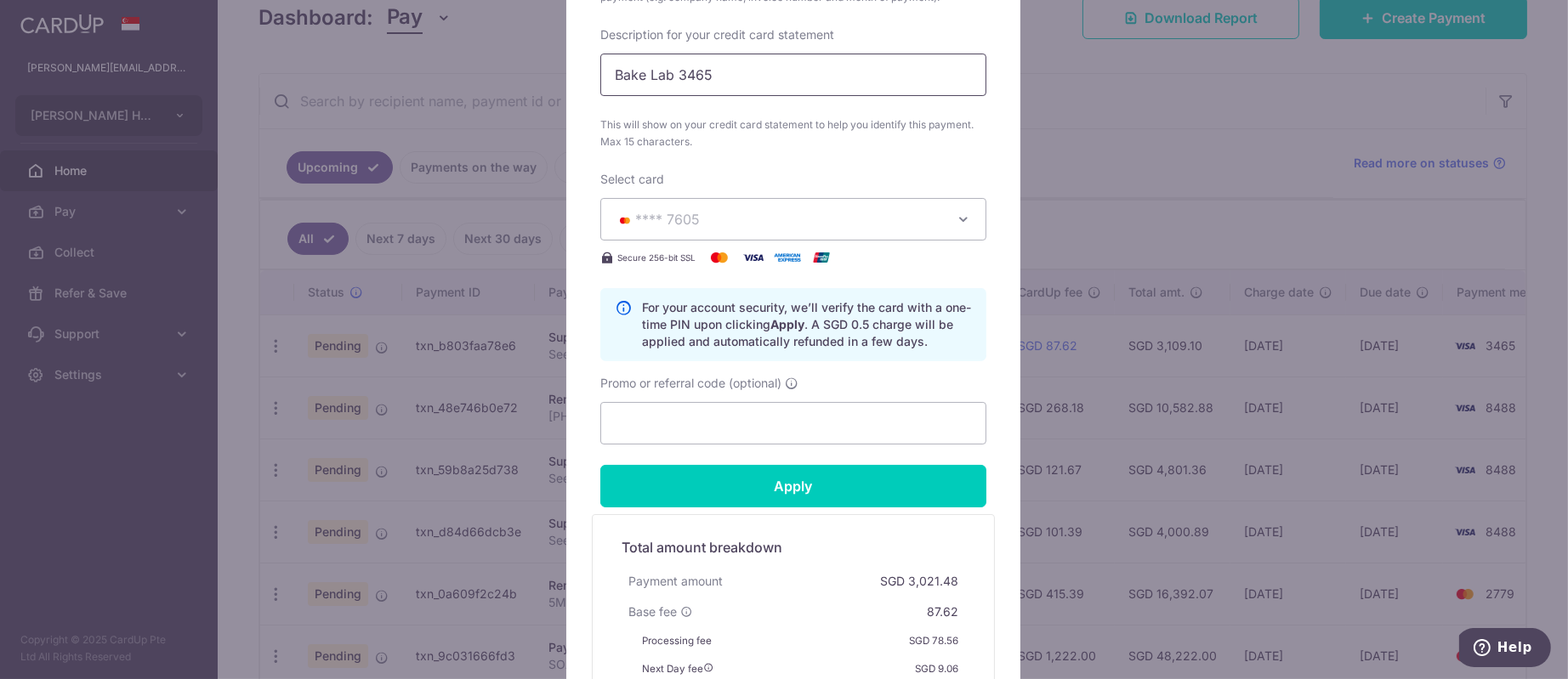
click at [667, 73] on input "Bake Lab 3465" at bounding box center [793, 74] width 386 height 43
click at [669, 73] on input "Bake Lab 3465" at bounding box center [793, 74] width 386 height 43
click at [675, 81] on input "Bake Lab 3465" at bounding box center [793, 74] width 386 height 43
drag, startPoint x: 672, startPoint y: 75, endPoint x: 776, endPoint y: 49, distance: 107.2
click at [767, 49] on div "Description for your credit card statement Bake Lab 3465 This will show on your…" at bounding box center [793, 88] width 386 height 124
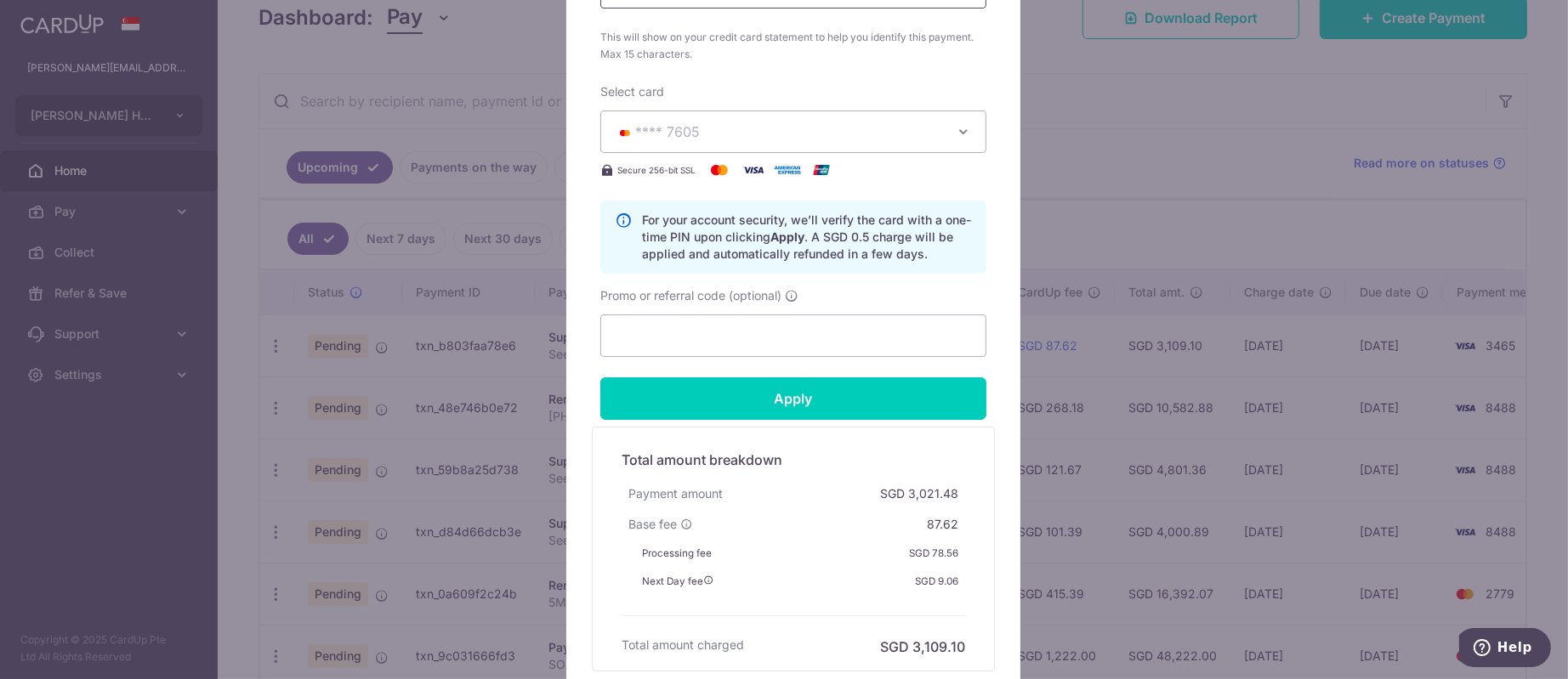
scroll to position [893, 0]
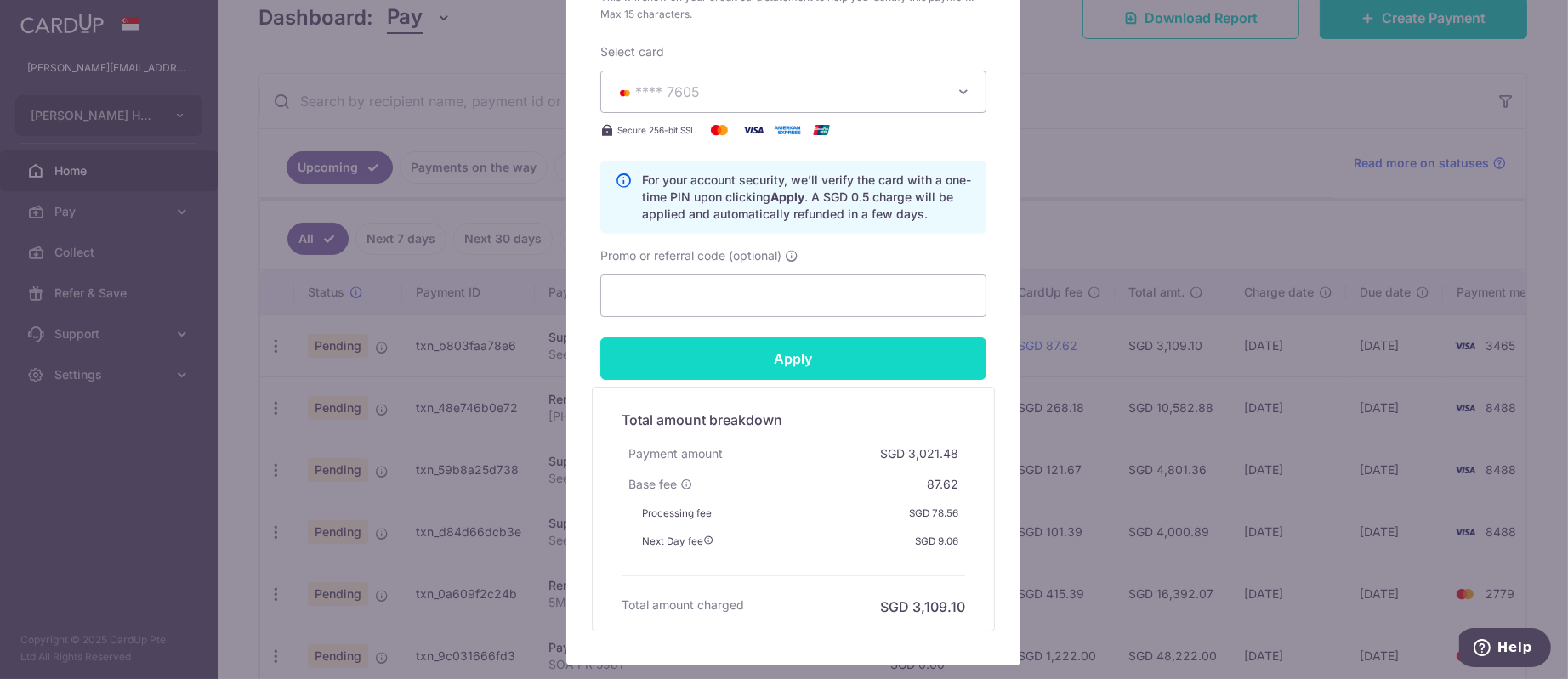
type input "Bake Lab 7605"
click at [824, 363] on input "Apply" at bounding box center [793, 358] width 386 height 43
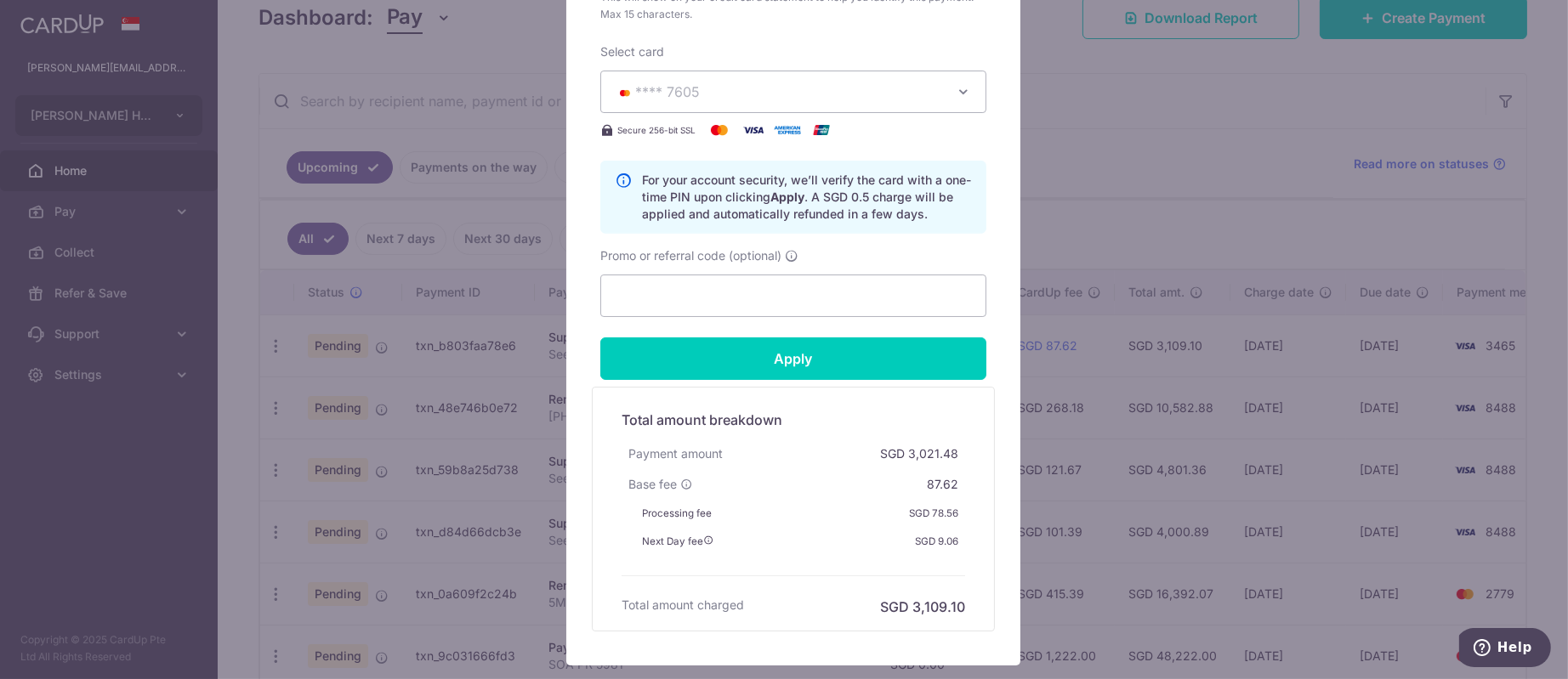
type input "Successfully Applied"
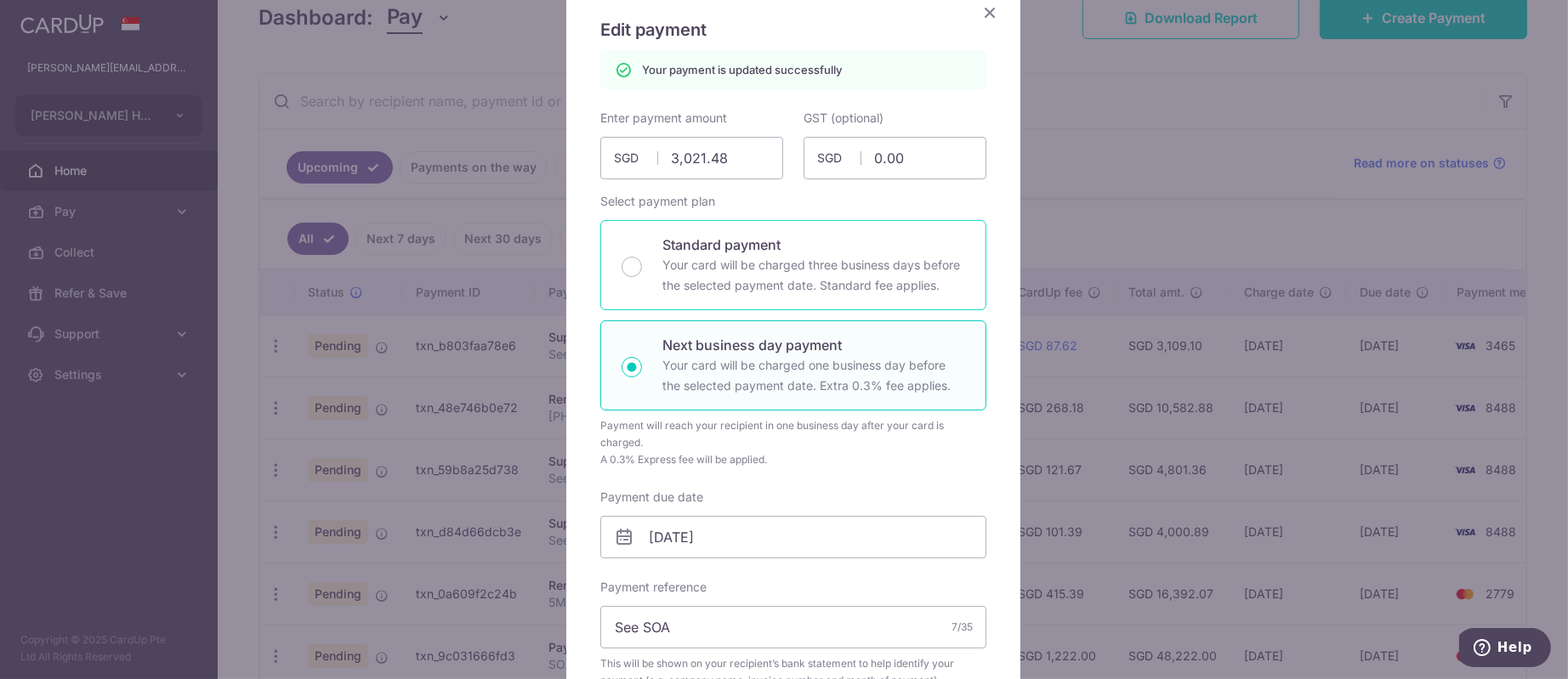
scroll to position [0, 0]
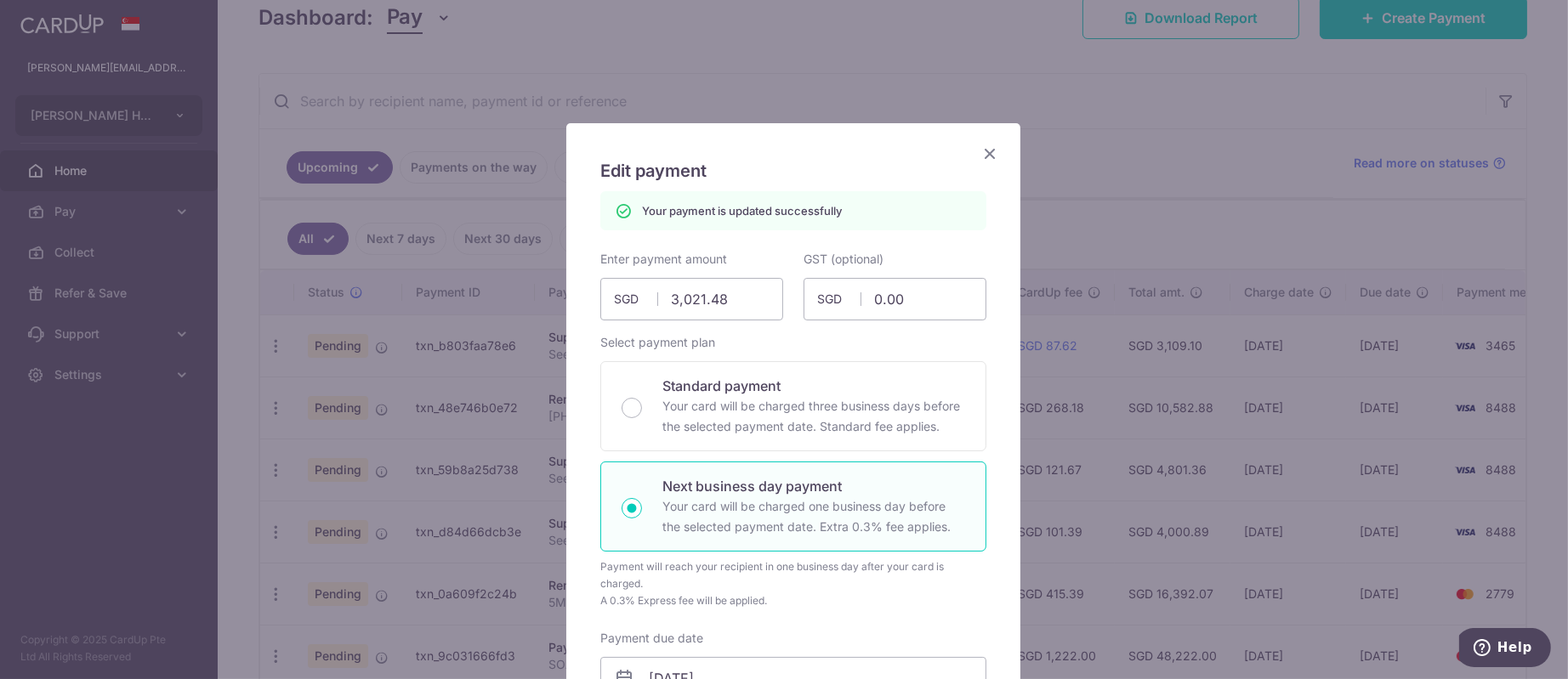
click at [979, 156] on icon "Close" at bounding box center [989, 153] width 20 height 21
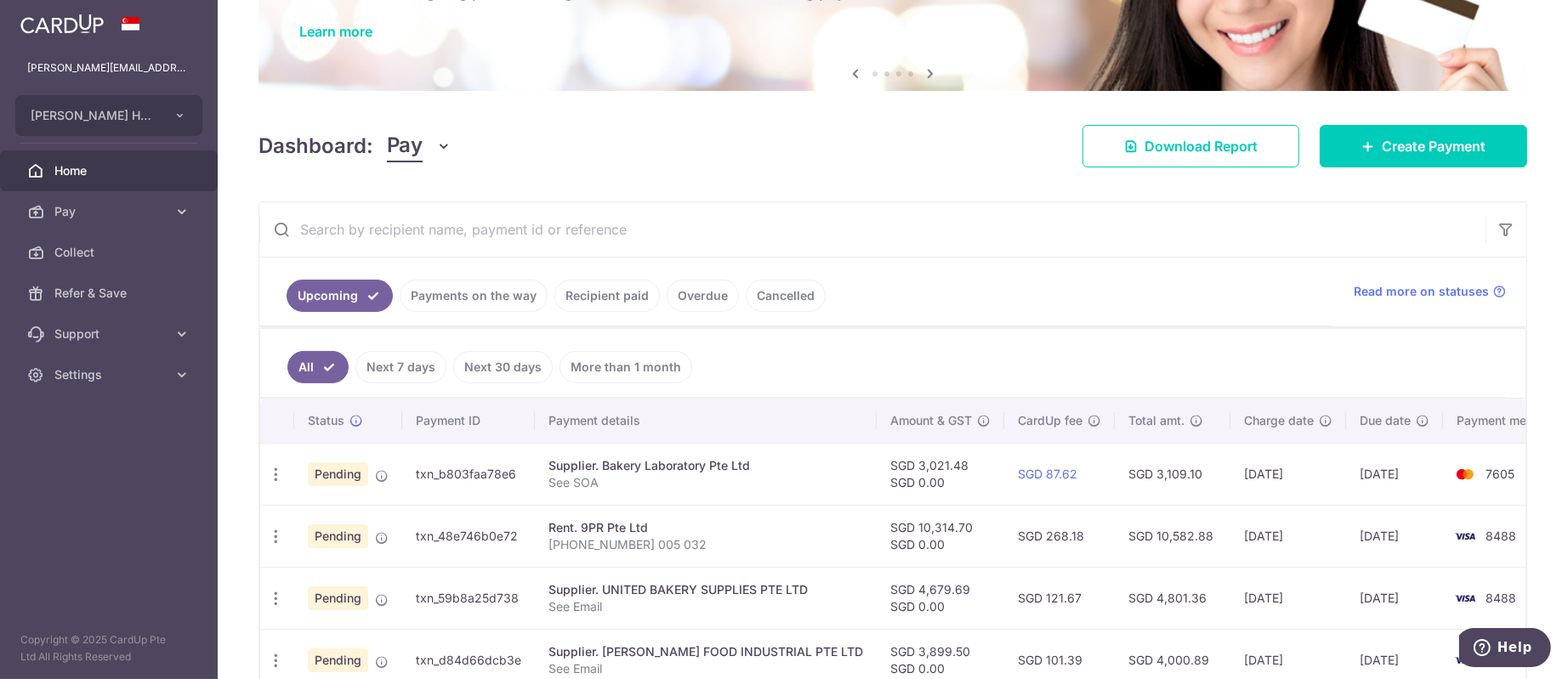
scroll to position [255, 0]
